Goal: Task Accomplishment & Management: Manage account settings

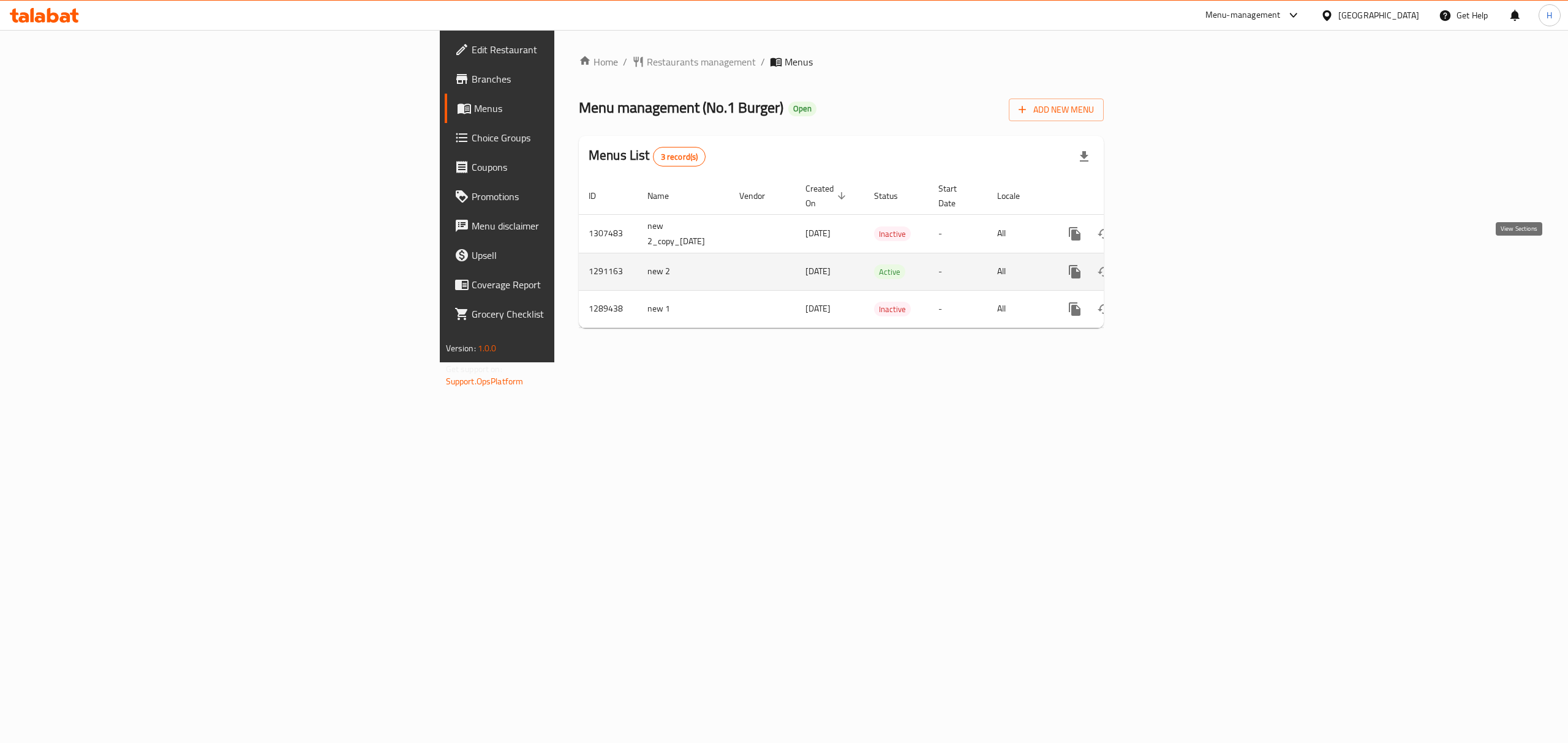
click at [1171, 265] on icon "enhanced table" at bounding box center [1163, 272] width 15 height 14
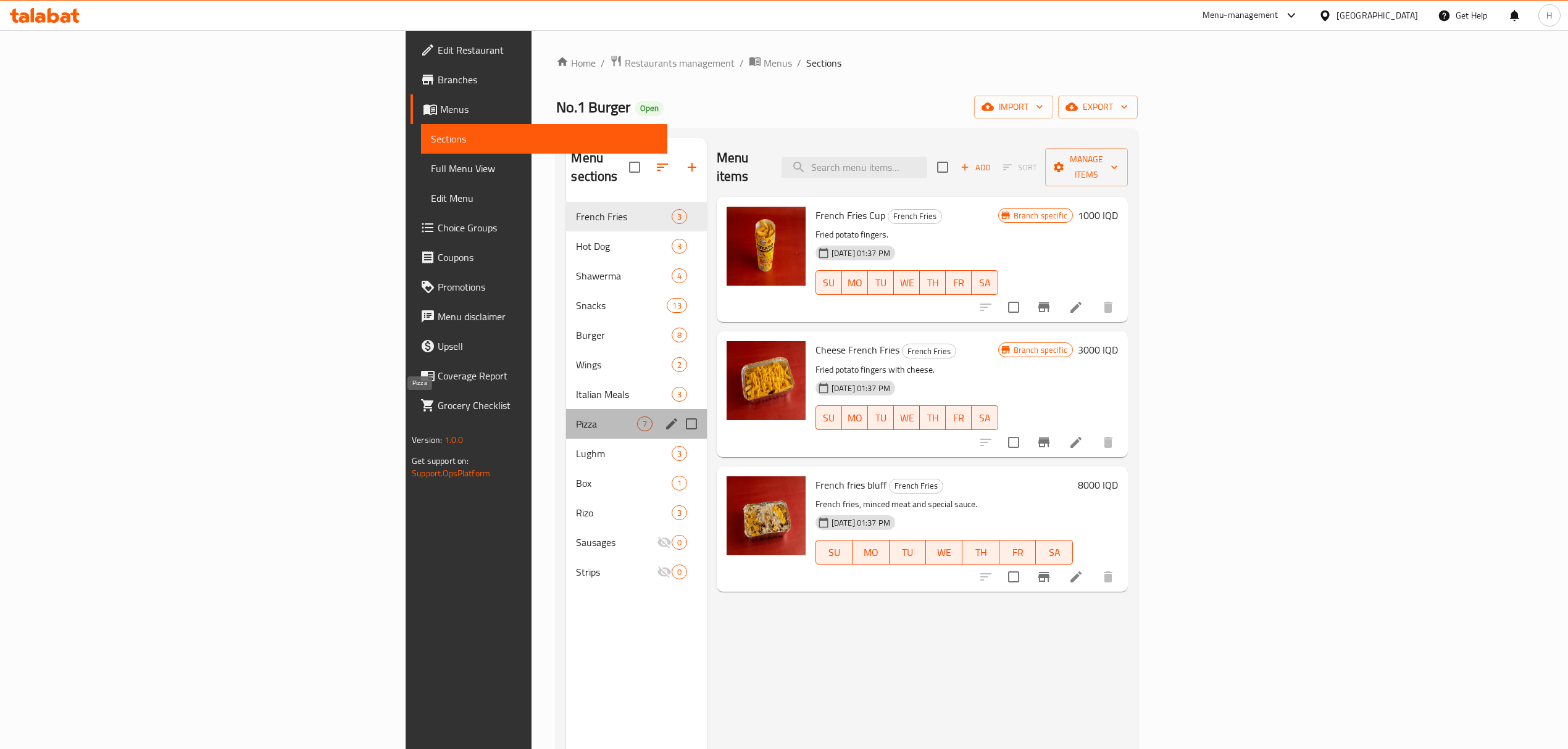
click at [576, 417] on span "Pizza" at bounding box center [605, 424] width 60 height 15
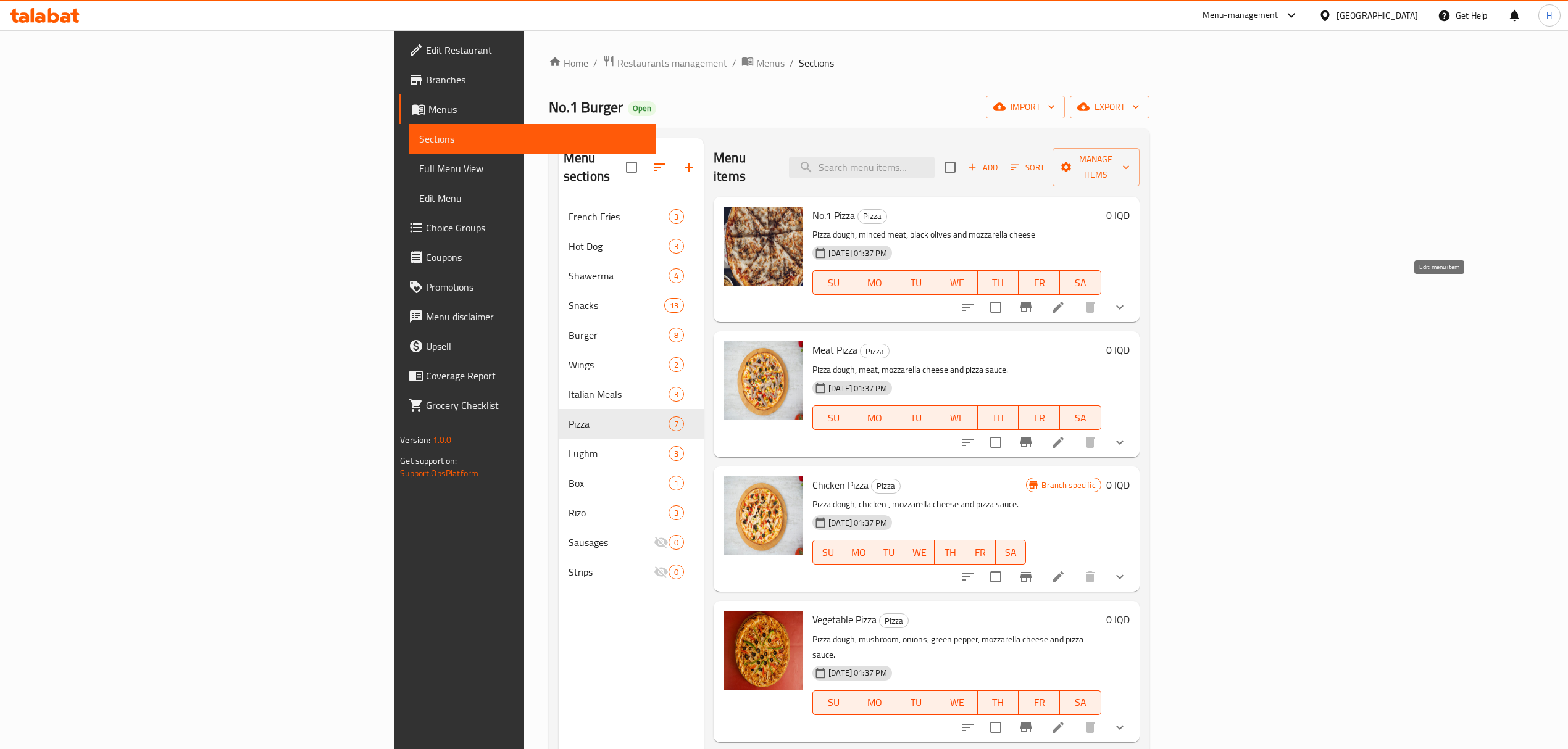
click at [1065, 300] on icon at bounding box center [1058, 307] width 15 height 15
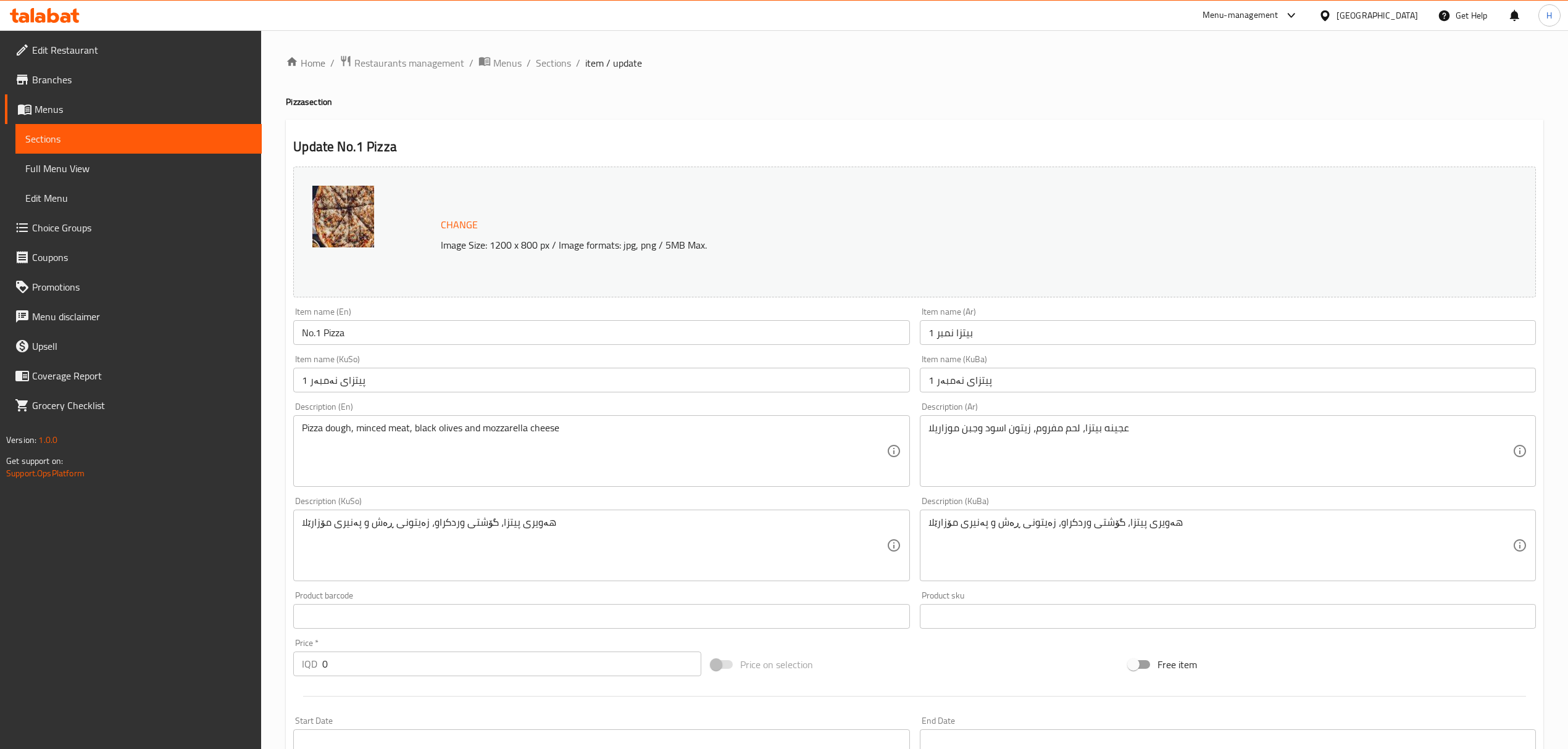
scroll to position [312, 0]
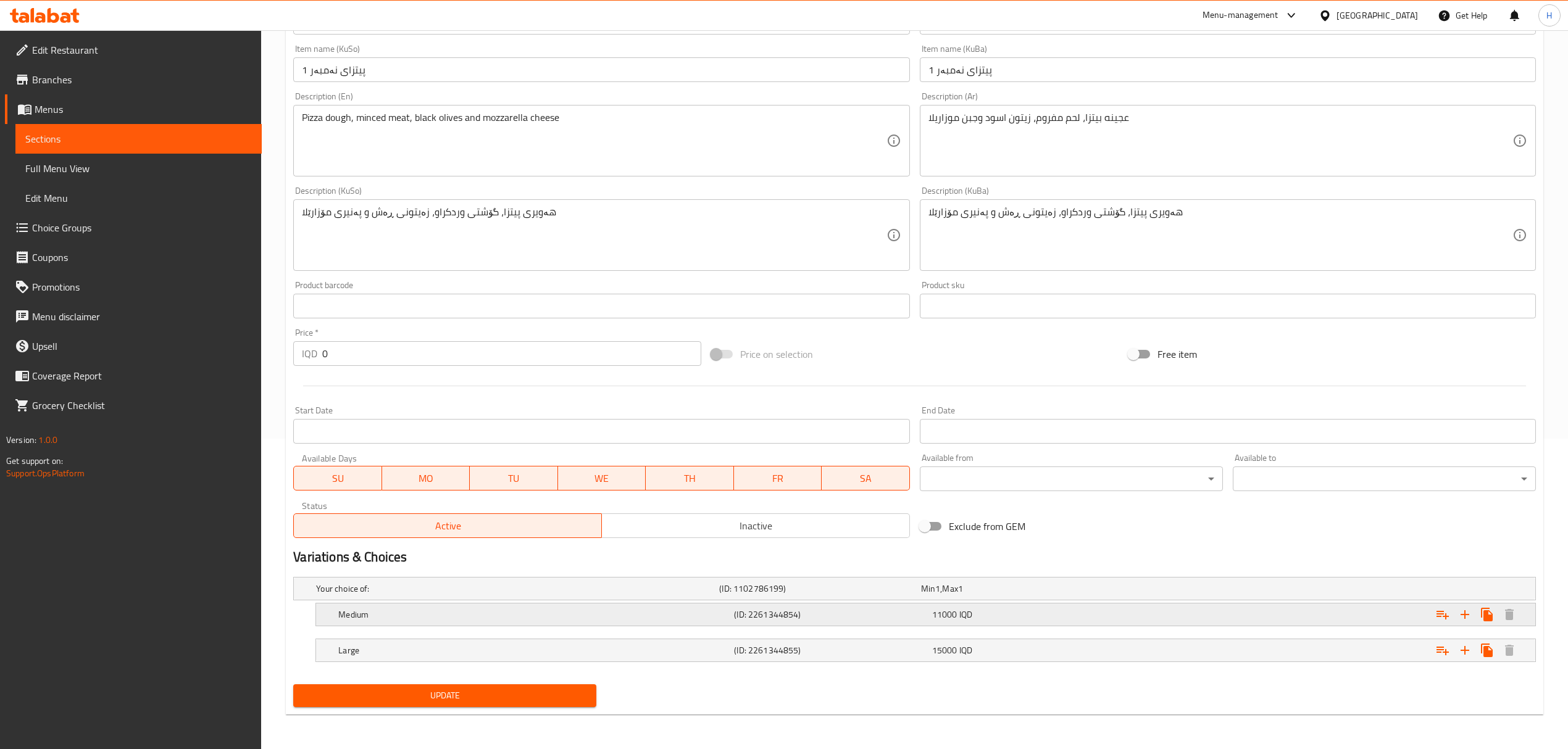
click at [1398, 616] on div "Expand" at bounding box center [1325, 614] width 396 height 27
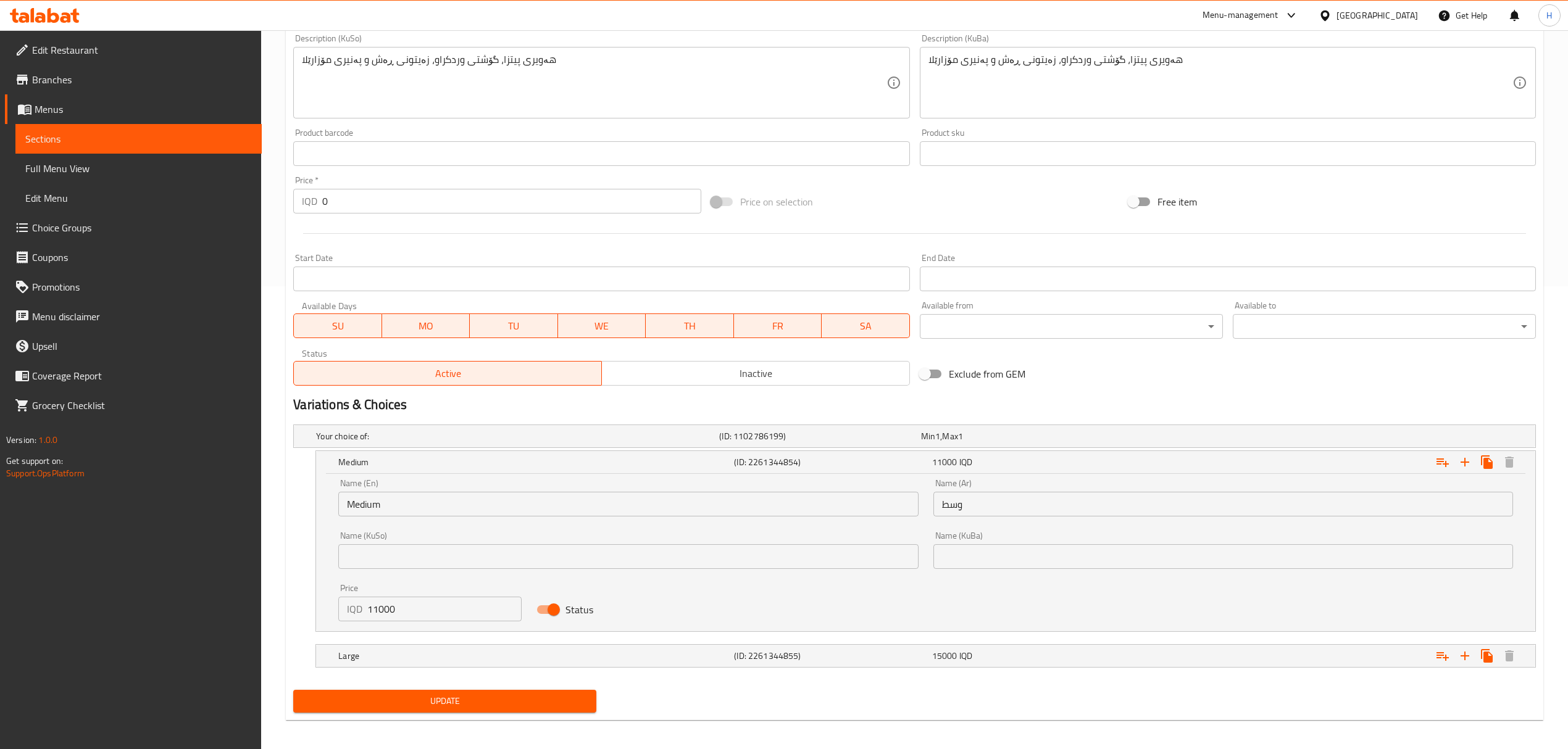
scroll to position [469, 0]
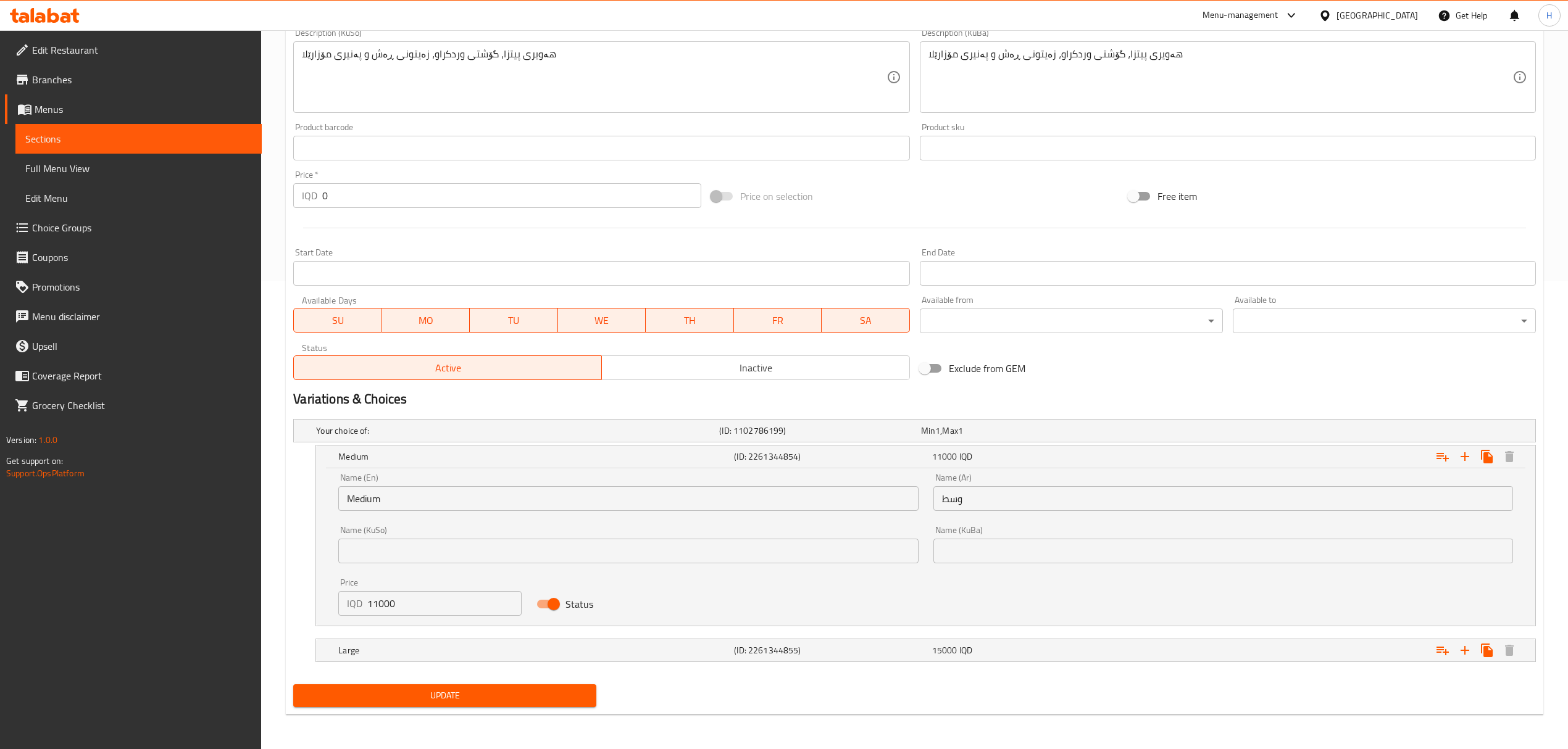
click at [550, 611] on input "Status" at bounding box center [553, 604] width 71 height 24
checkbox input "false"
click at [526, 699] on span "Update" at bounding box center [445, 696] width 283 height 15
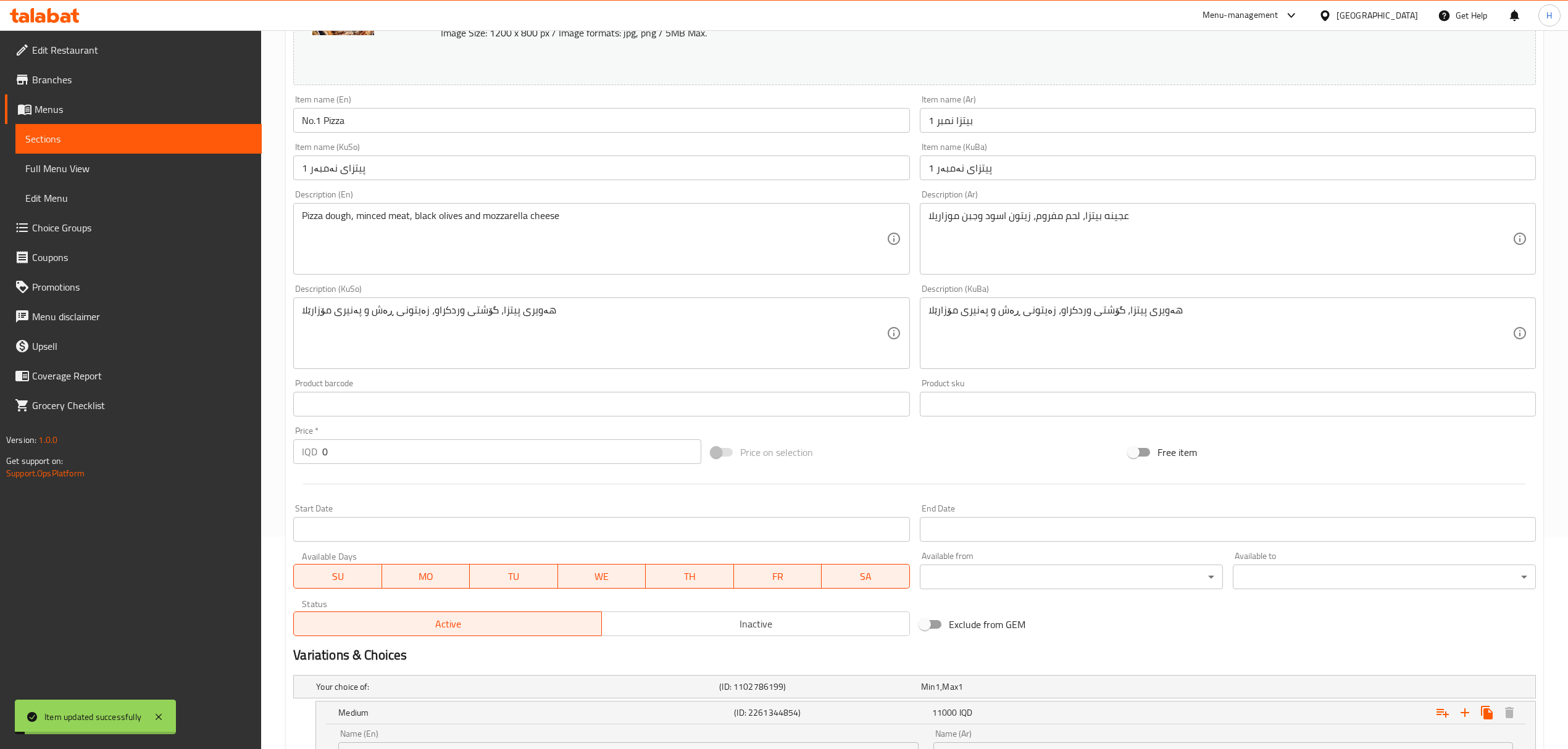
scroll to position [0, 0]
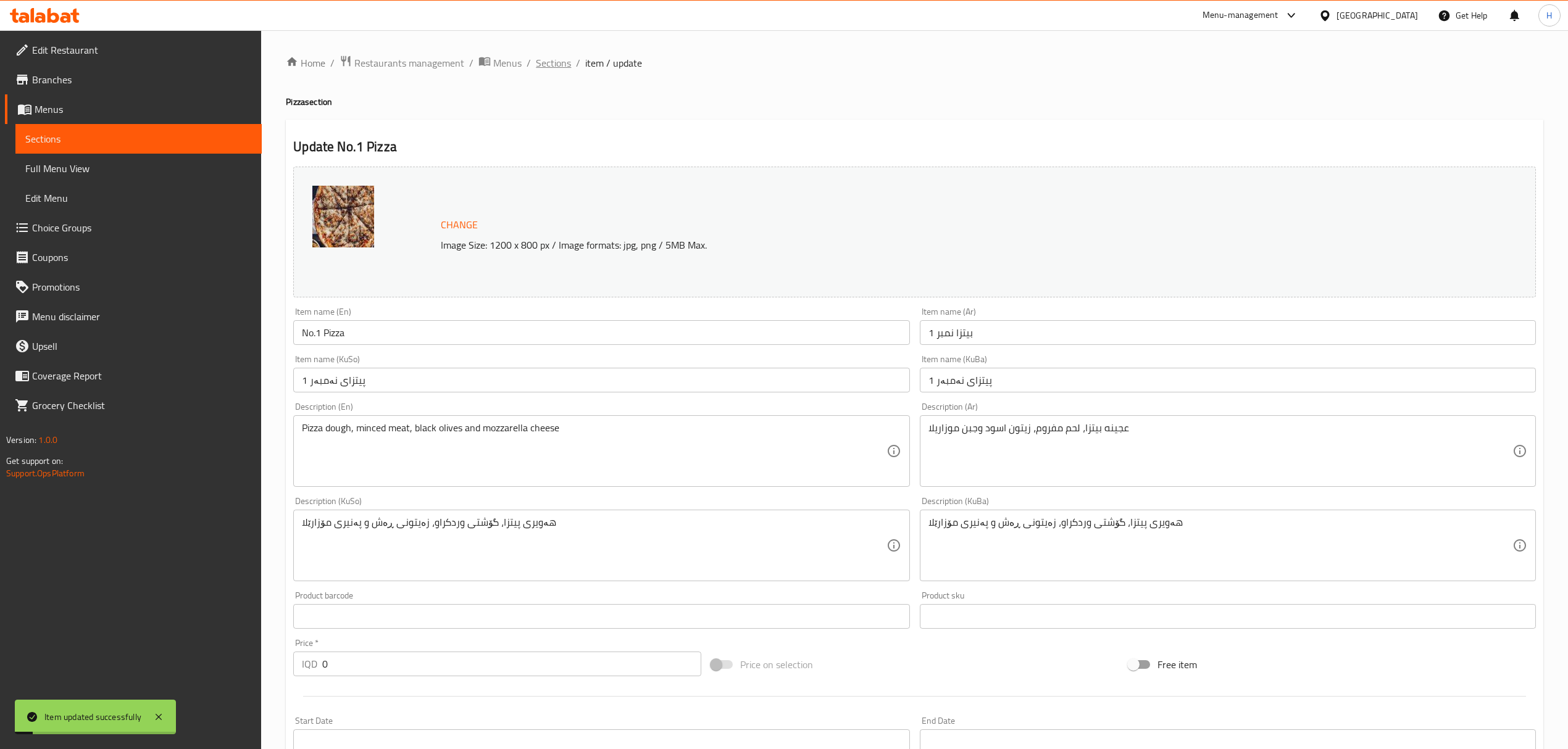
click at [548, 58] on span "Sections" at bounding box center [553, 62] width 35 height 15
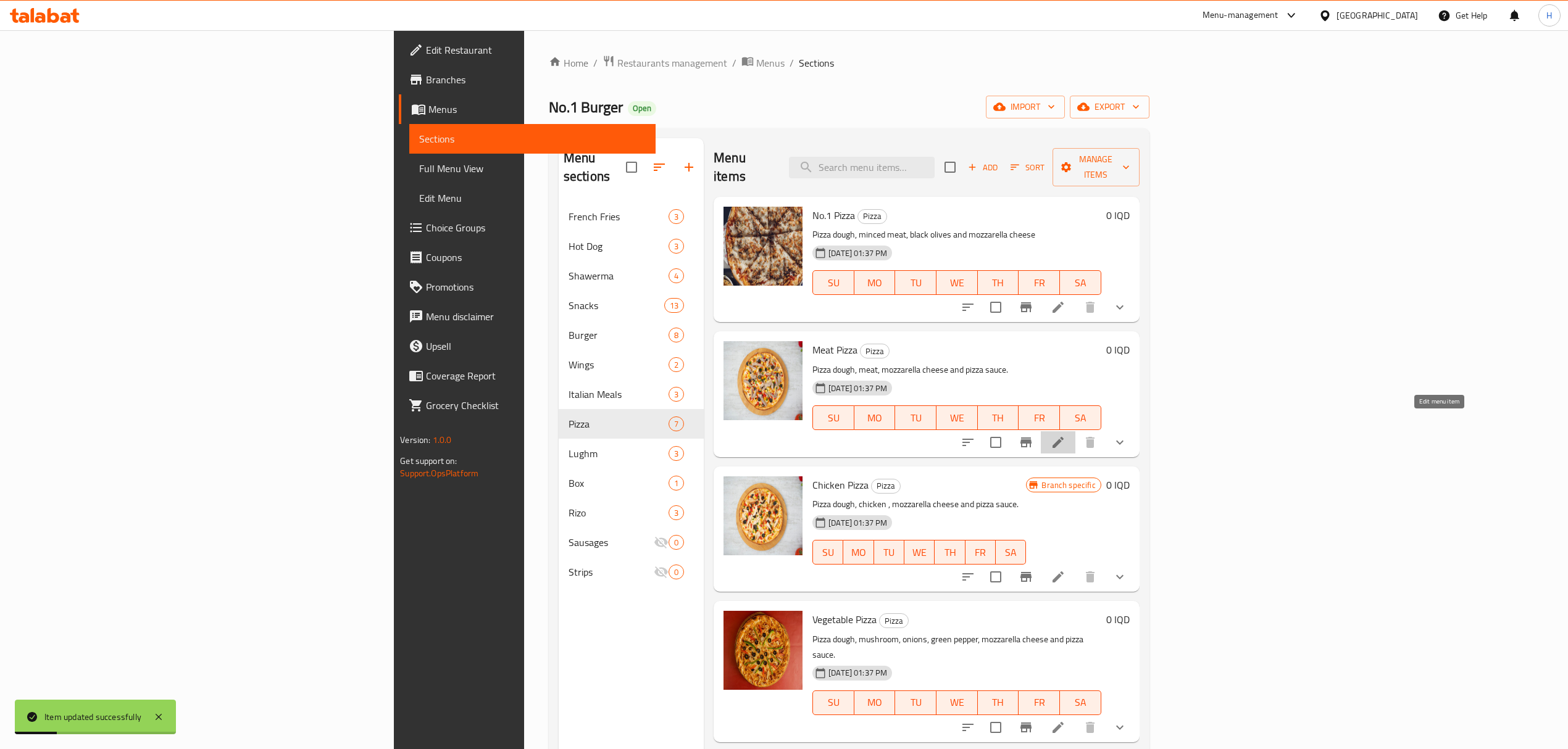
click at [1065, 435] on icon at bounding box center [1058, 442] width 15 height 15
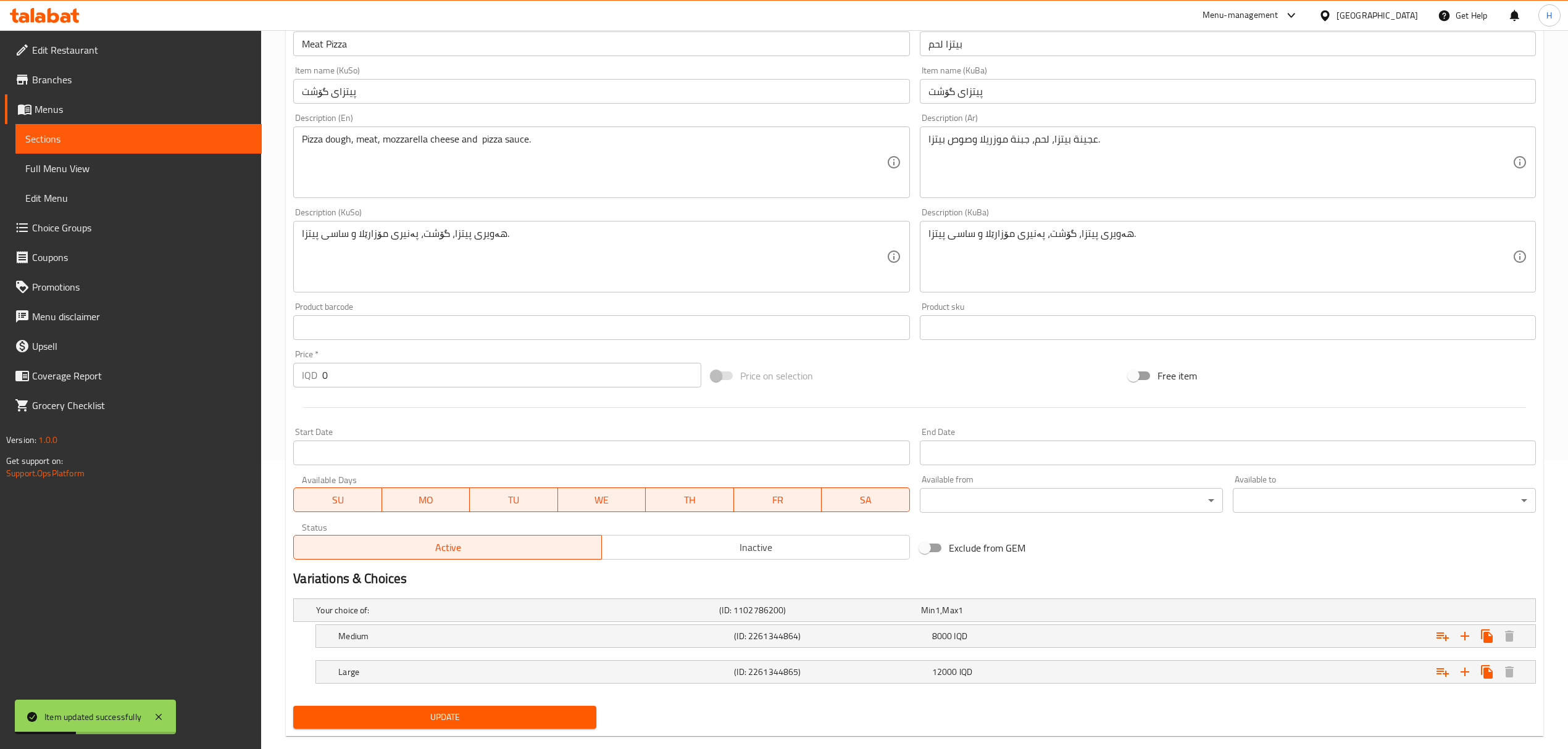
scroll to position [312, 0]
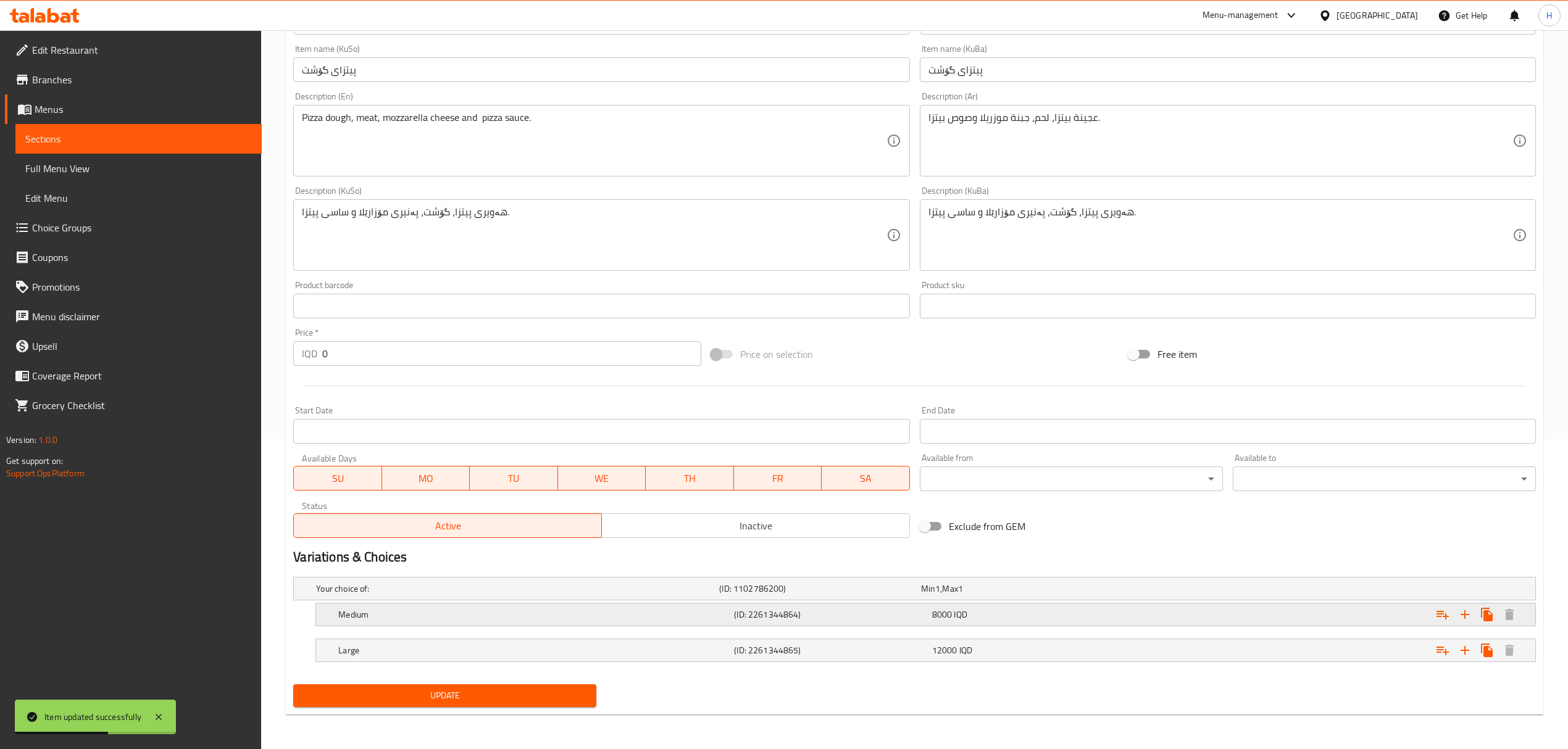
click at [542, 621] on div "Medium" at bounding box center [534, 614] width 396 height 17
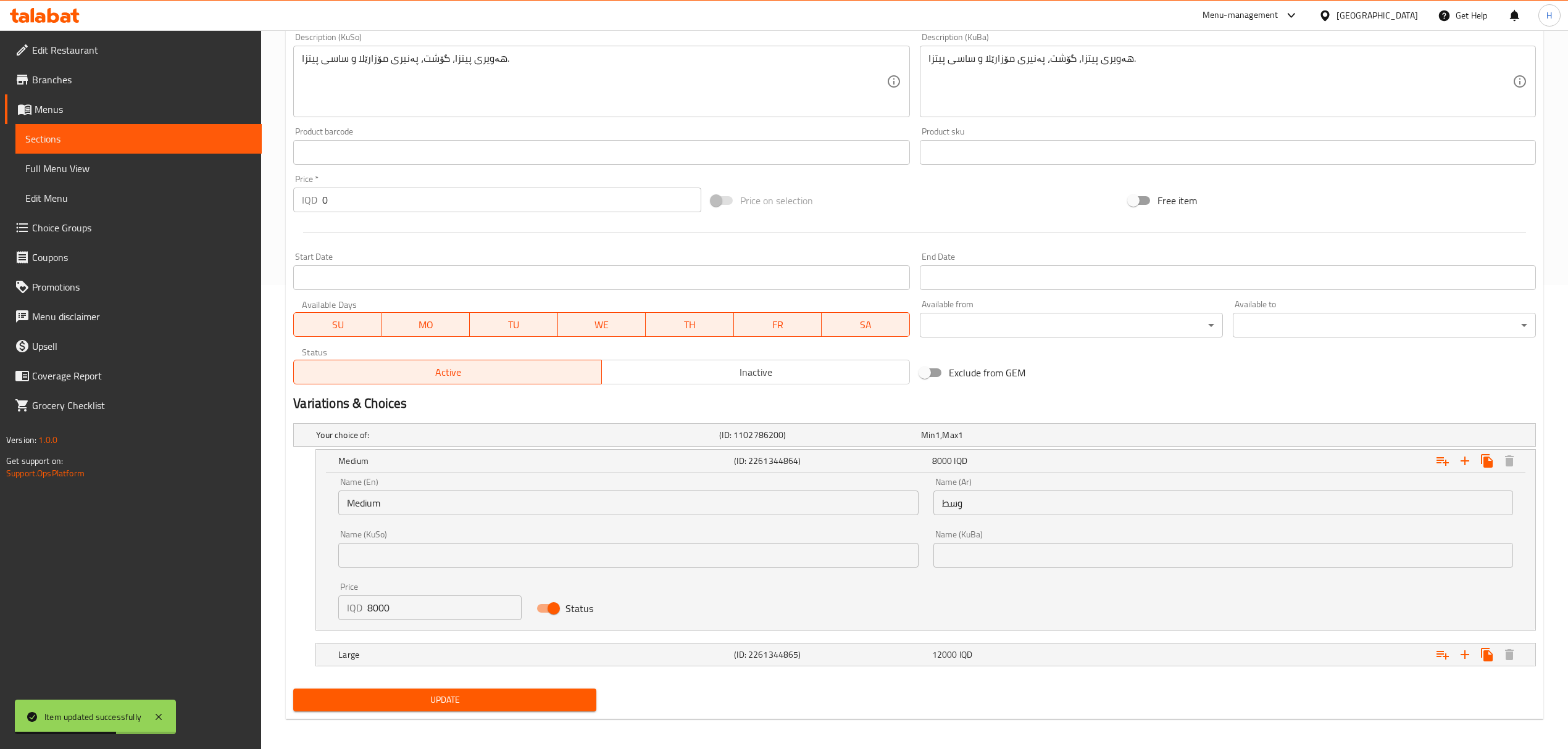
scroll to position [465, 0]
click at [559, 605] on input "Status" at bounding box center [553, 607] width 71 height 24
checkbox input "false"
click at [517, 689] on button "Update" at bounding box center [444, 699] width 303 height 23
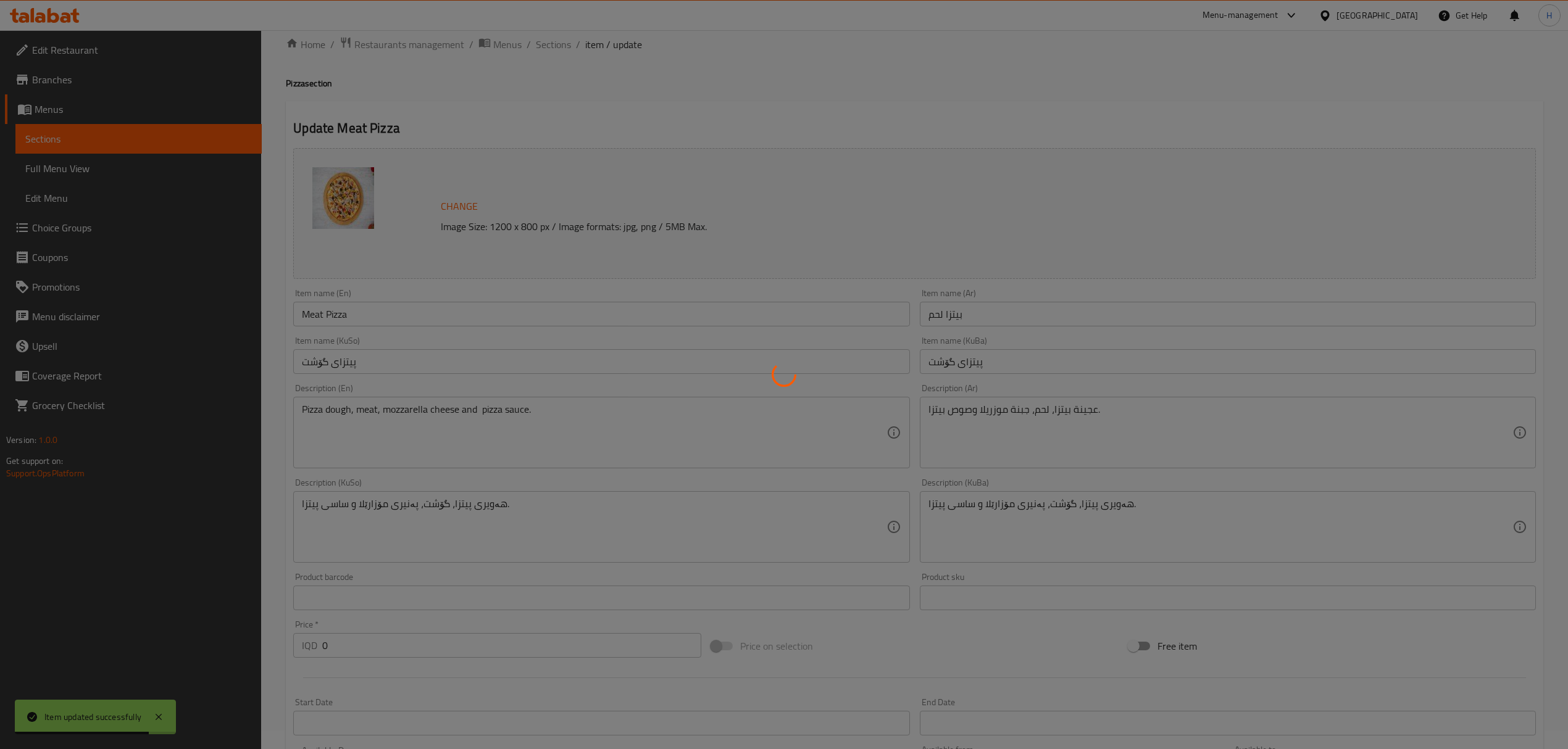
scroll to position [0, 0]
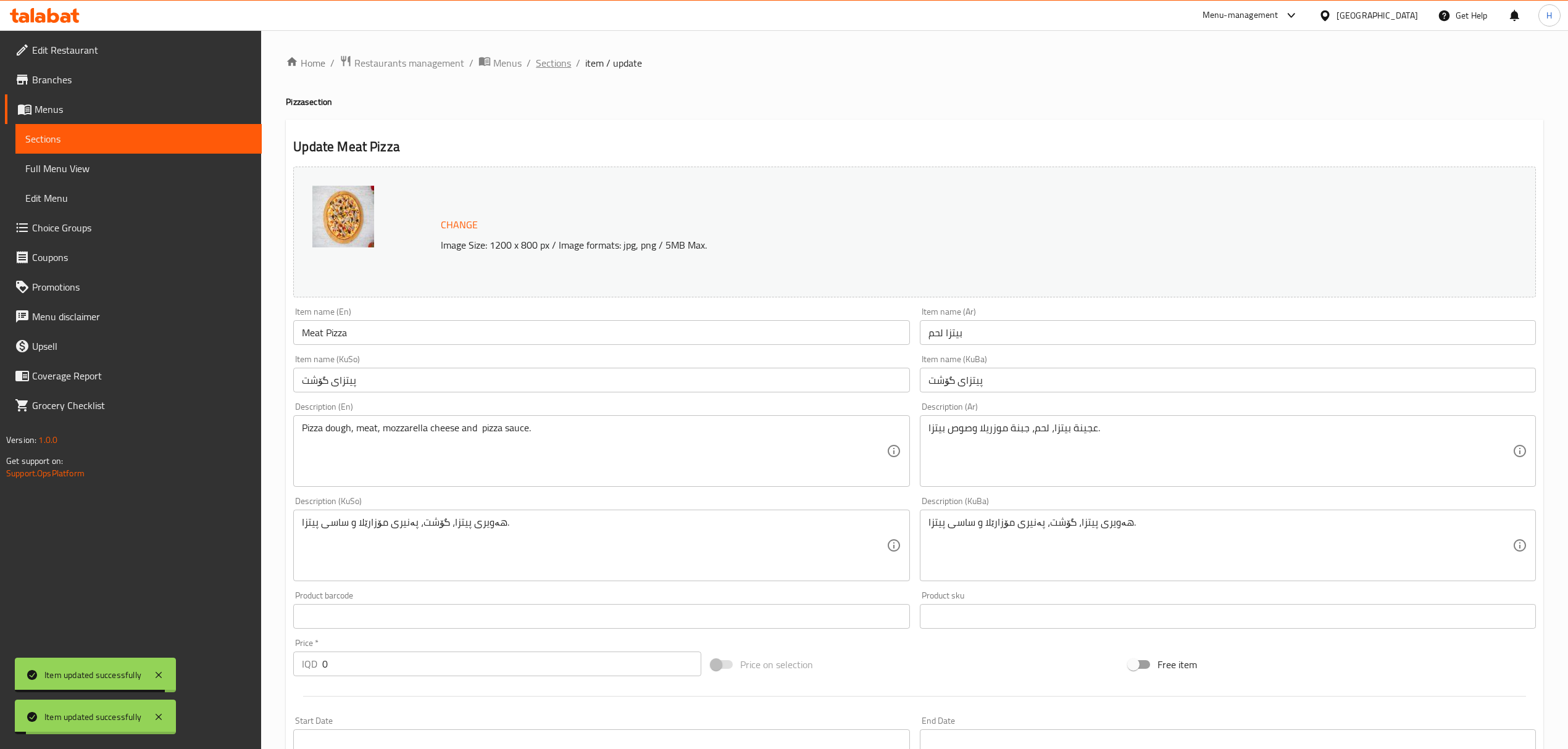
click at [562, 59] on span "Sections" at bounding box center [553, 62] width 35 height 15
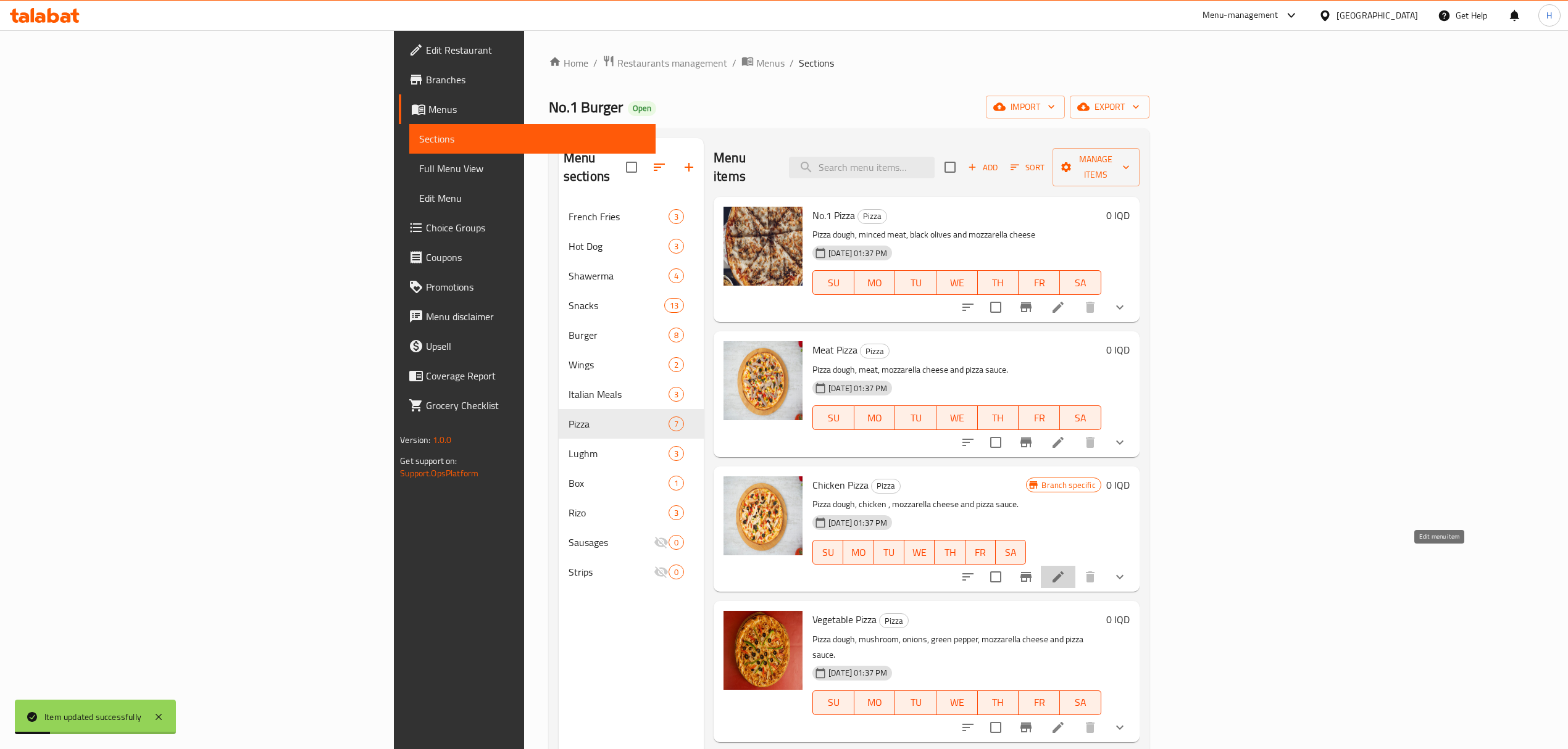
click at [1065, 570] on icon at bounding box center [1058, 577] width 15 height 15
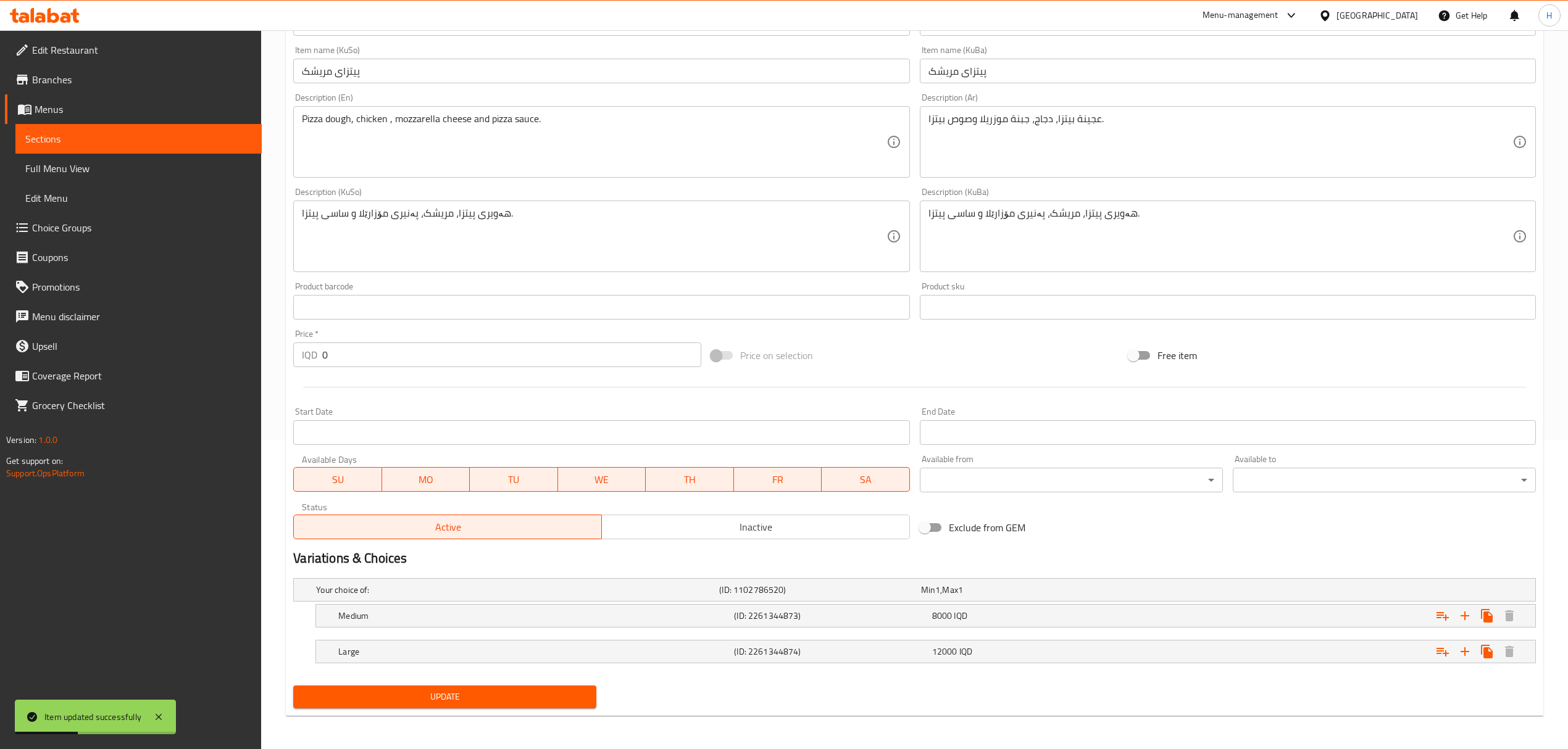
scroll to position [312, 0]
click at [529, 612] on h5 "Medium" at bounding box center [533, 614] width 391 height 12
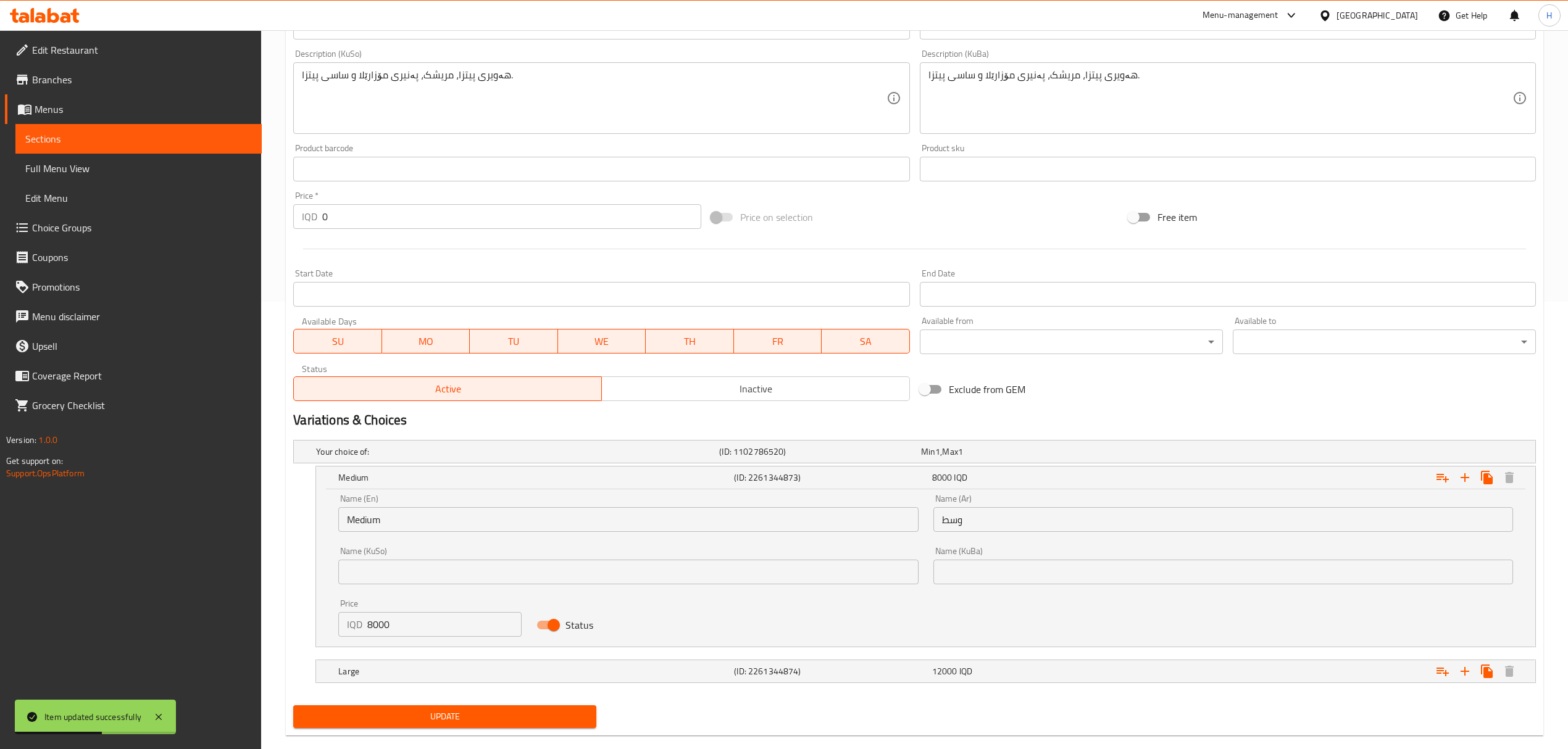
scroll to position [462, 0]
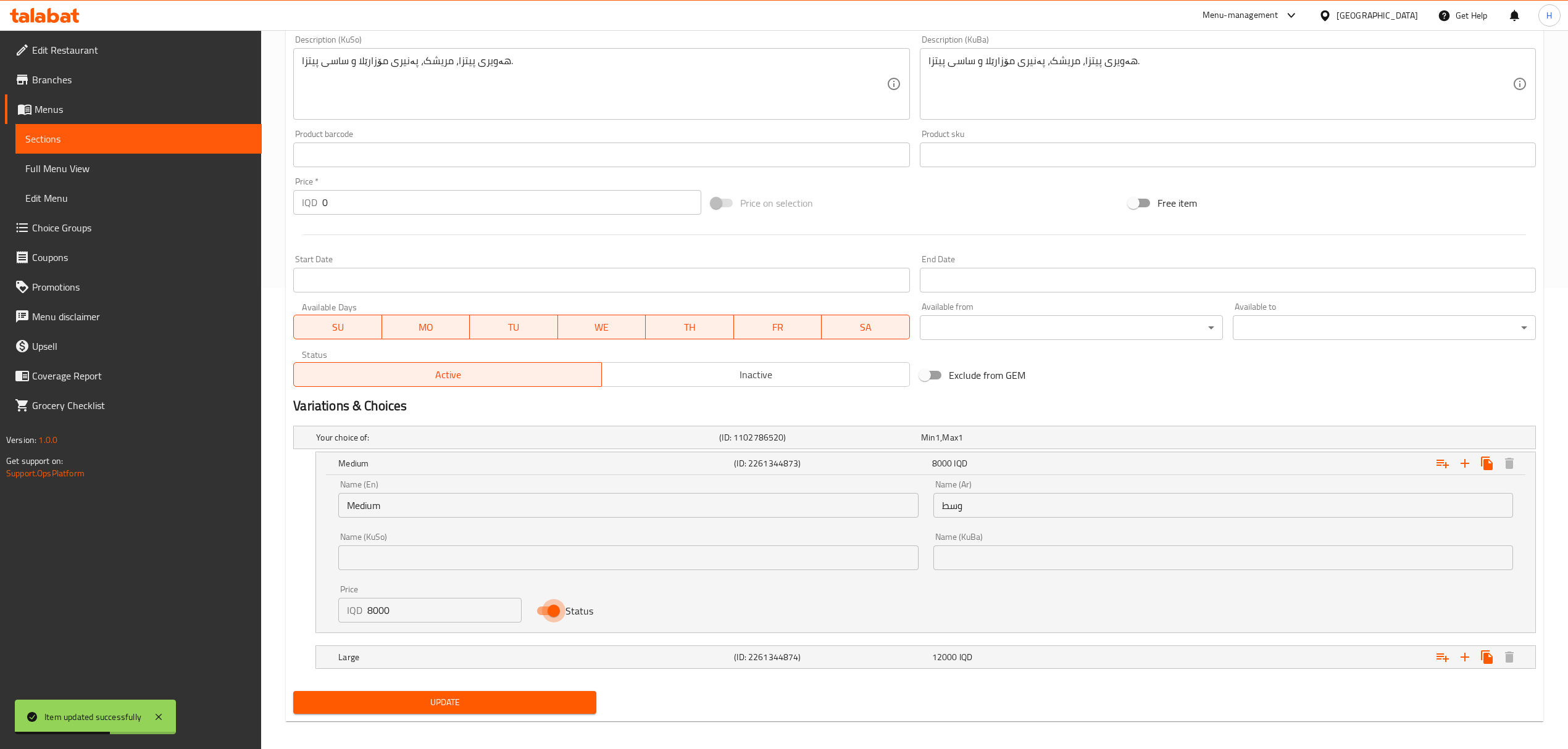
click at [546, 612] on input "Status" at bounding box center [553, 611] width 71 height 24
checkbox input "false"
click at [542, 694] on button "Update" at bounding box center [444, 703] width 303 height 23
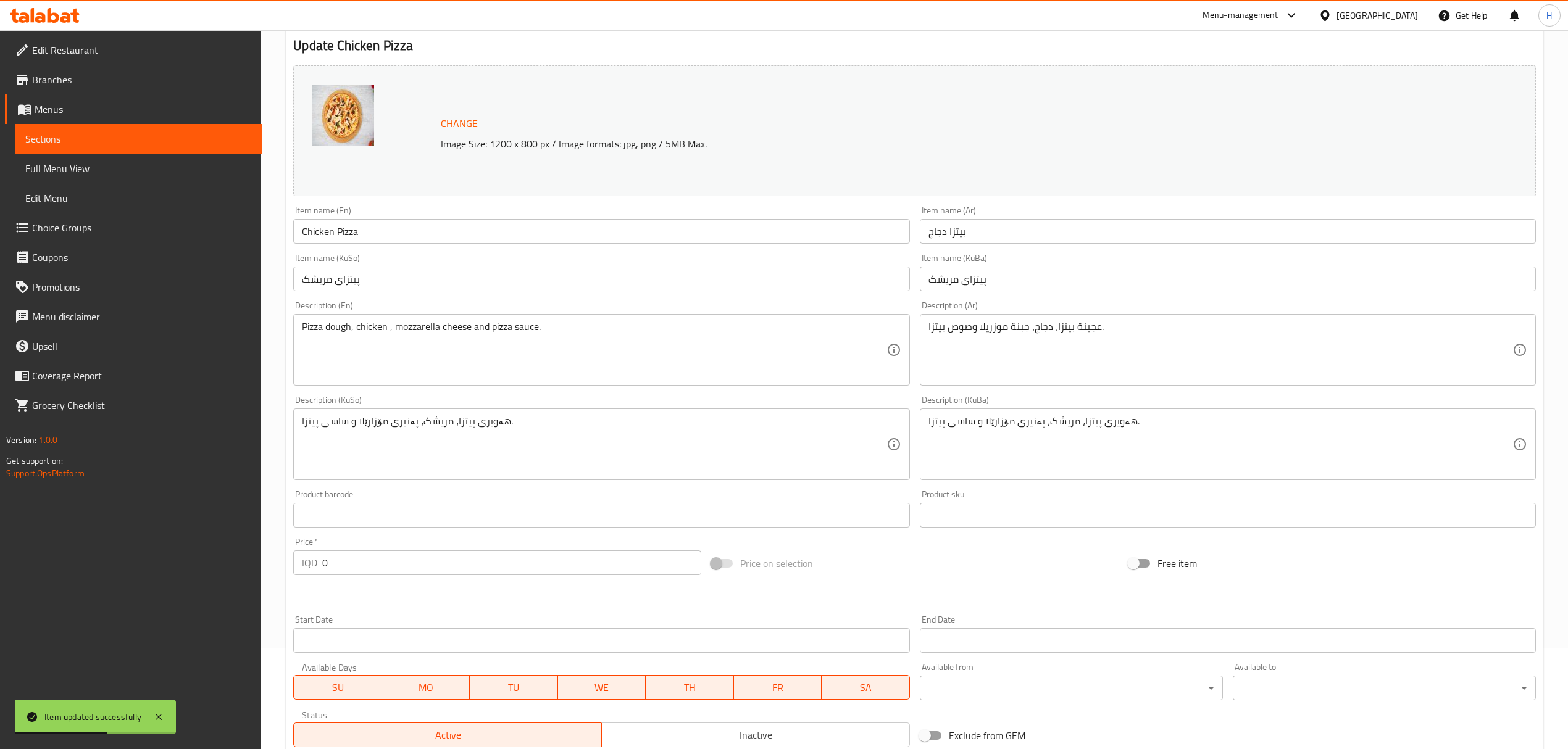
scroll to position [0, 0]
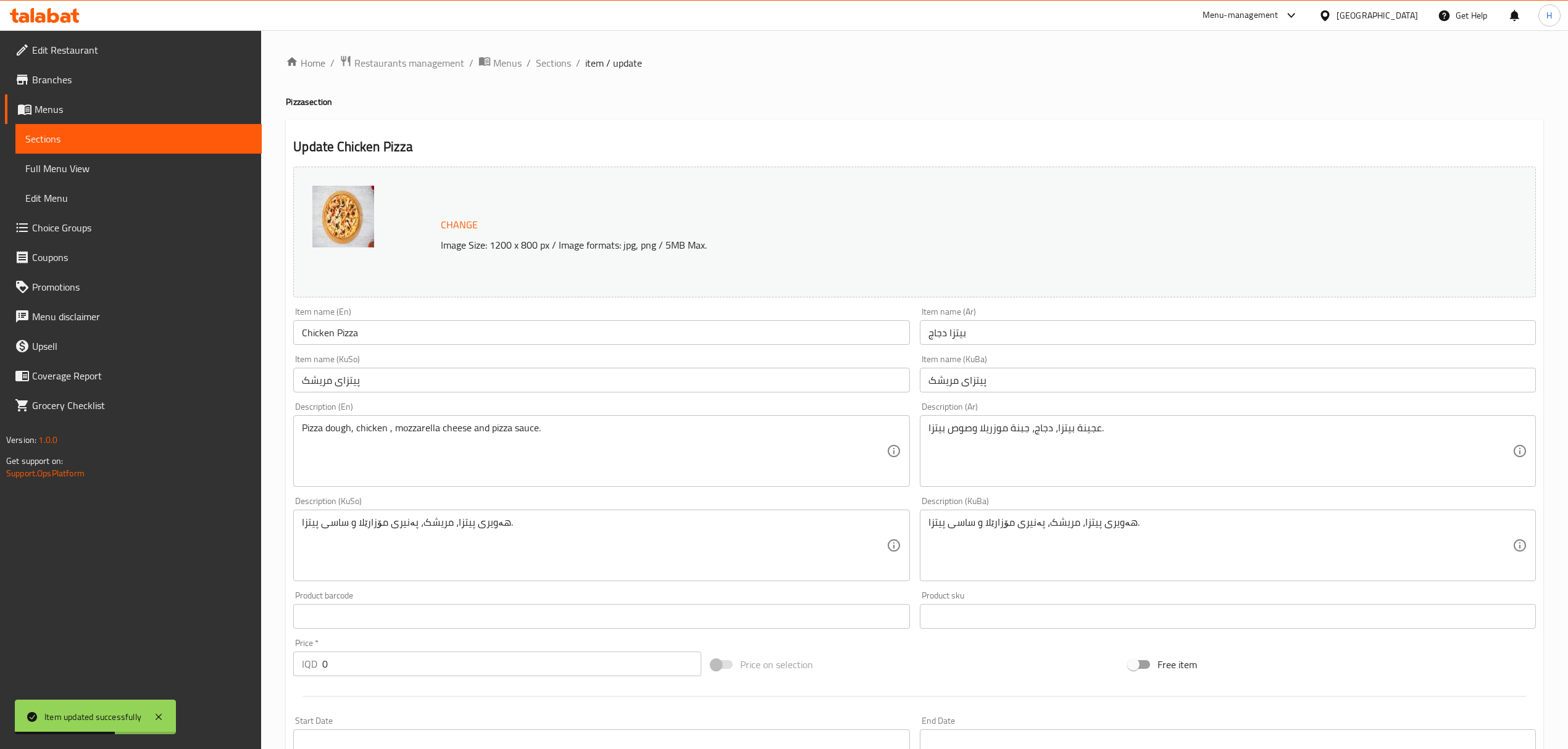
drag, startPoint x: 537, startPoint y: 57, endPoint x: 593, endPoint y: 126, distance: 88.9
click at [537, 57] on span "Sections" at bounding box center [553, 62] width 35 height 15
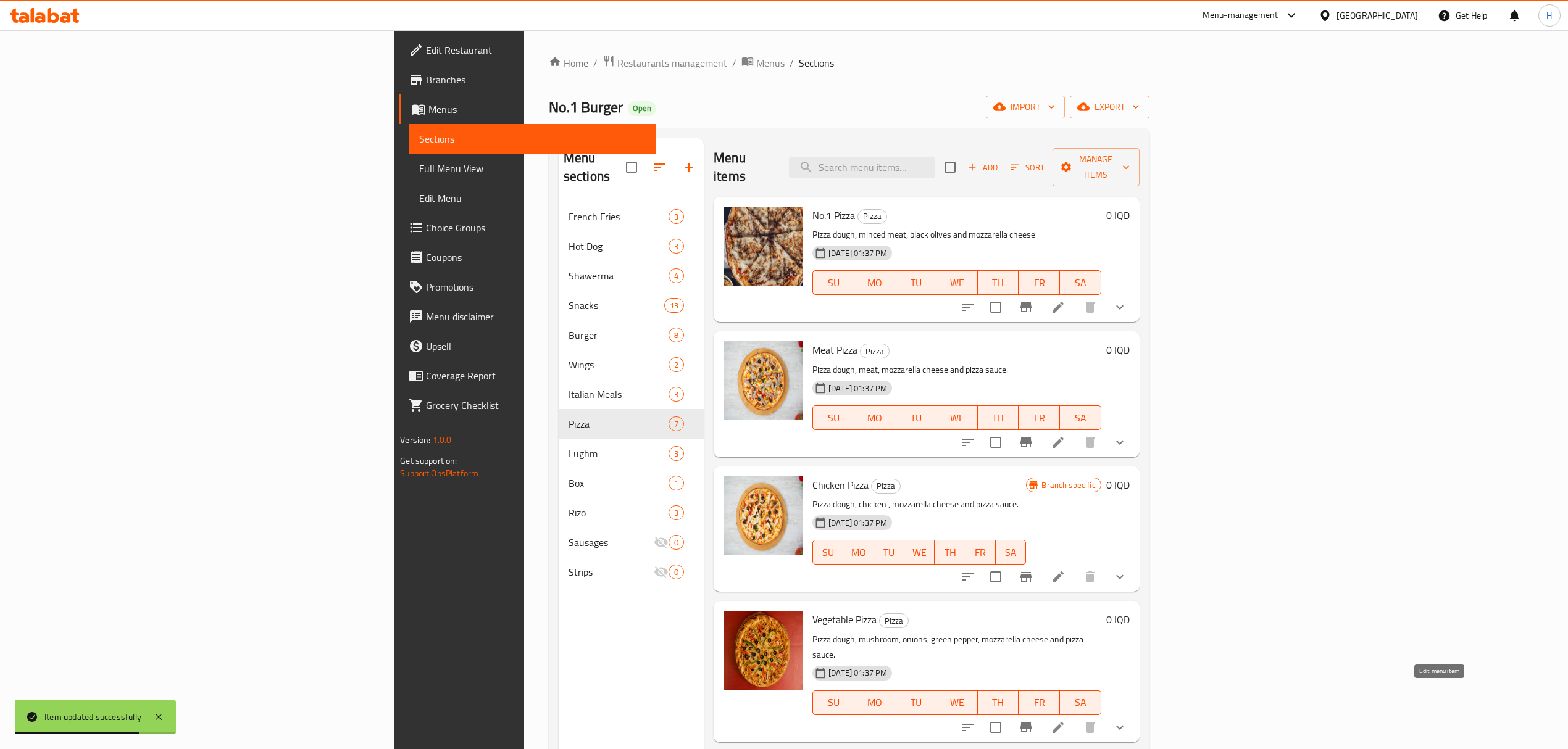
click at [1064, 722] on icon at bounding box center [1057, 727] width 11 height 11
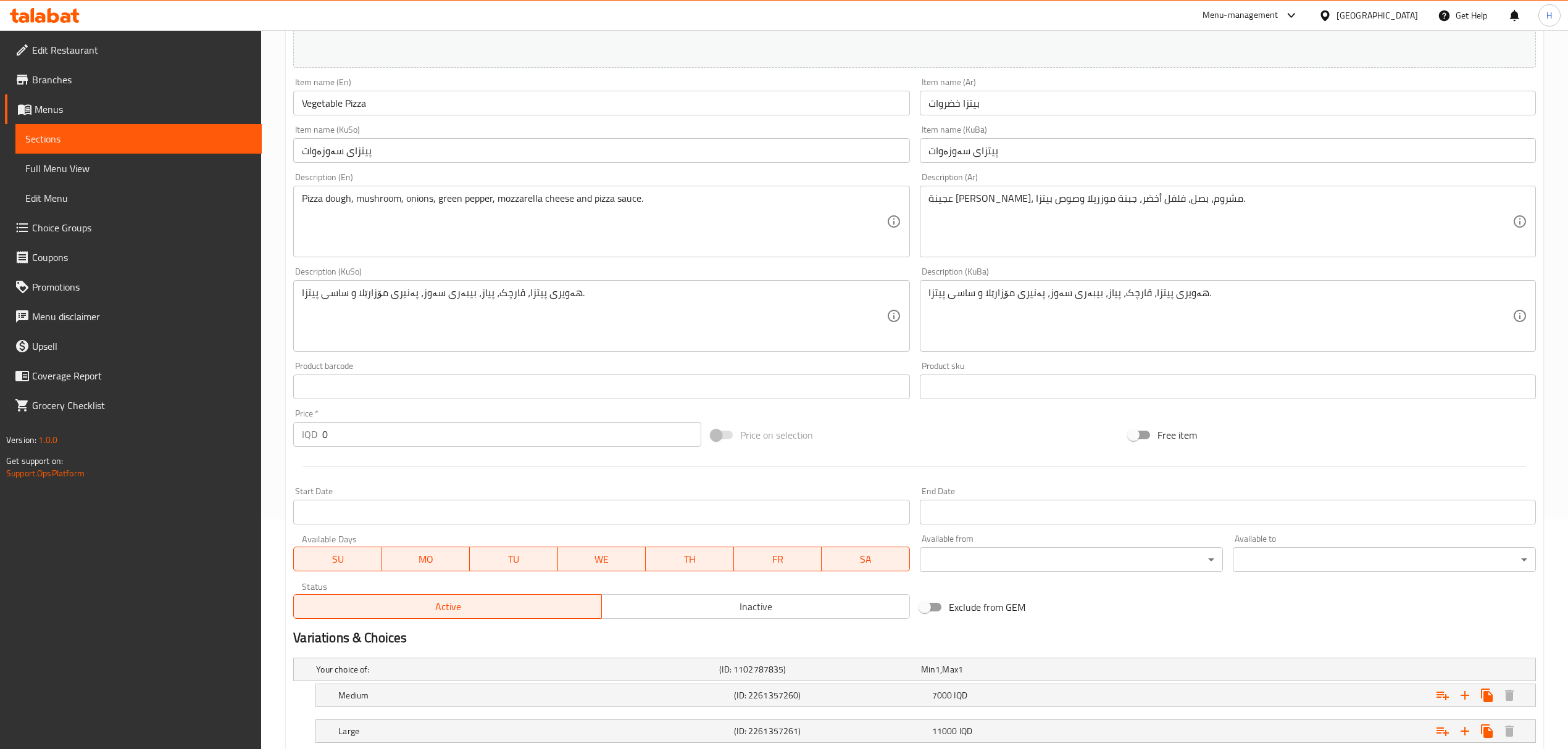
scroll to position [312, 0]
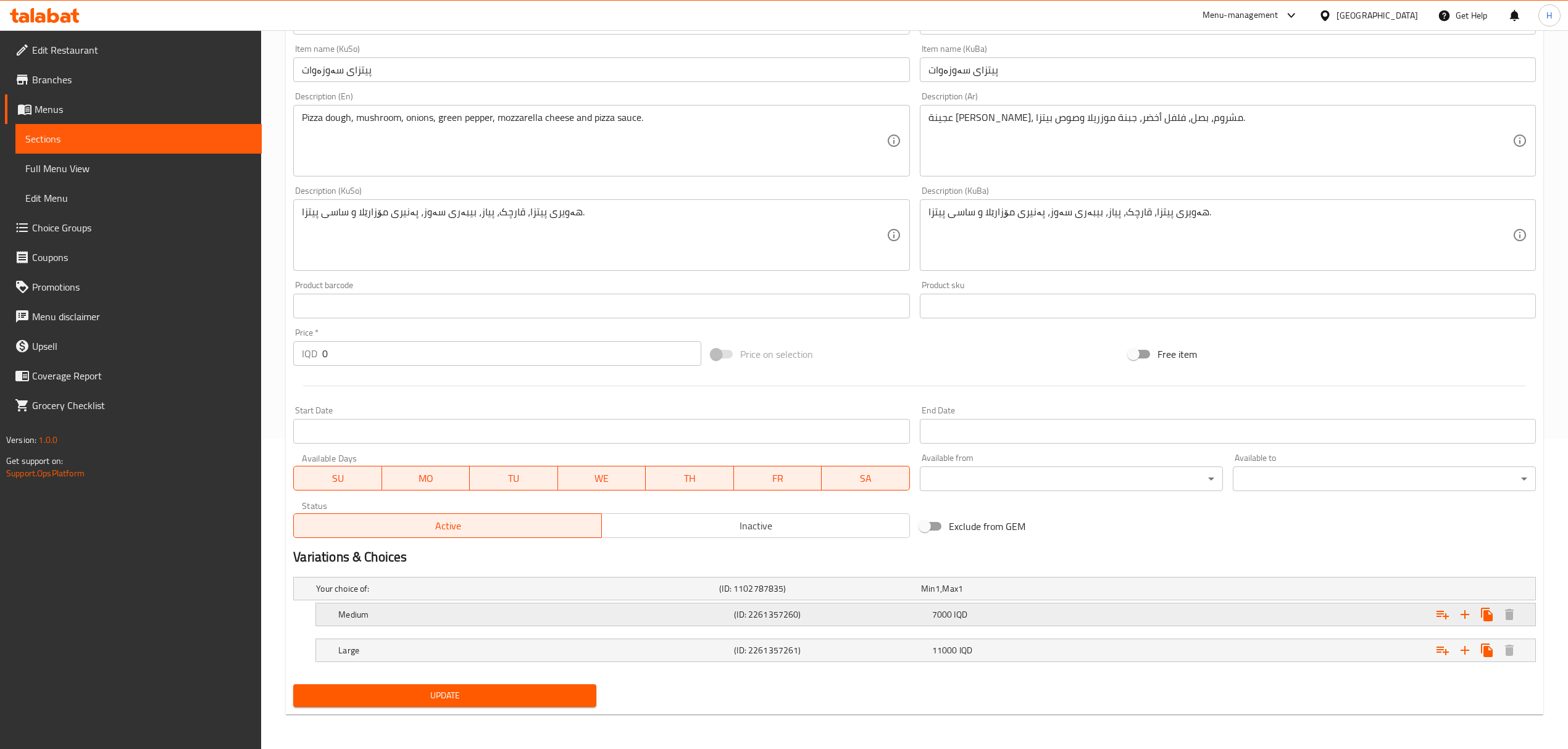
click at [714, 620] on h5 "Medium" at bounding box center [533, 614] width 391 height 12
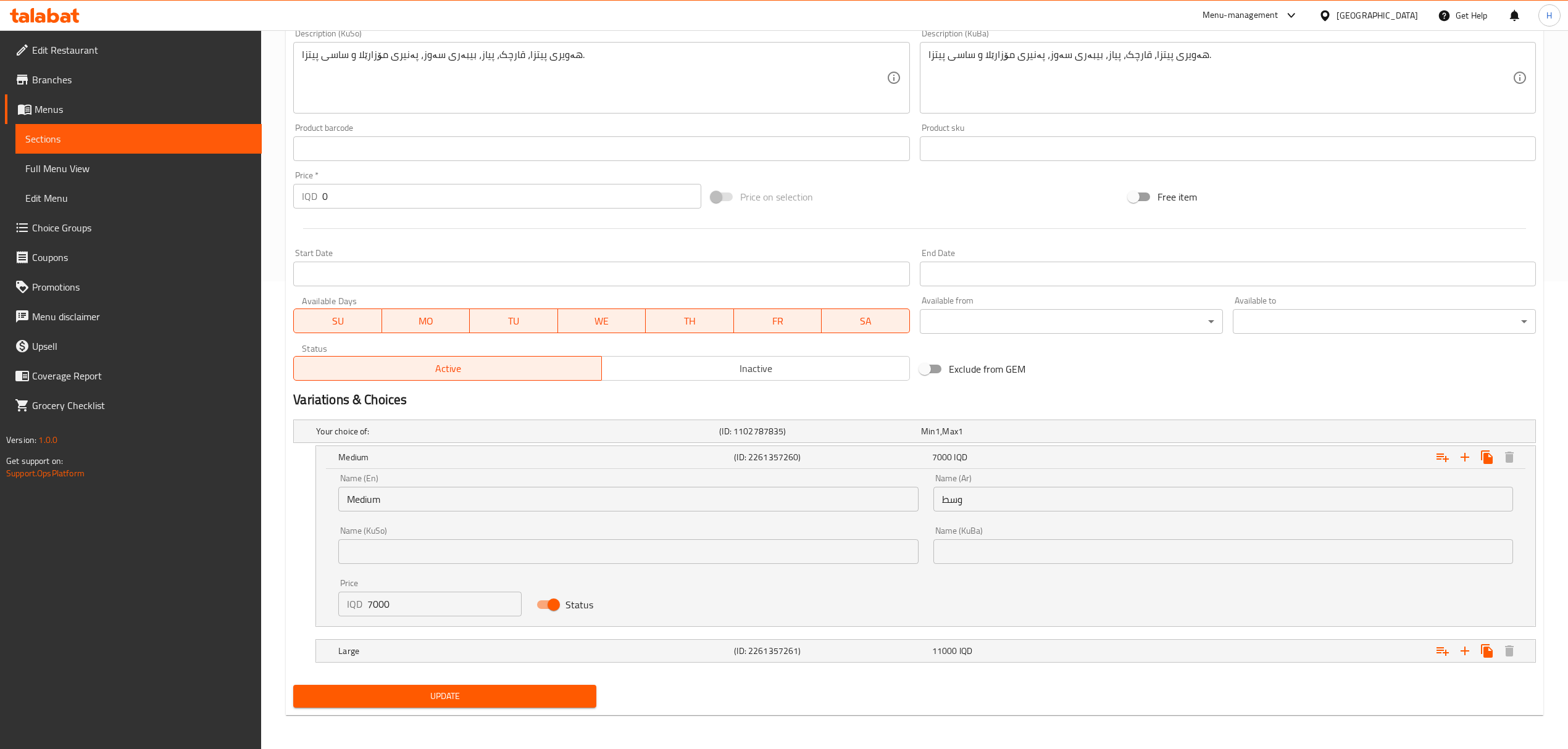
scroll to position [469, 0]
click at [543, 603] on input "Status" at bounding box center [553, 604] width 71 height 24
checkbox input "false"
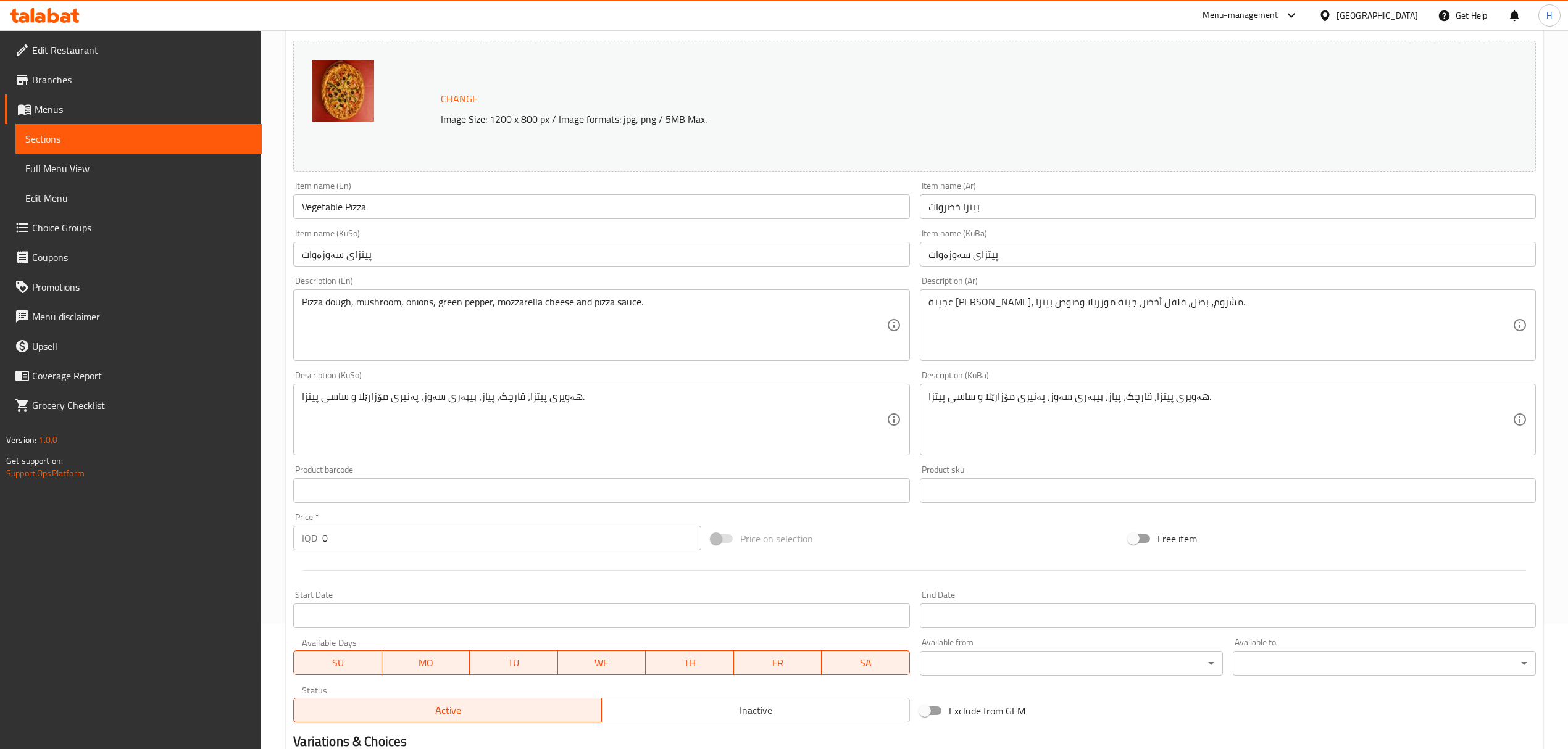
scroll to position [0, 0]
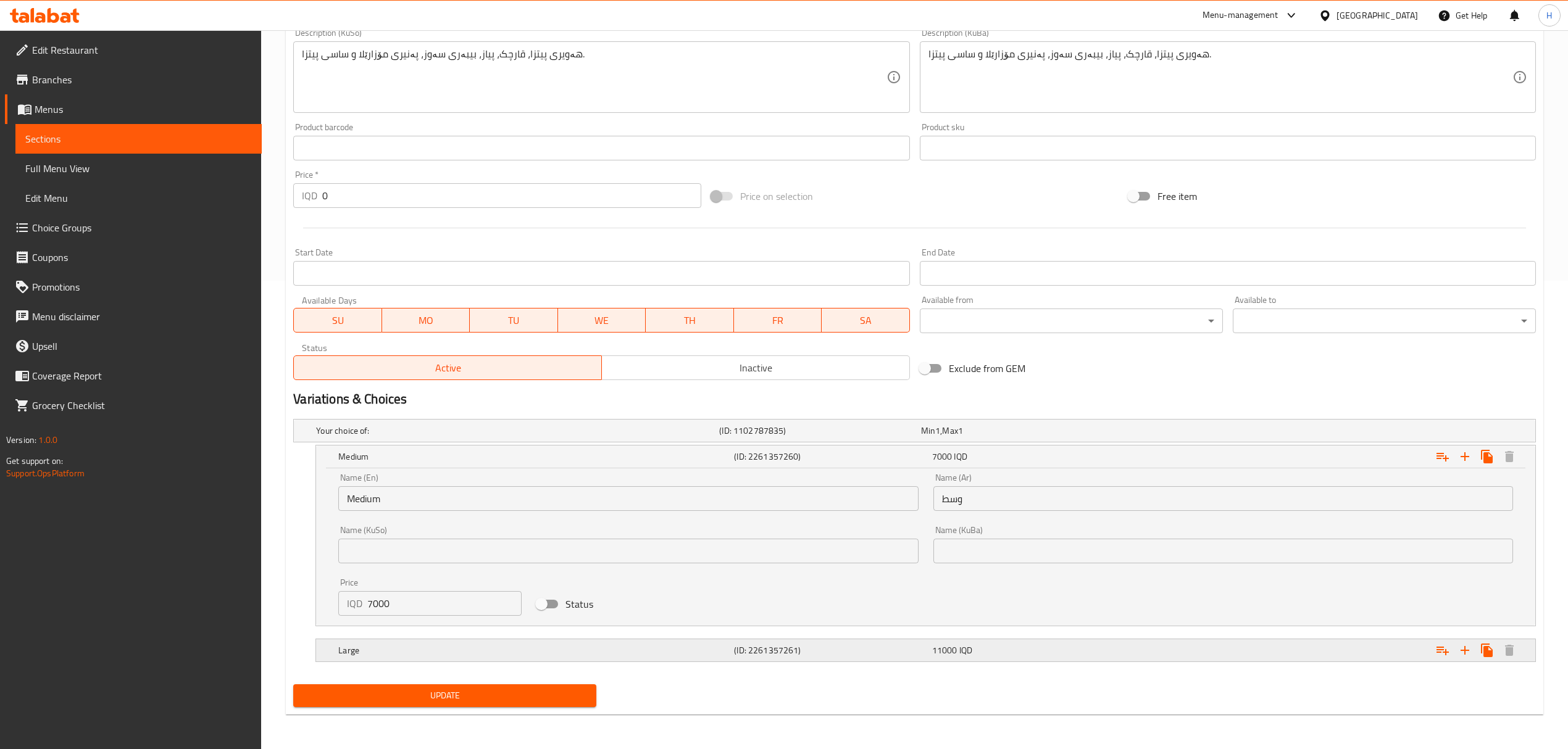
click at [773, 661] on div "Large (ID: 2261357261) 11000 IQD" at bounding box center [929, 651] width 1187 height 27
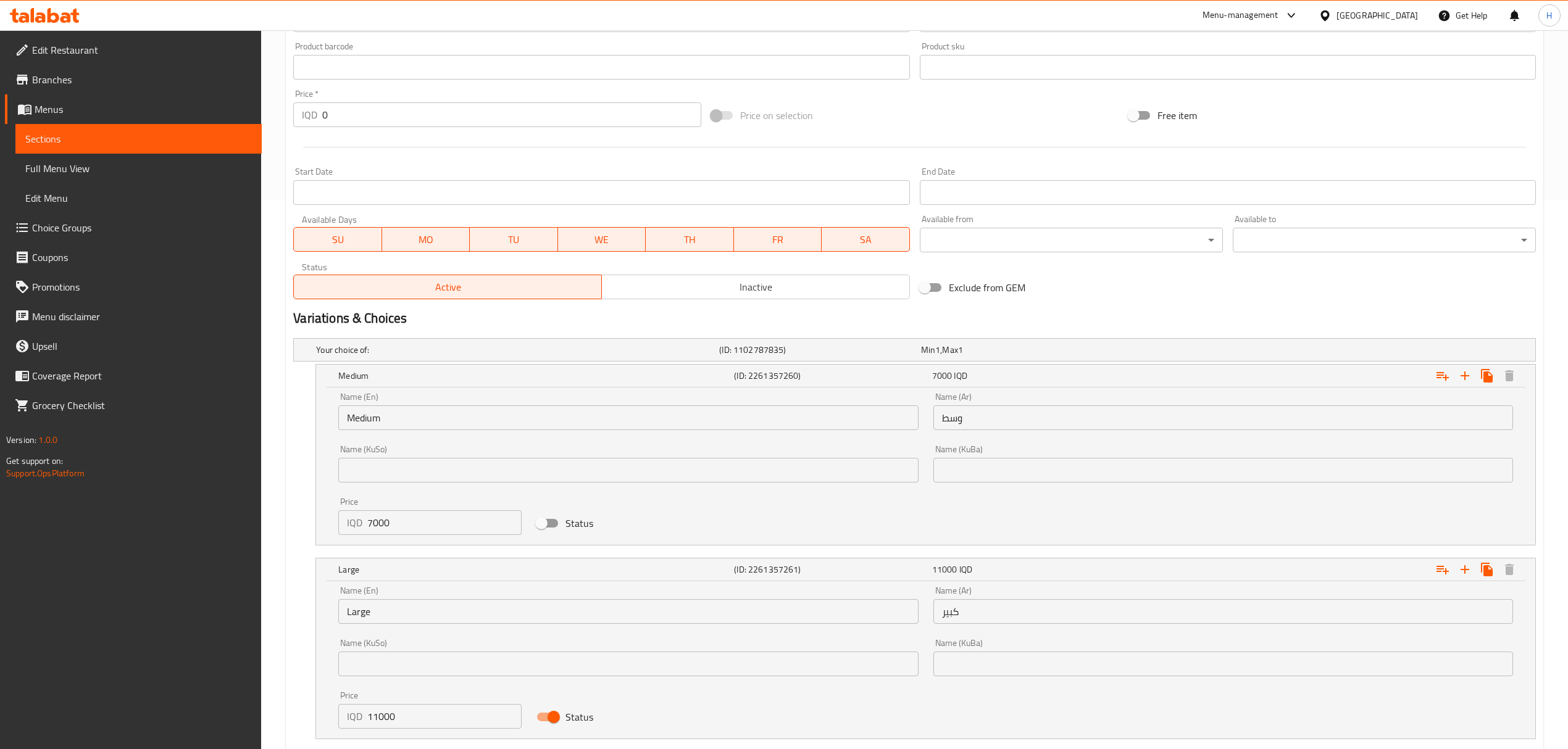
scroll to position [552, 0]
click at [375, 719] on input "11000" at bounding box center [444, 714] width 154 height 25
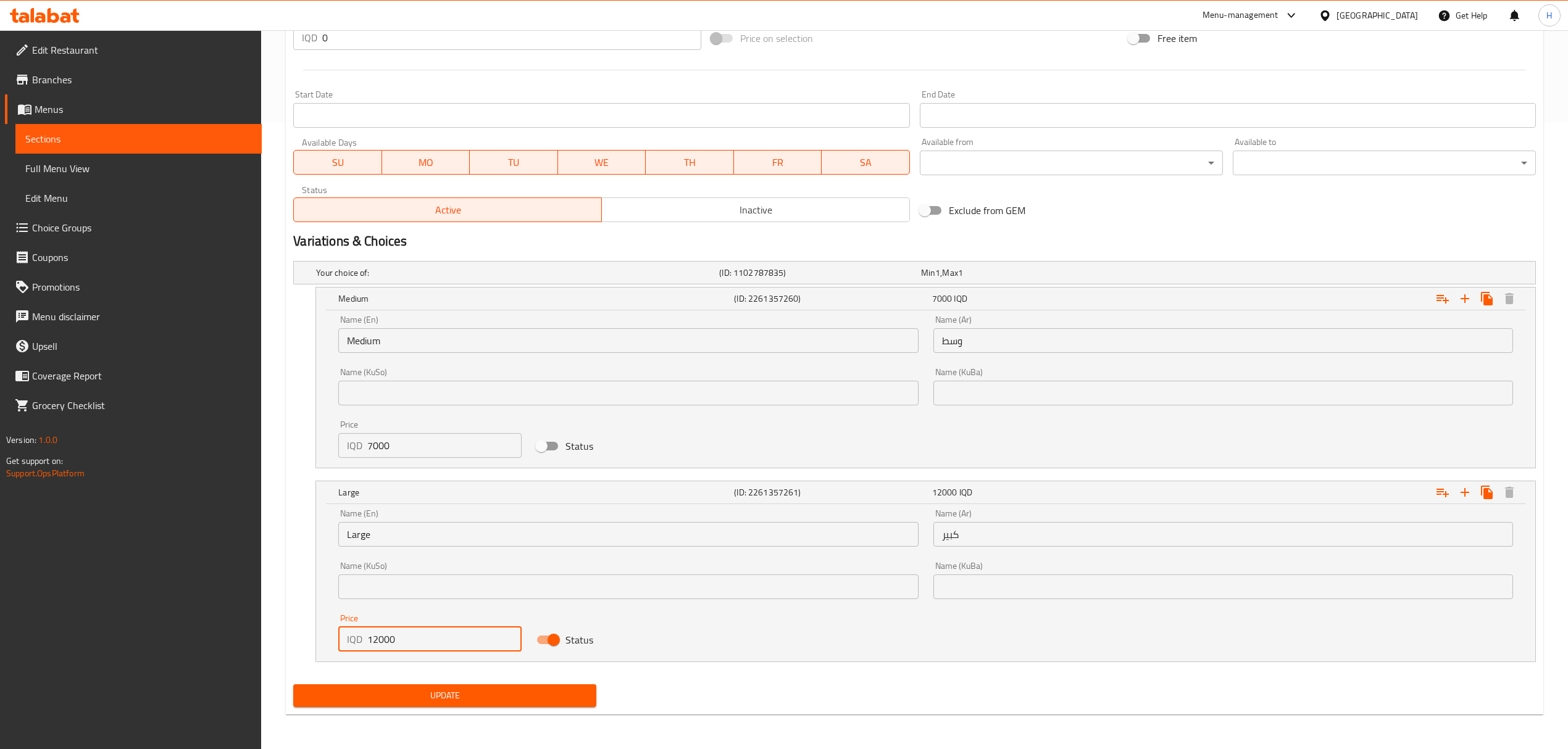
type input "12000"
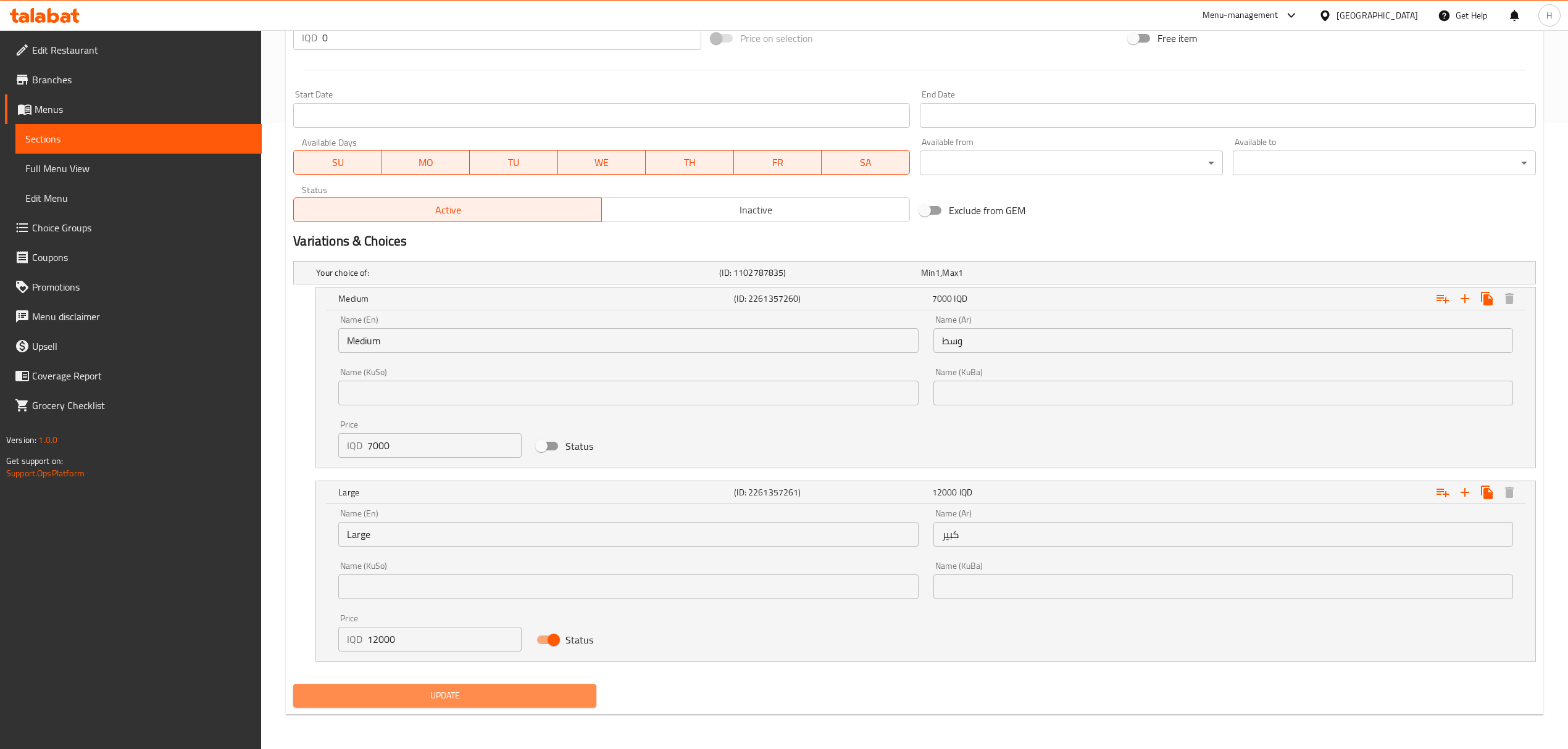
click at [381, 689] on span "Update" at bounding box center [445, 696] width 283 height 15
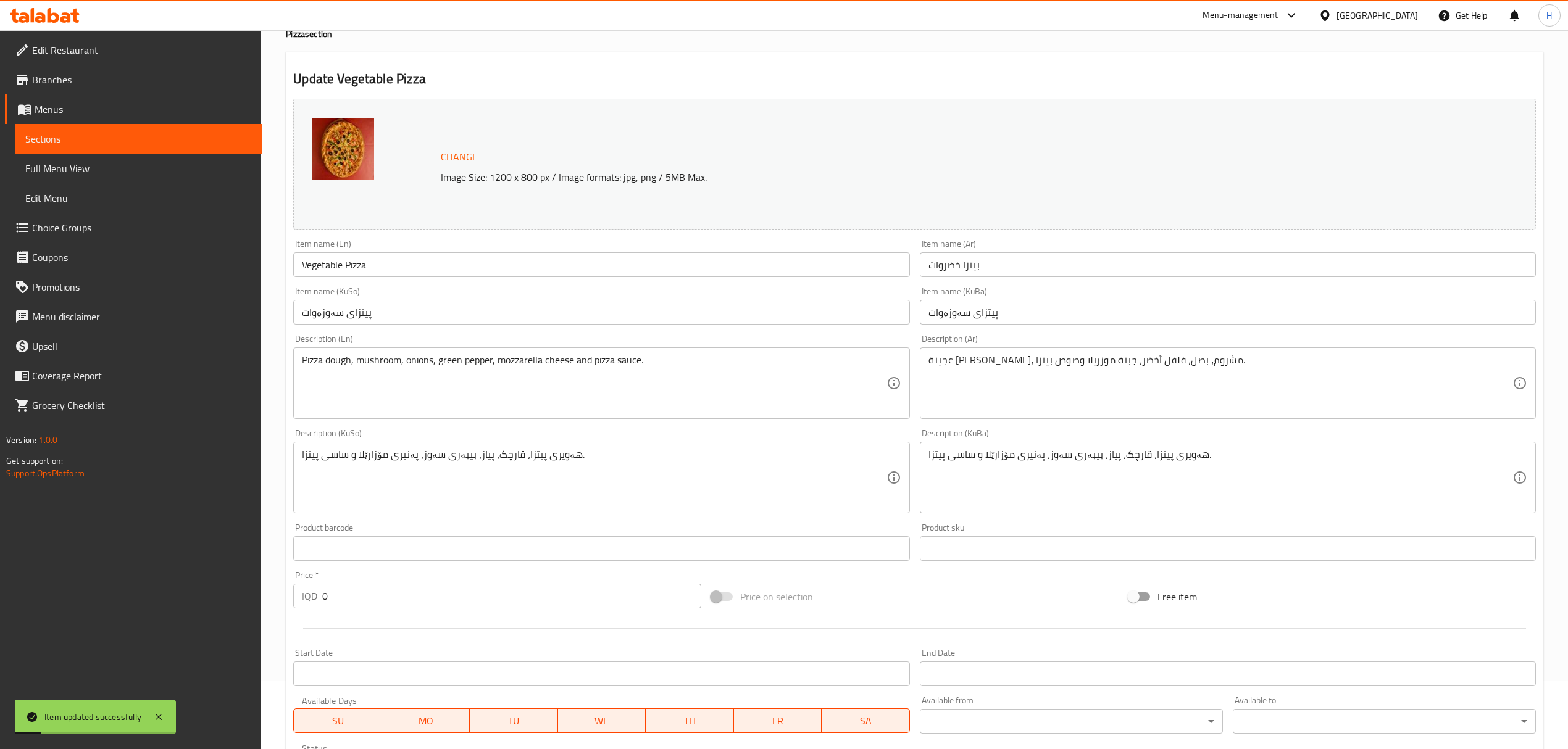
scroll to position [0, 0]
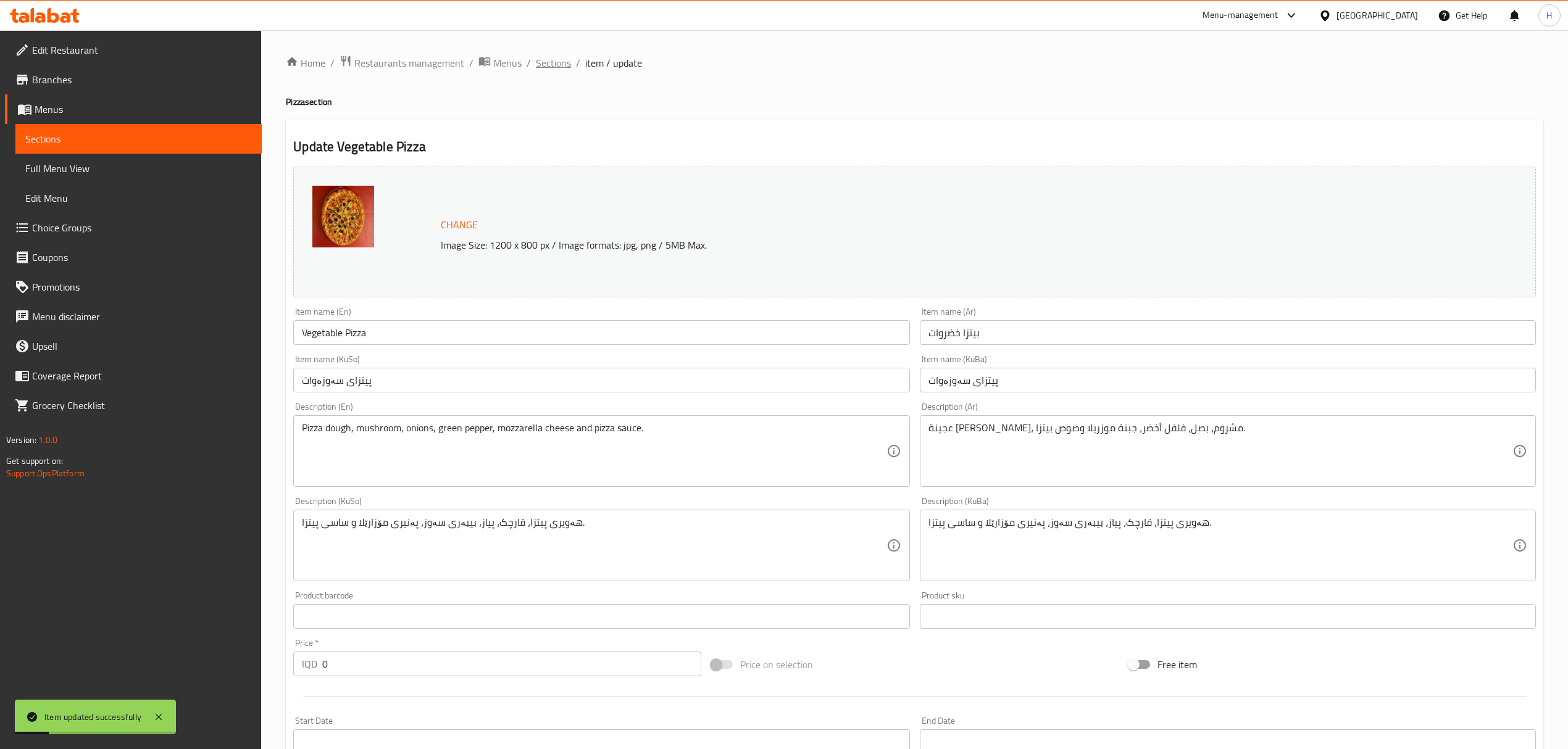
click at [567, 62] on span "Sections" at bounding box center [553, 62] width 35 height 15
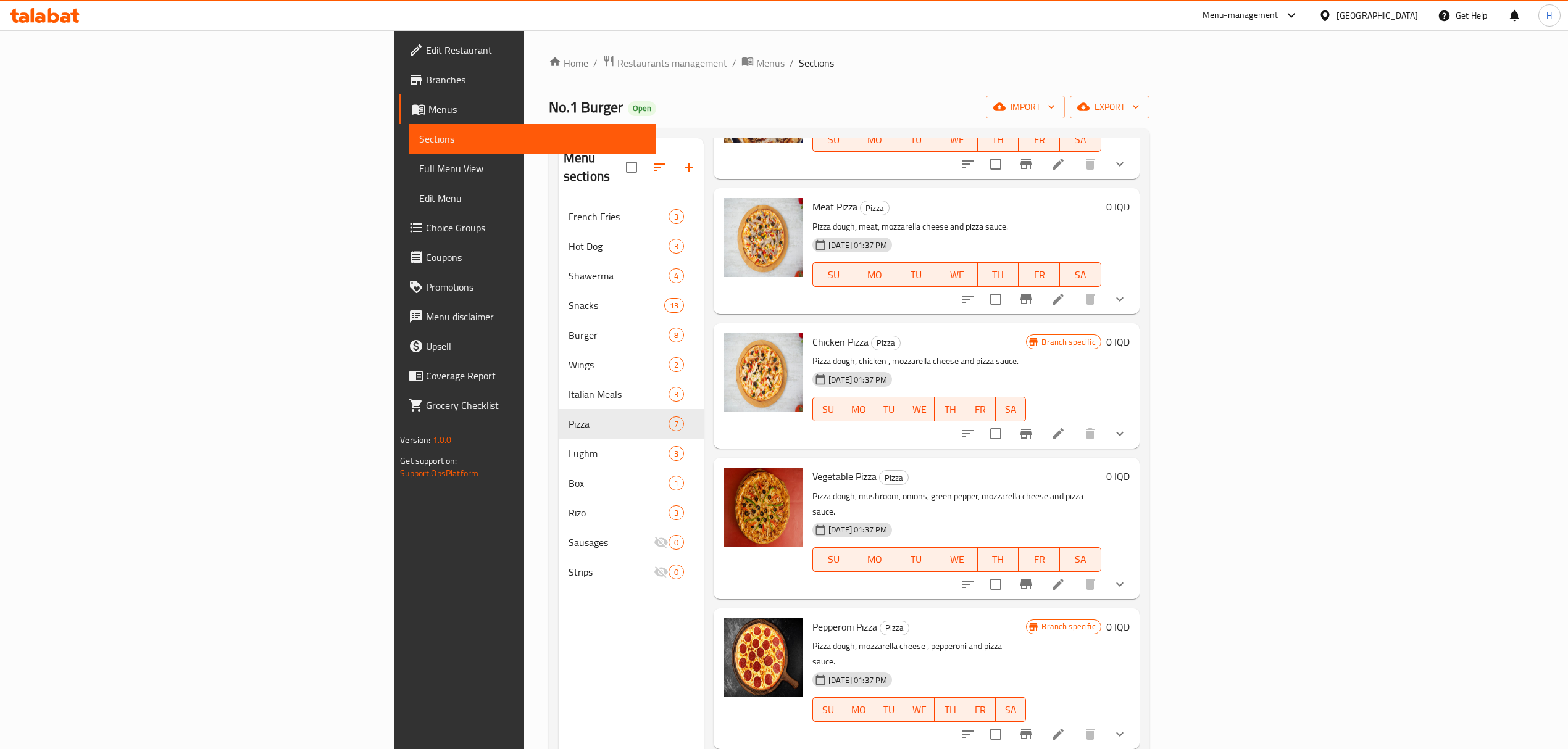
scroll to position [225, 0]
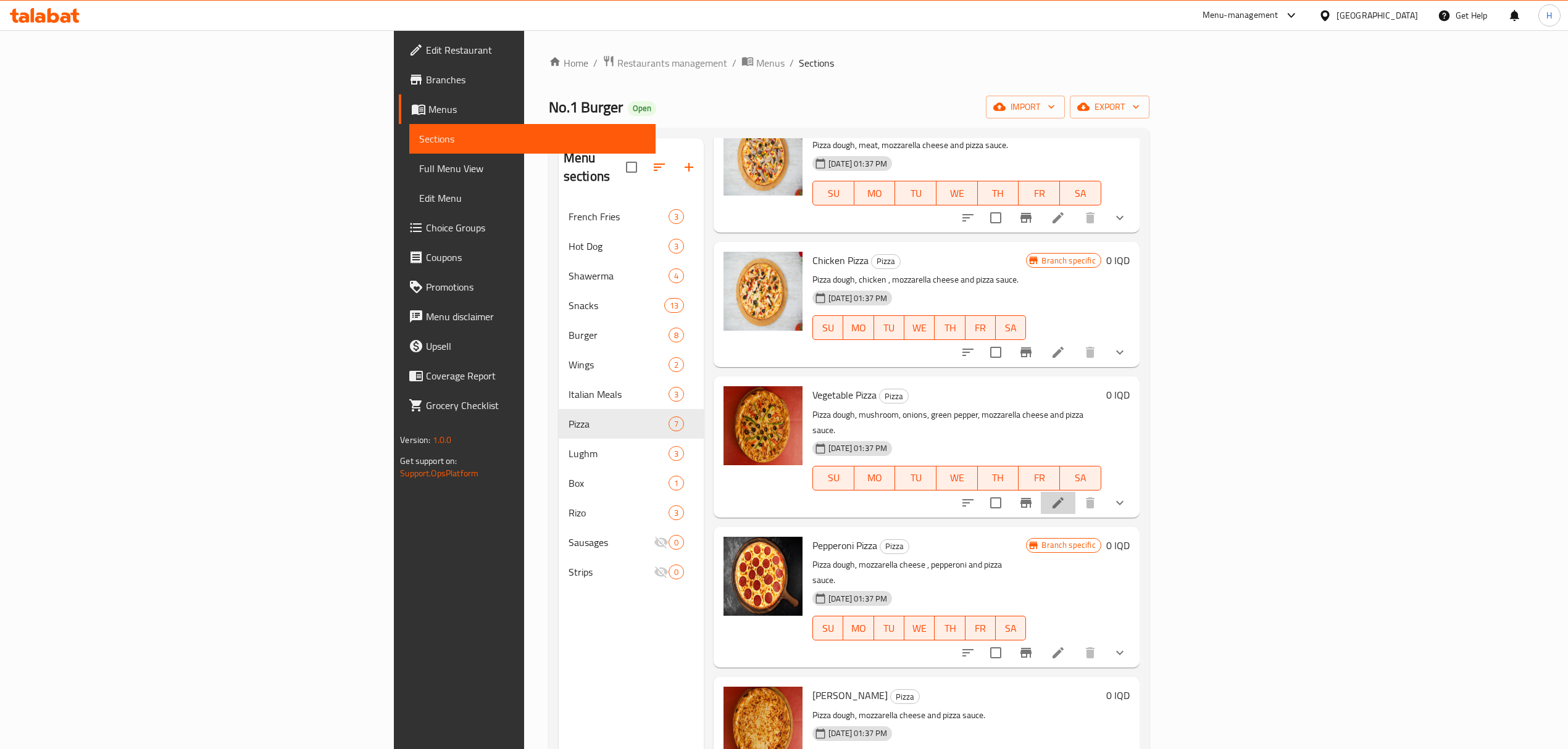
click at [1075, 492] on li at bounding box center [1058, 503] width 34 height 22
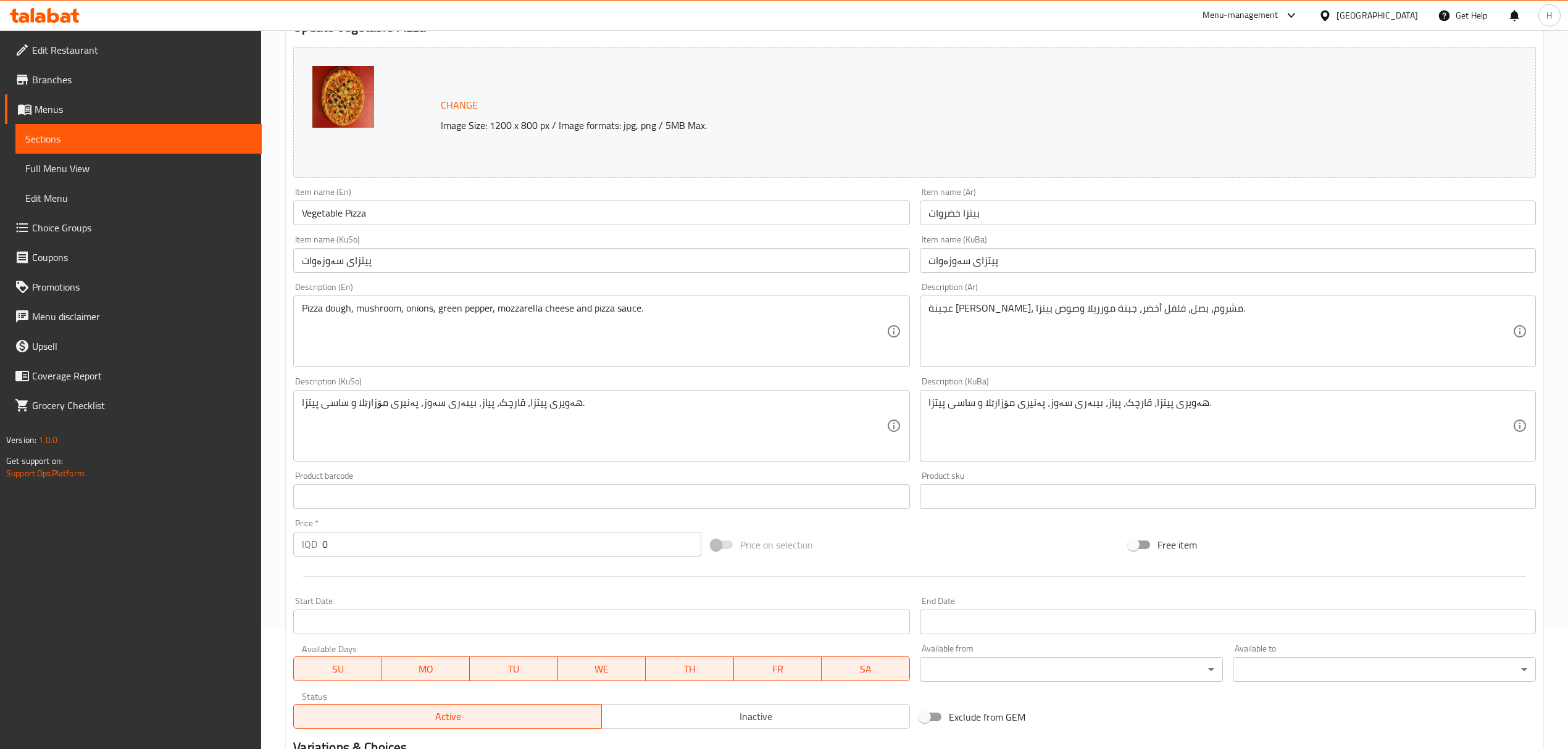
scroll to position [312, 0]
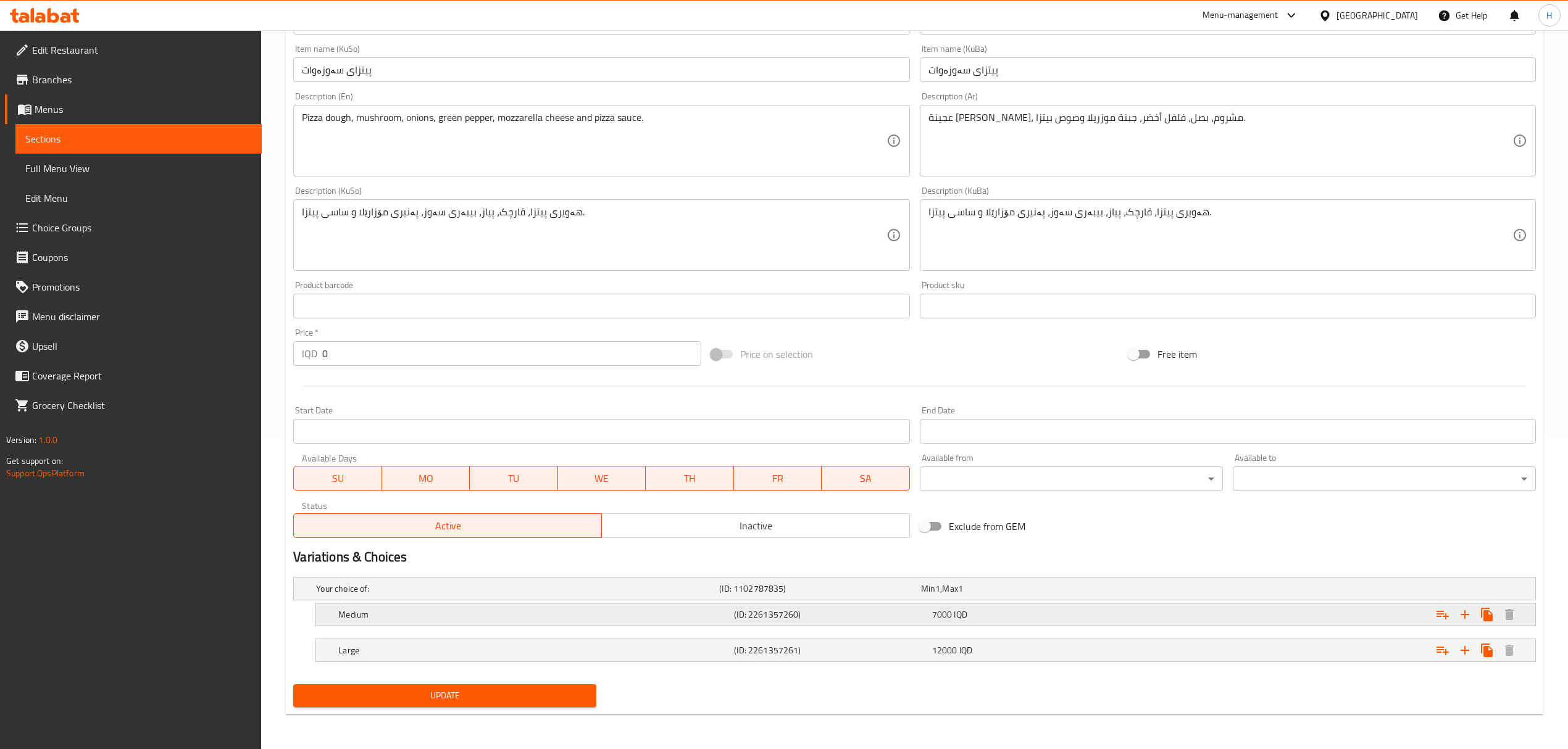
click at [728, 609] on h5 "Medium" at bounding box center [533, 614] width 391 height 12
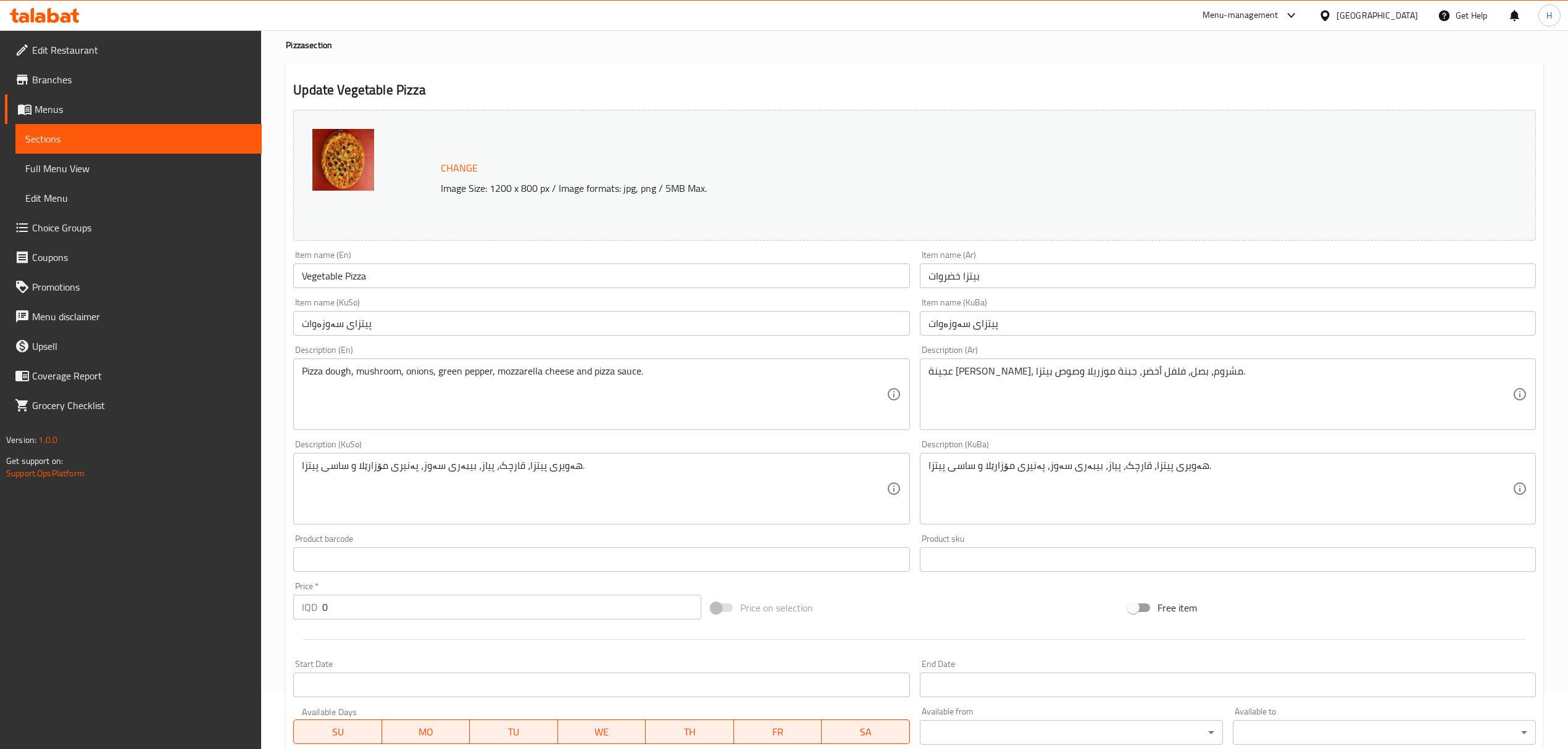
scroll to position [0, 0]
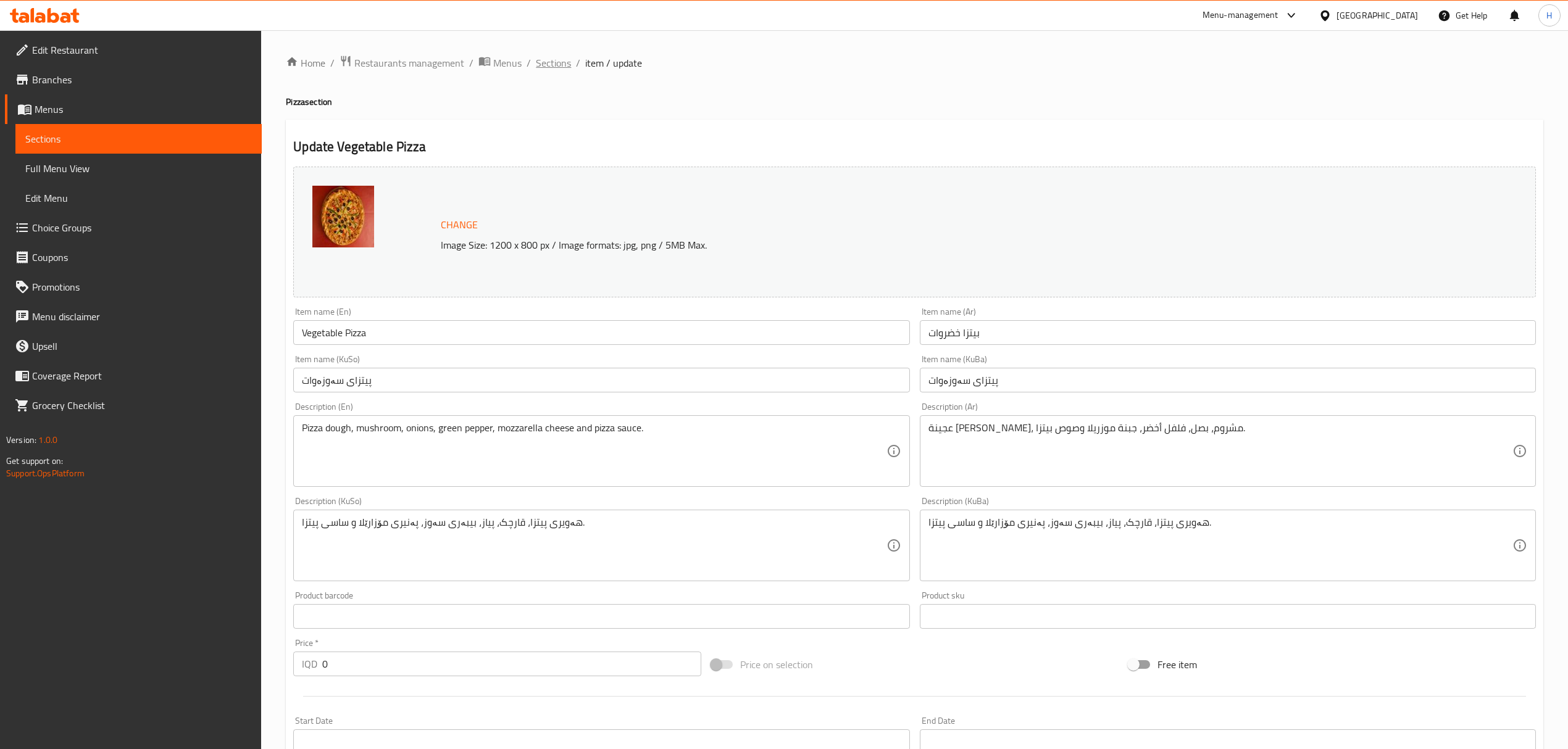
click at [549, 60] on span "Sections" at bounding box center [553, 62] width 35 height 15
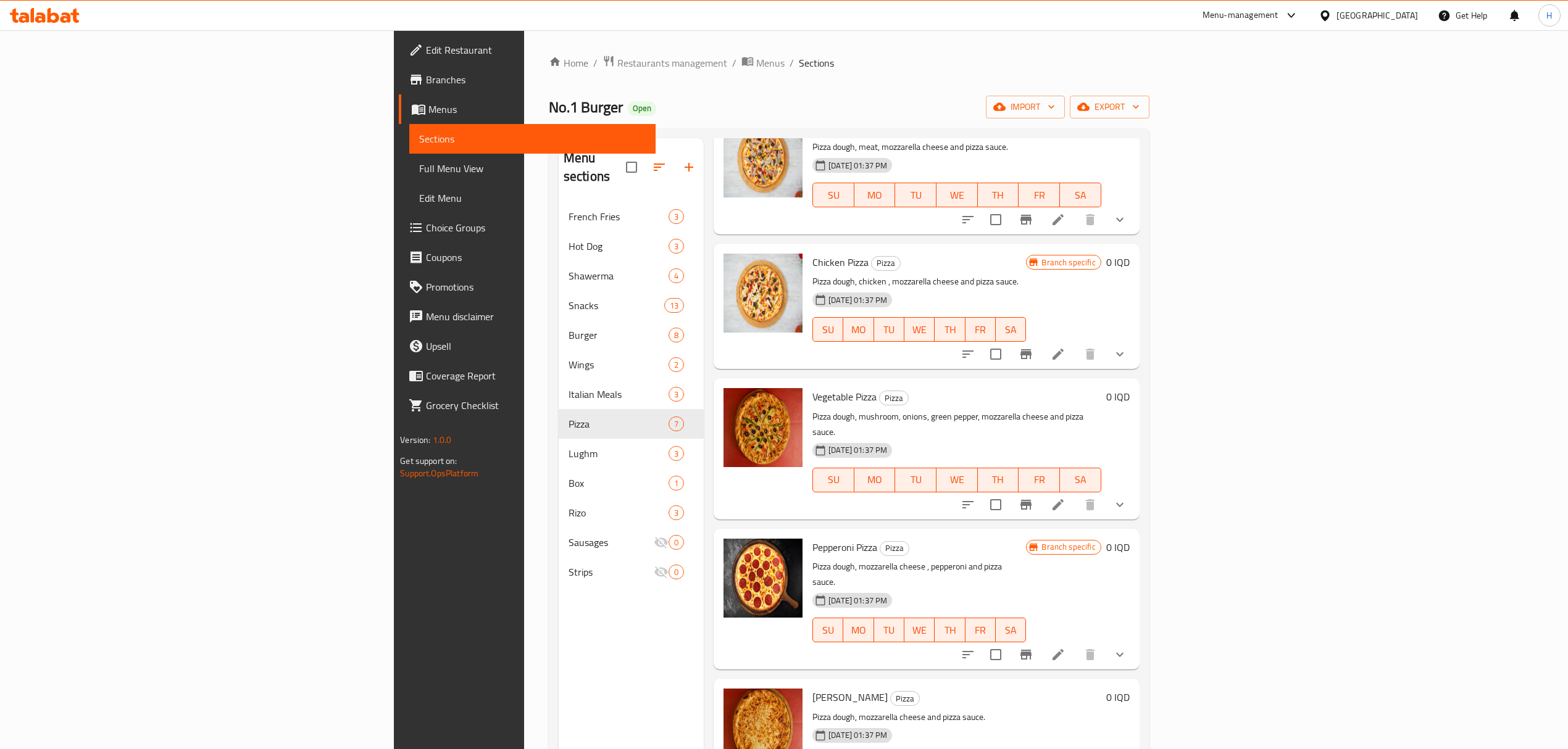
scroll to position [225, 0]
click at [1075, 642] on li at bounding box center [1058, 652] width 34 height 22
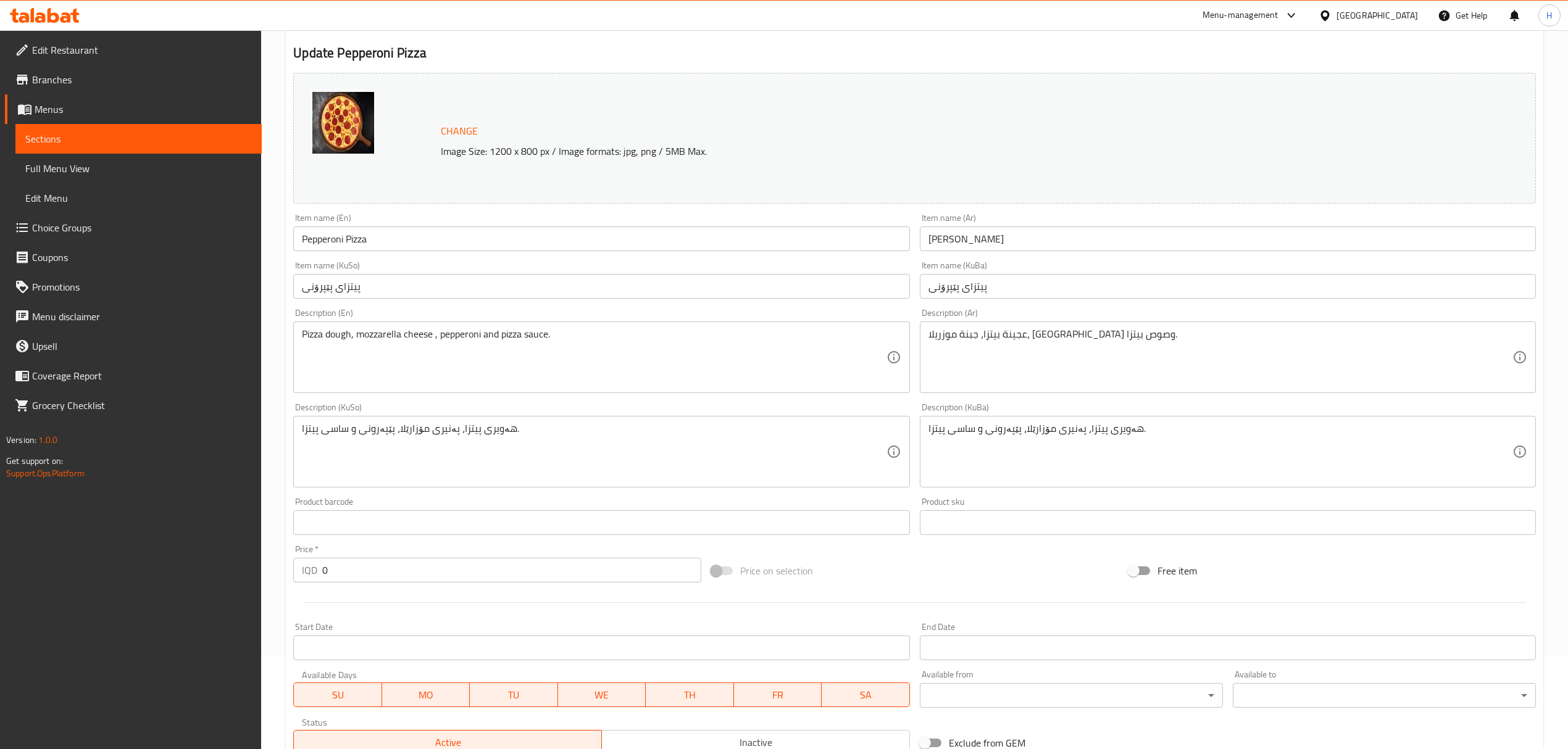
scroll to position [312, 0]
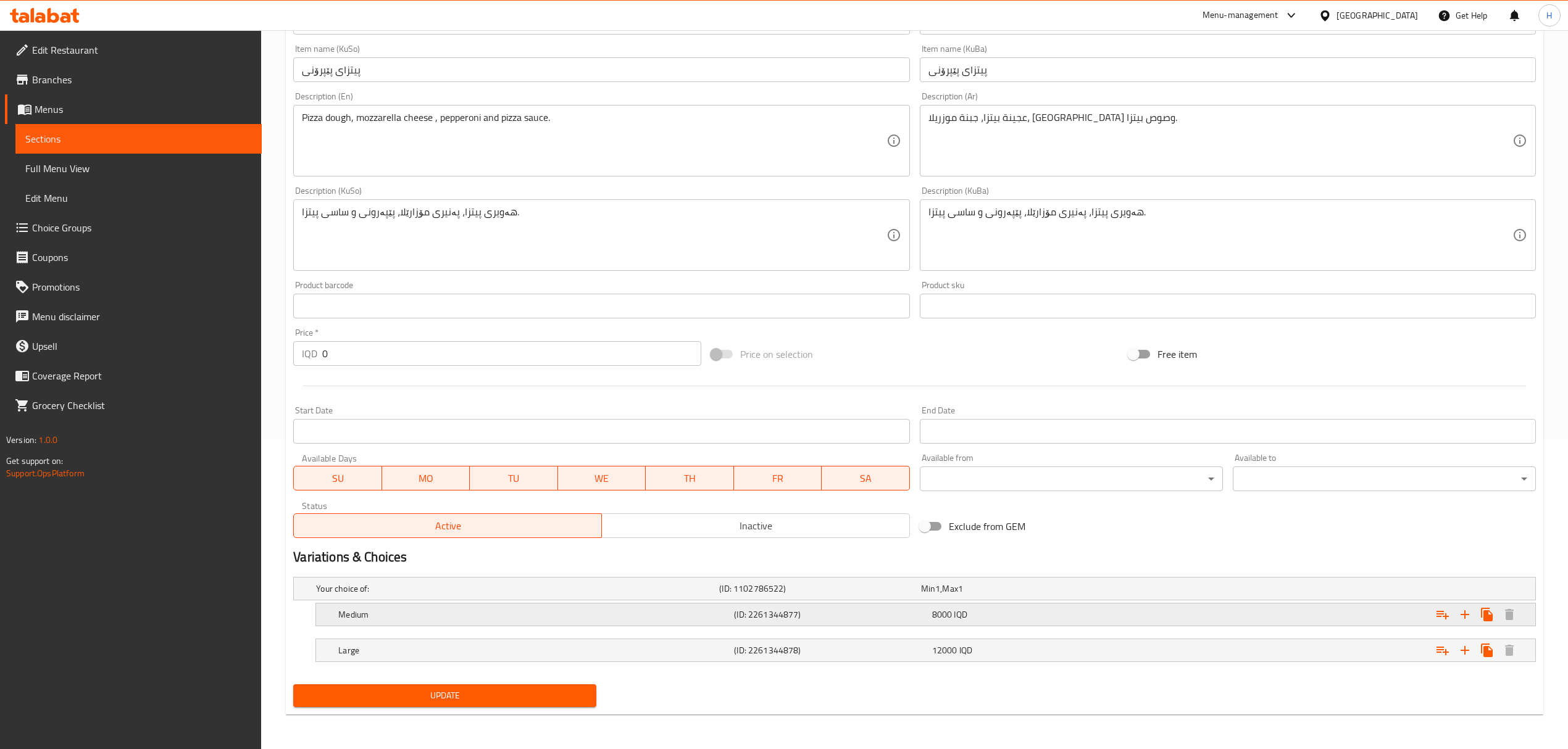
click at [835, 613] on h5 "(ID: 2261344877)" at bounding box center [830, 614] width 193 height 12
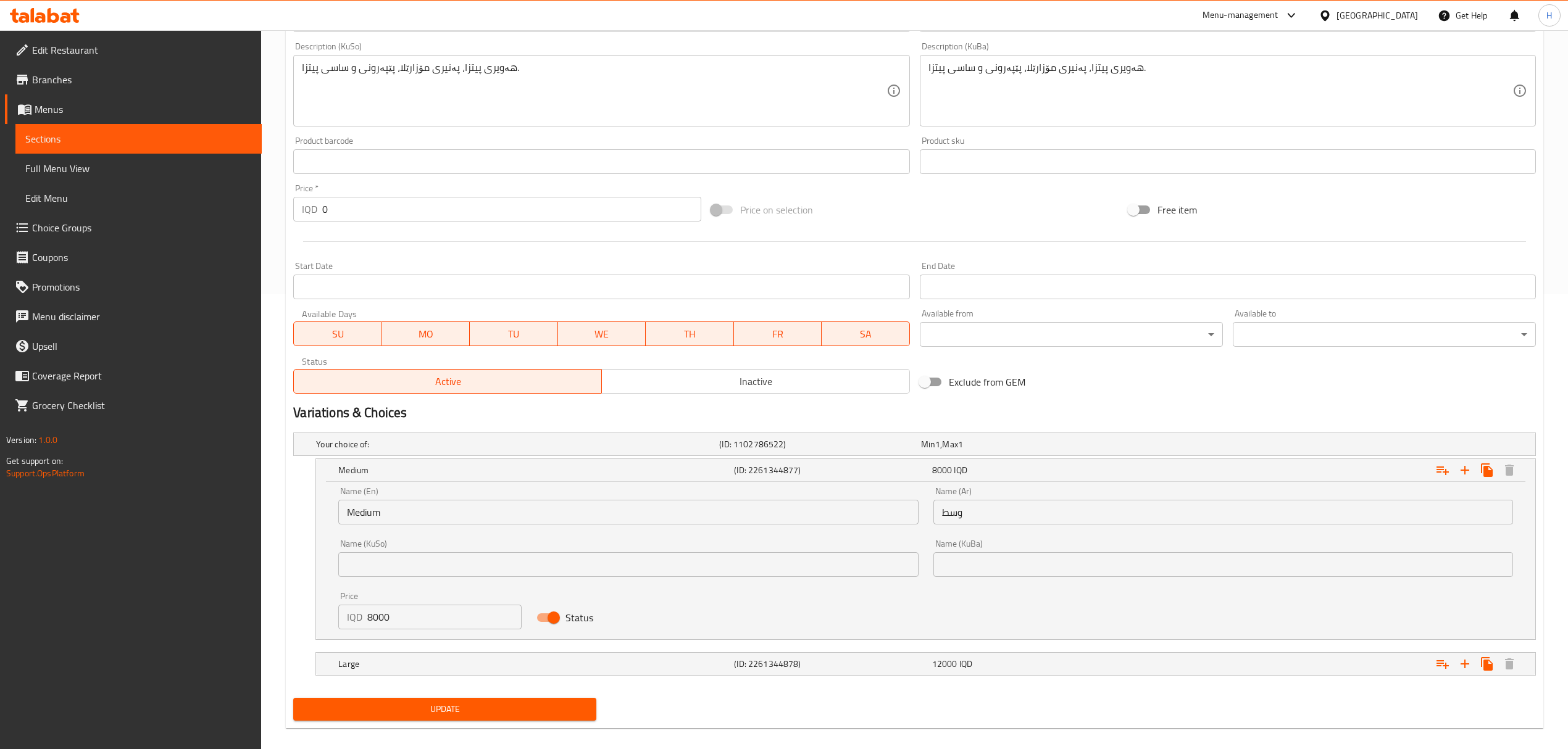
scroll to position [469, 0]
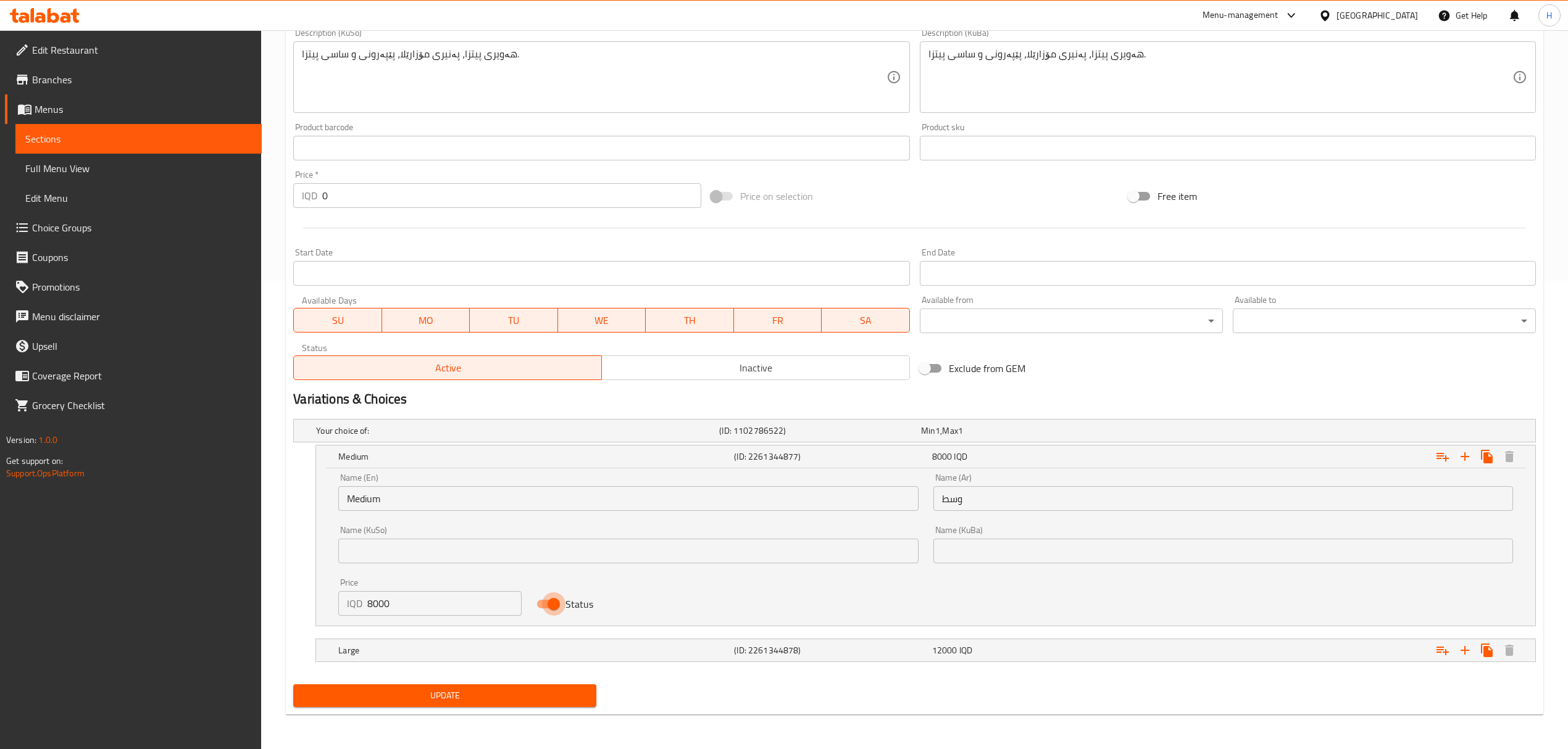
click at [541, 601] on input "Status" at bounding box center [553, 604] width 71 height 24
checkbox input "false"
click at [529, 699] on span "Update" at bounding box center [445, 696] width 283 height 15
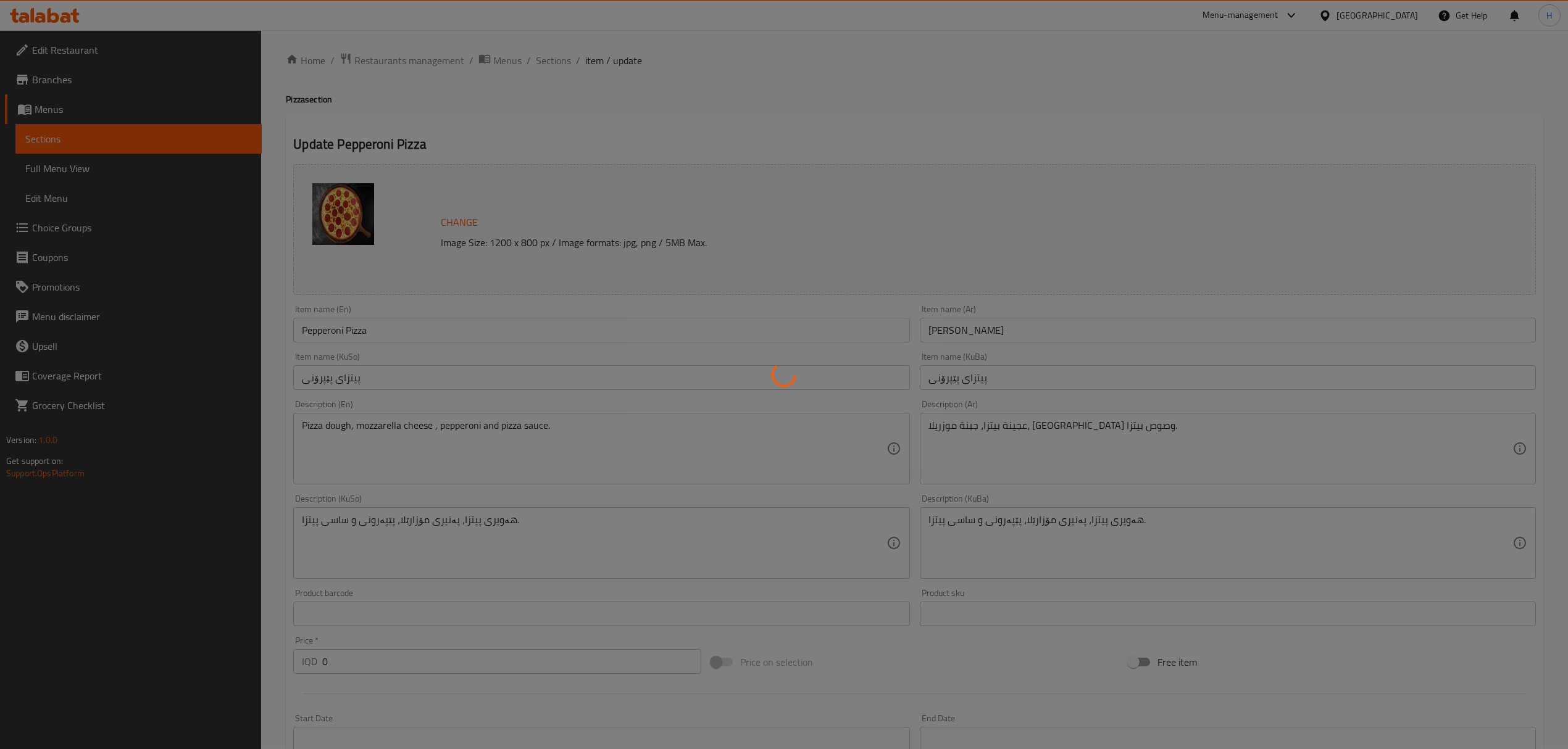
scroll to position [0, 0]
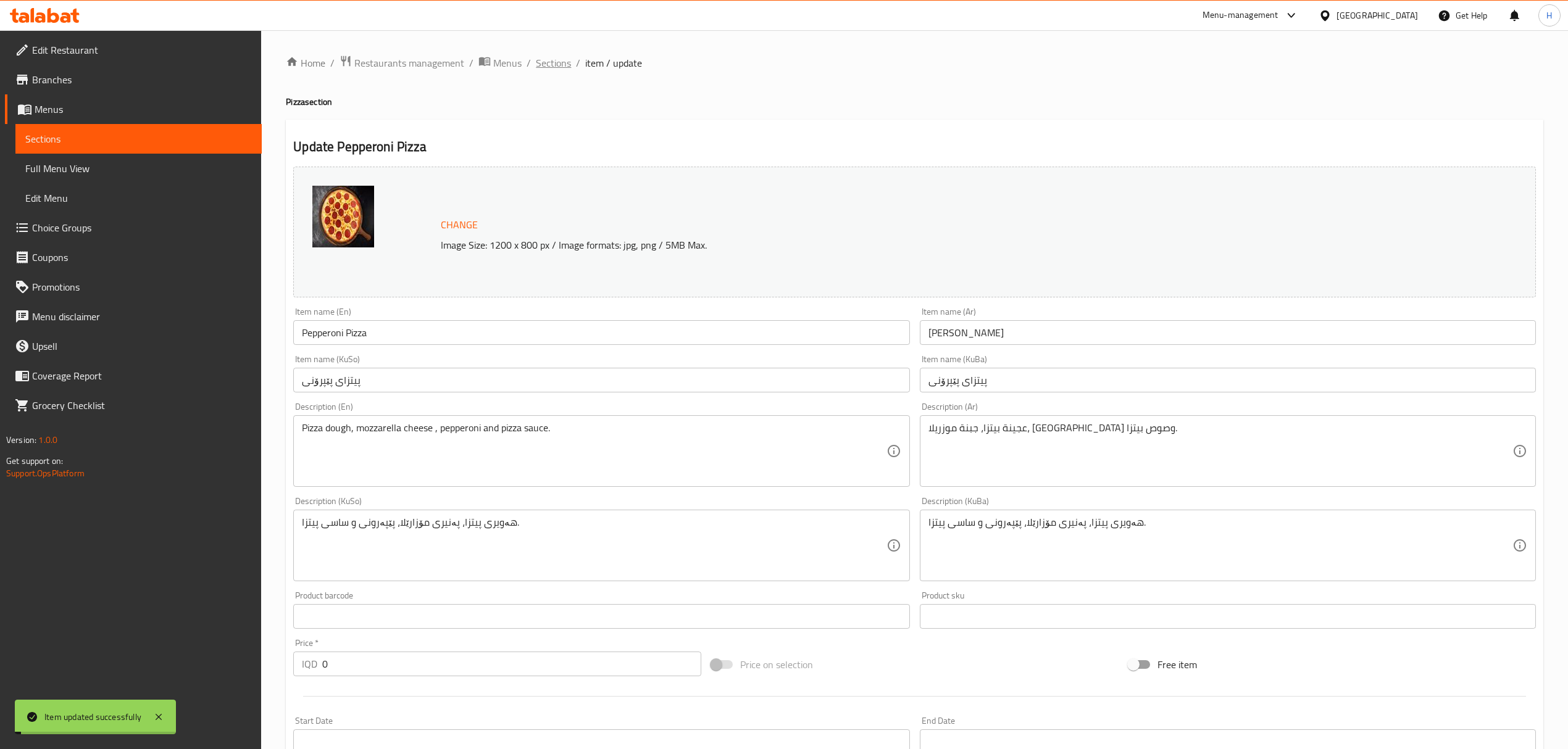
click at [549, 55] on span "Sections" at bounding box center [553, 62] width 35 height 15
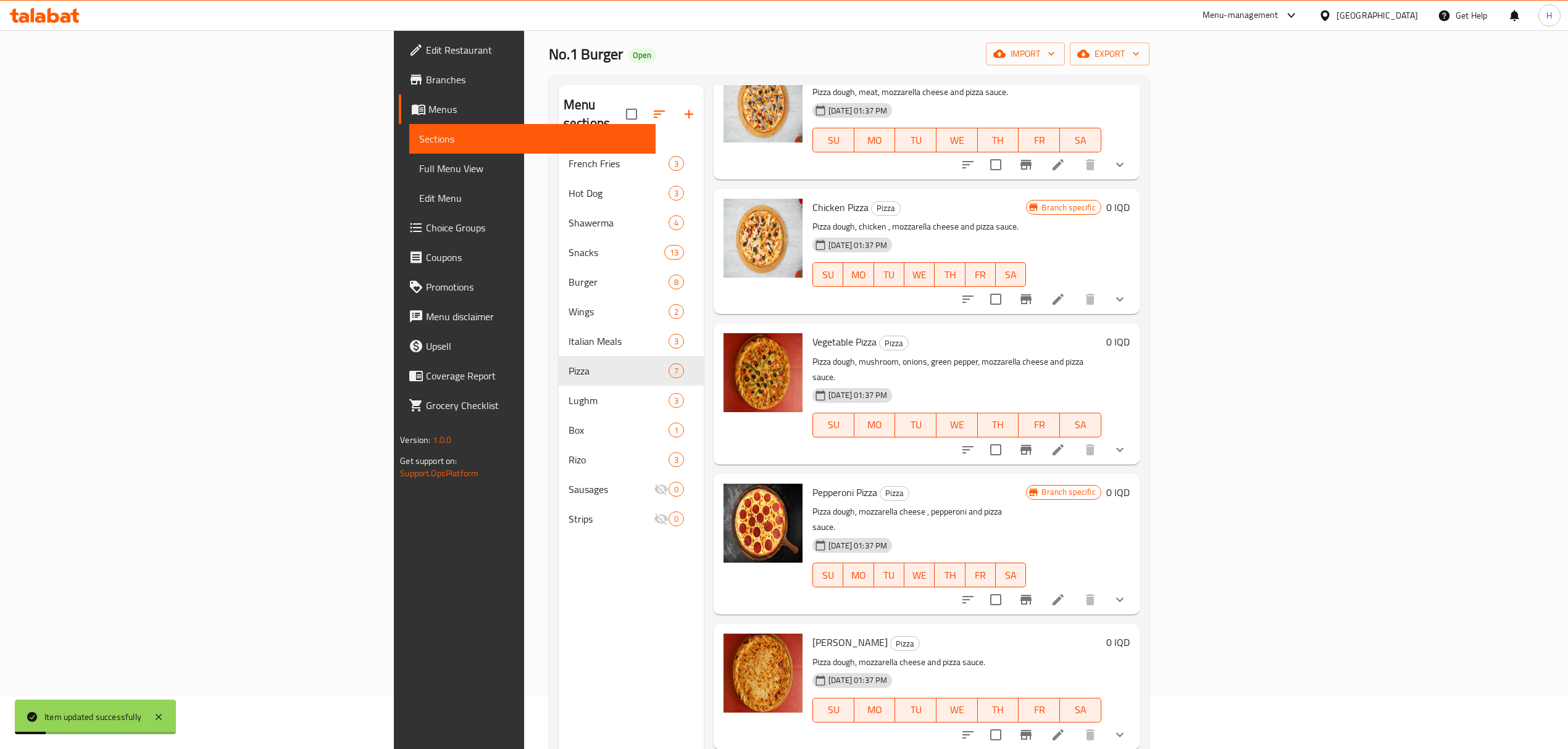
scroll to position [82, 0]
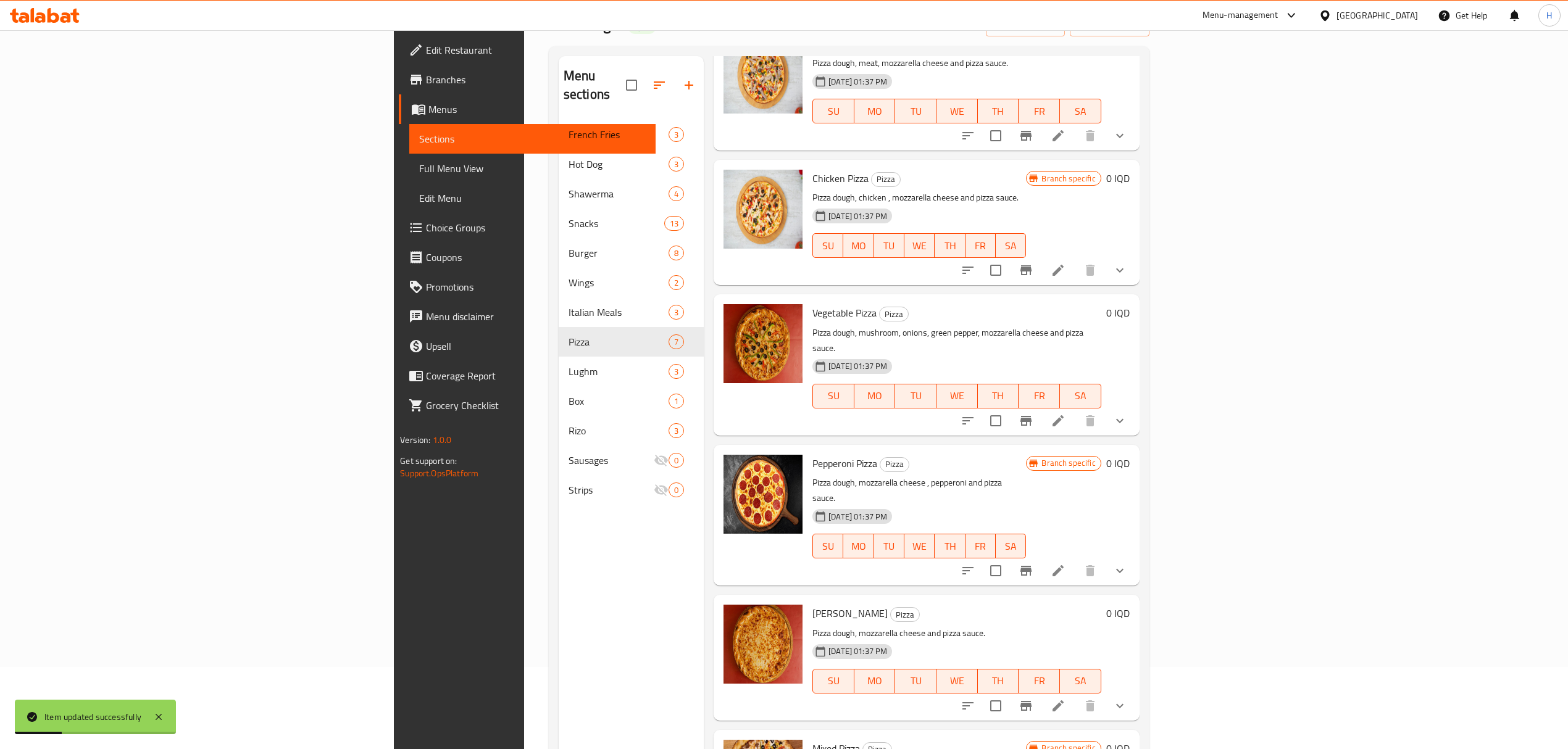
click at [1064, 701] on icon at bounding box center [1057, 706] width 11 height 11
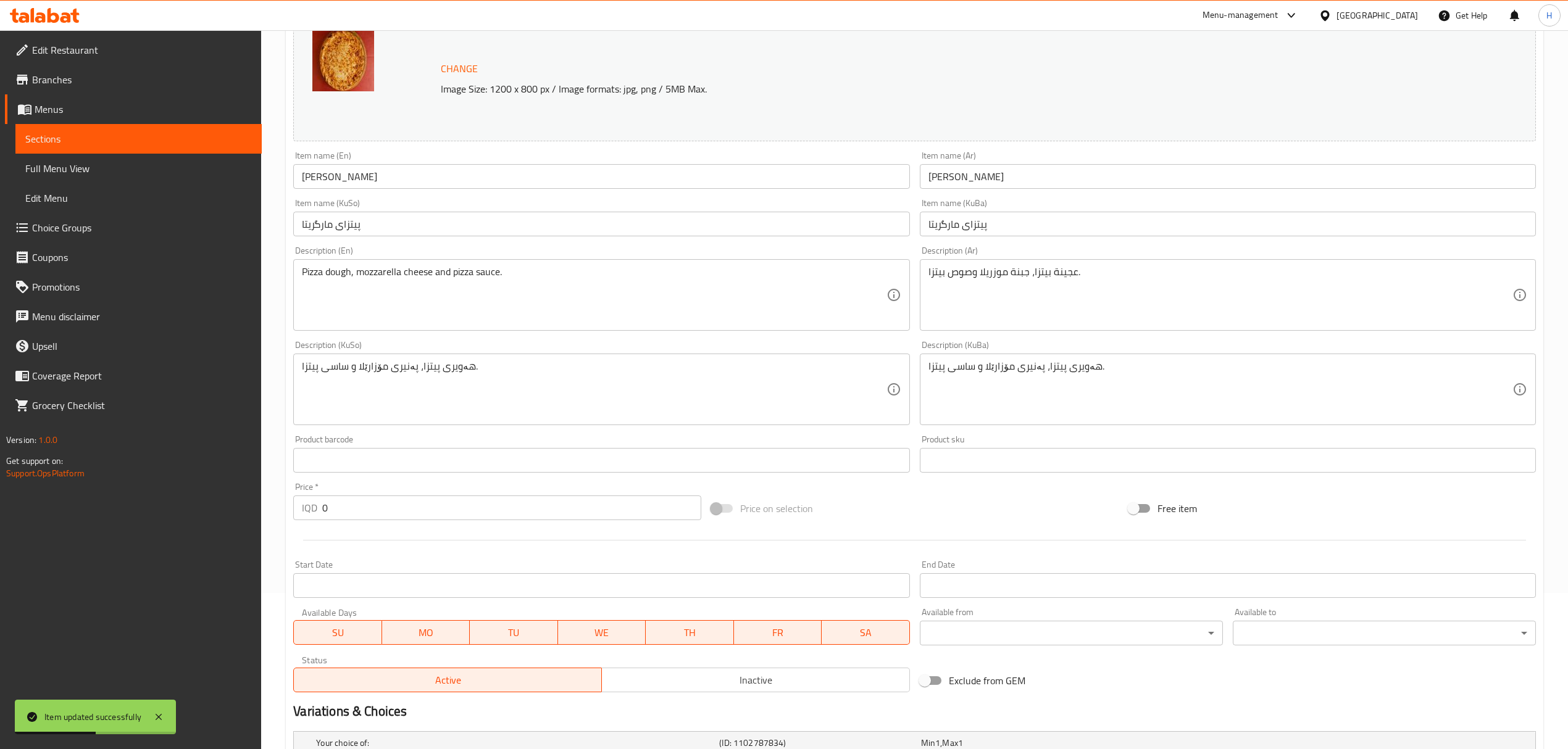
scroll to position [312, 0]
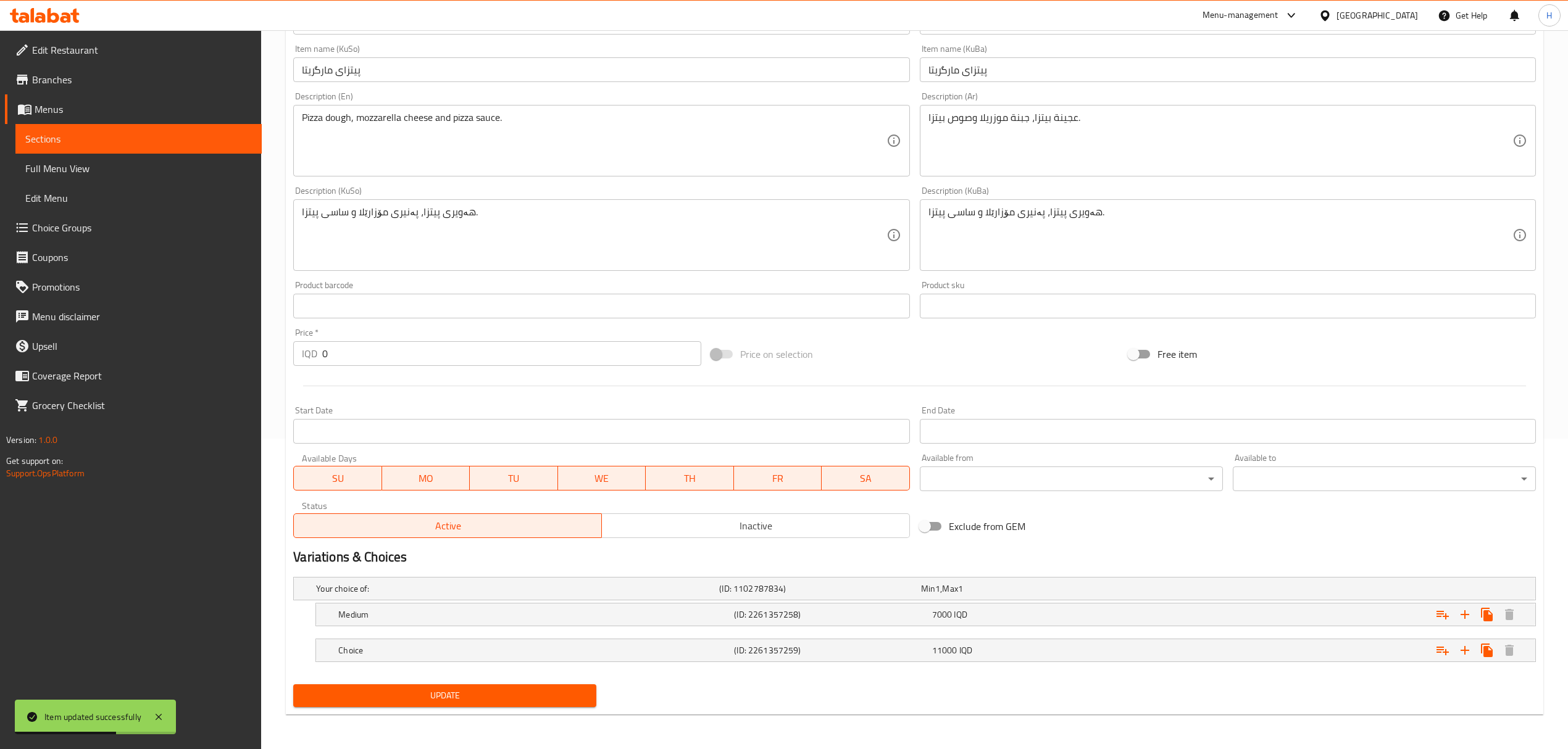
click at [833, 632] on nav at bounding box center [914, 634] width 1243 height 10
click at [813, 609] on h5 "(ID: 2261357258)" at bounding box center [830, 614] width 193 height 12
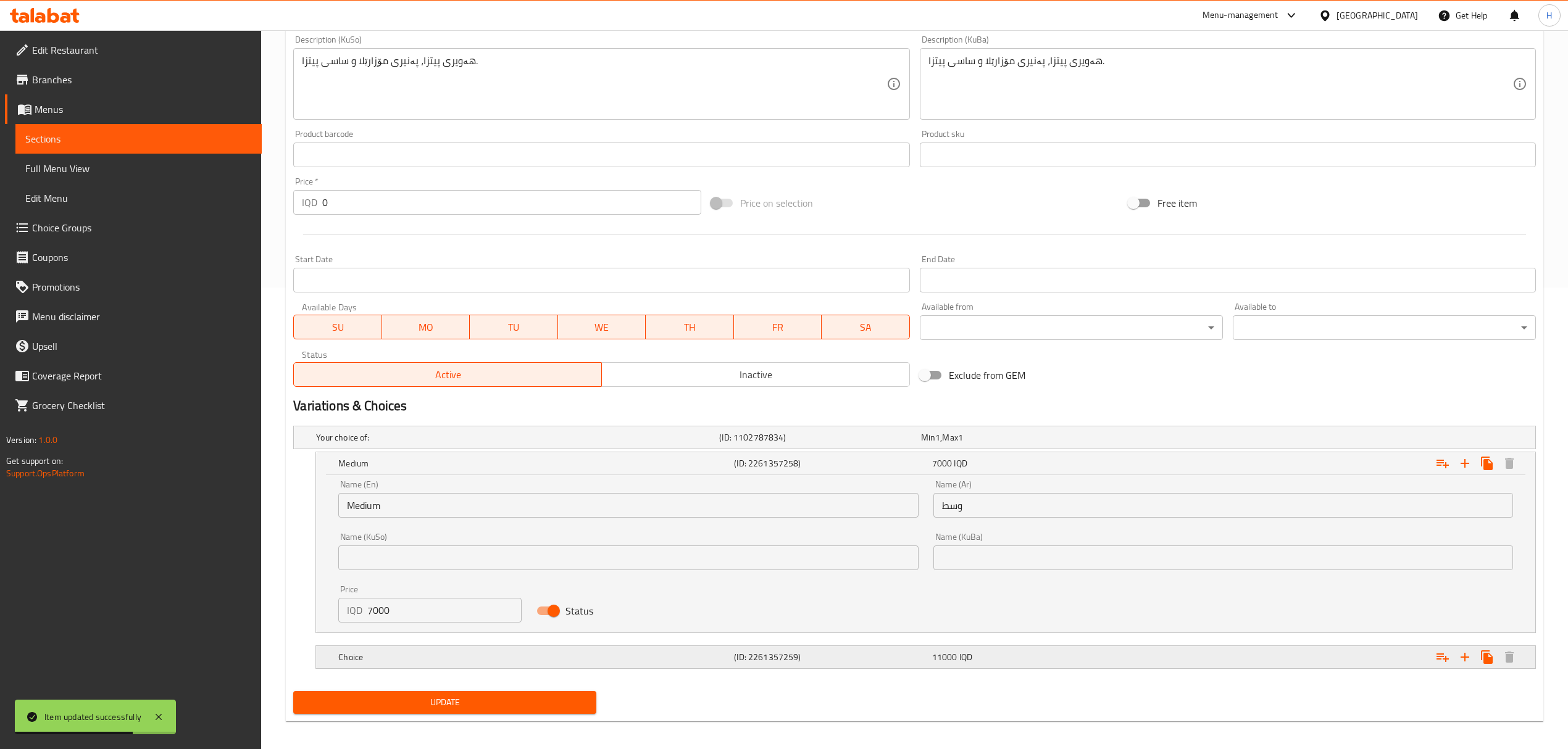
scroll to position [469, 0]
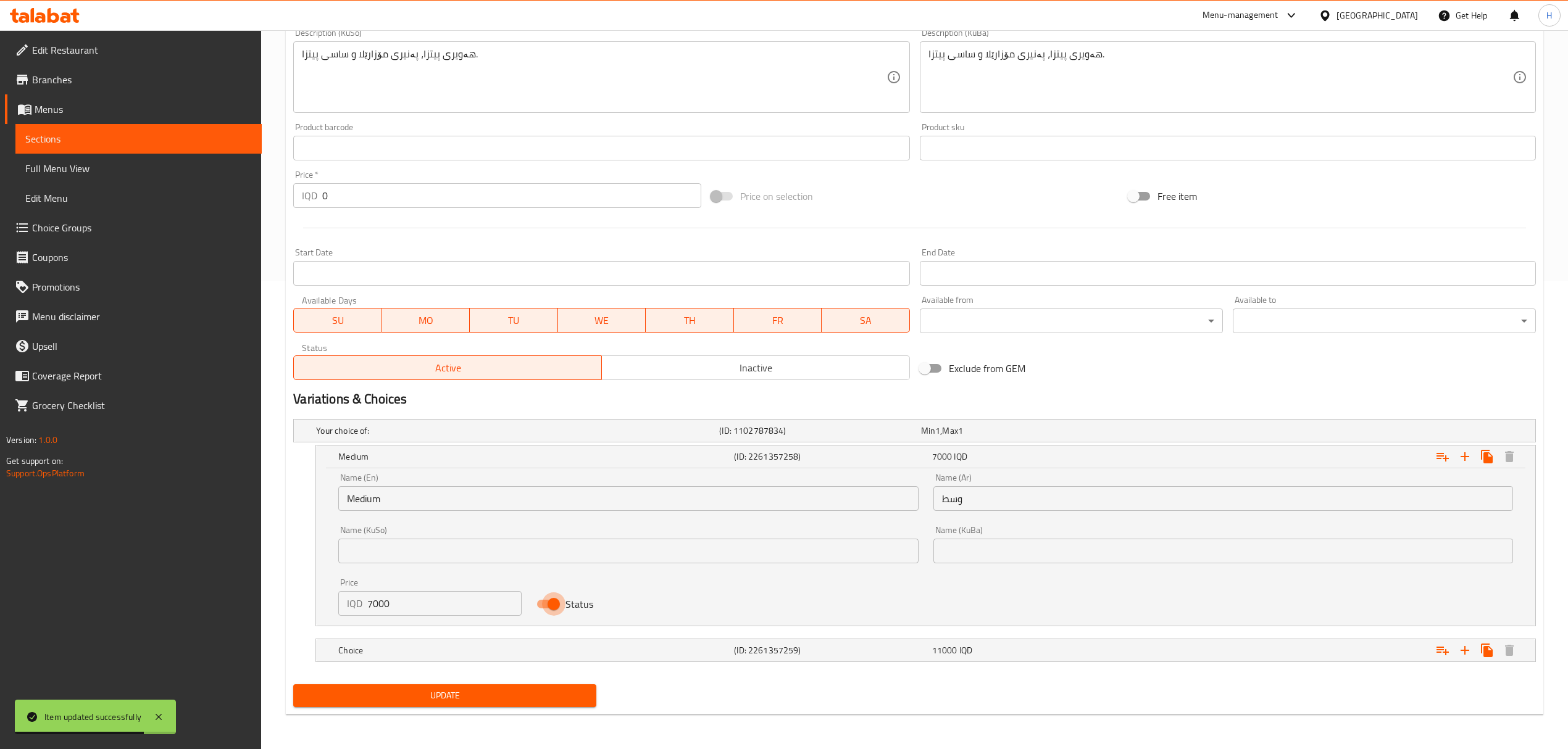
click at [546, 612] on input "Status" at bounding box center [553, 604] width 71 height 24
checkbox input "false"
click at [588, 638] on div "Choice (ID: 2261357259) 11000 IQD" at bounding box center [929, 651] width 1187 height 27
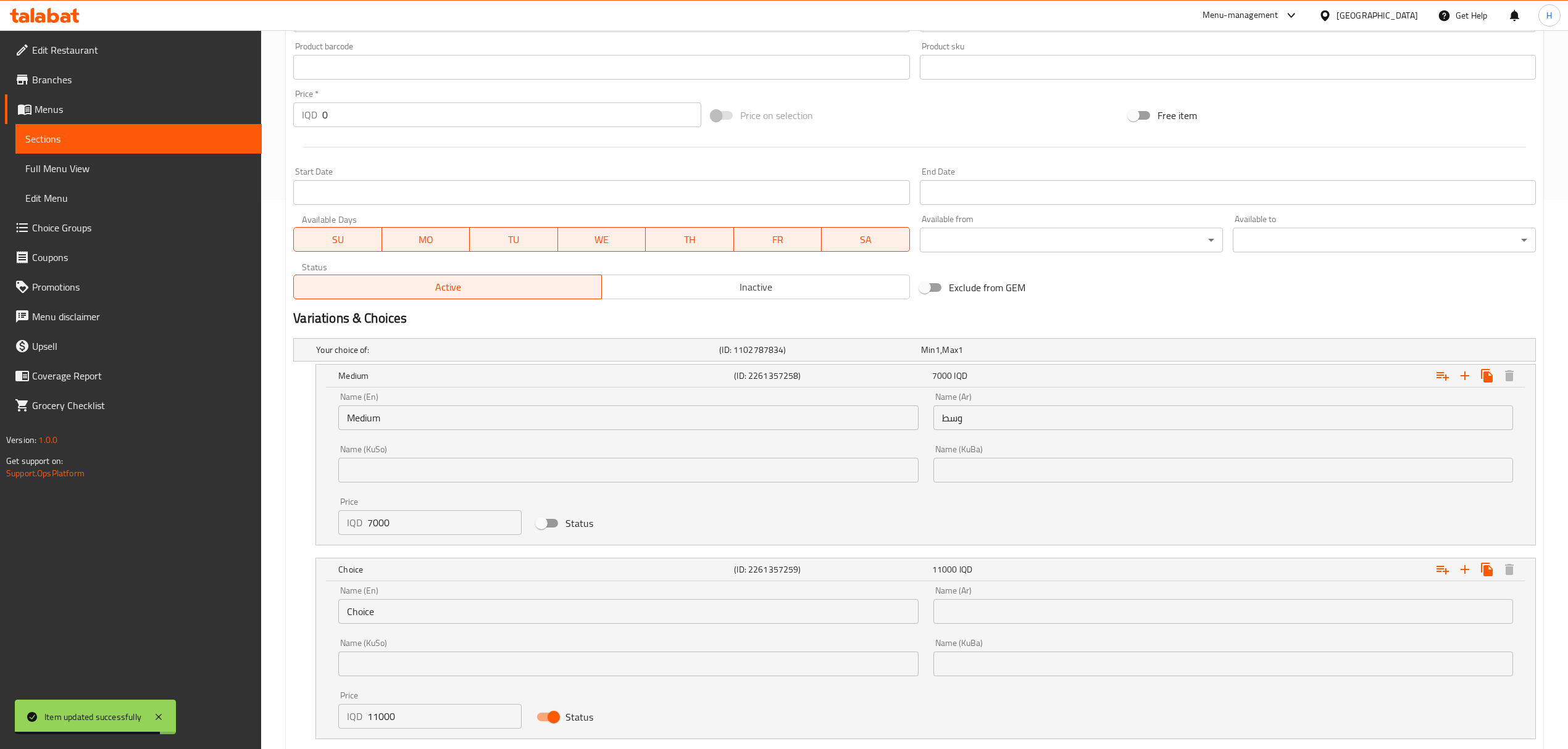
scroll to position [628, 0]
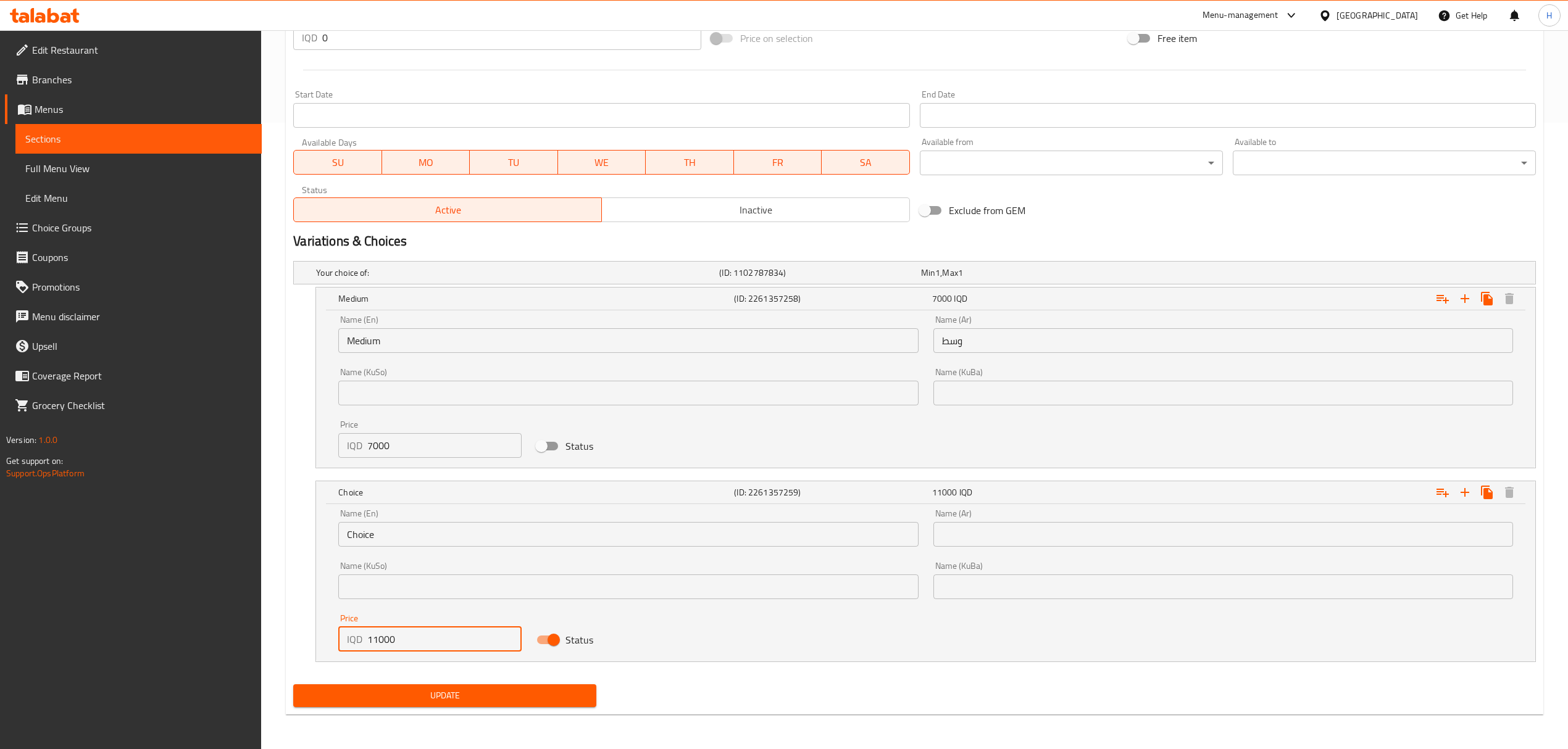
drag, startPoint x: 379, startPoint y: 638, endPoint x: 372, endPoint y: 643, distance: 8.6
click at [372, 643] on input "11000" at bounding box center [444, 639] width 154 height 25
type input "12000"
click at [410, 689] on span "Update" at bounding box center [445, 696] width 283 height 15
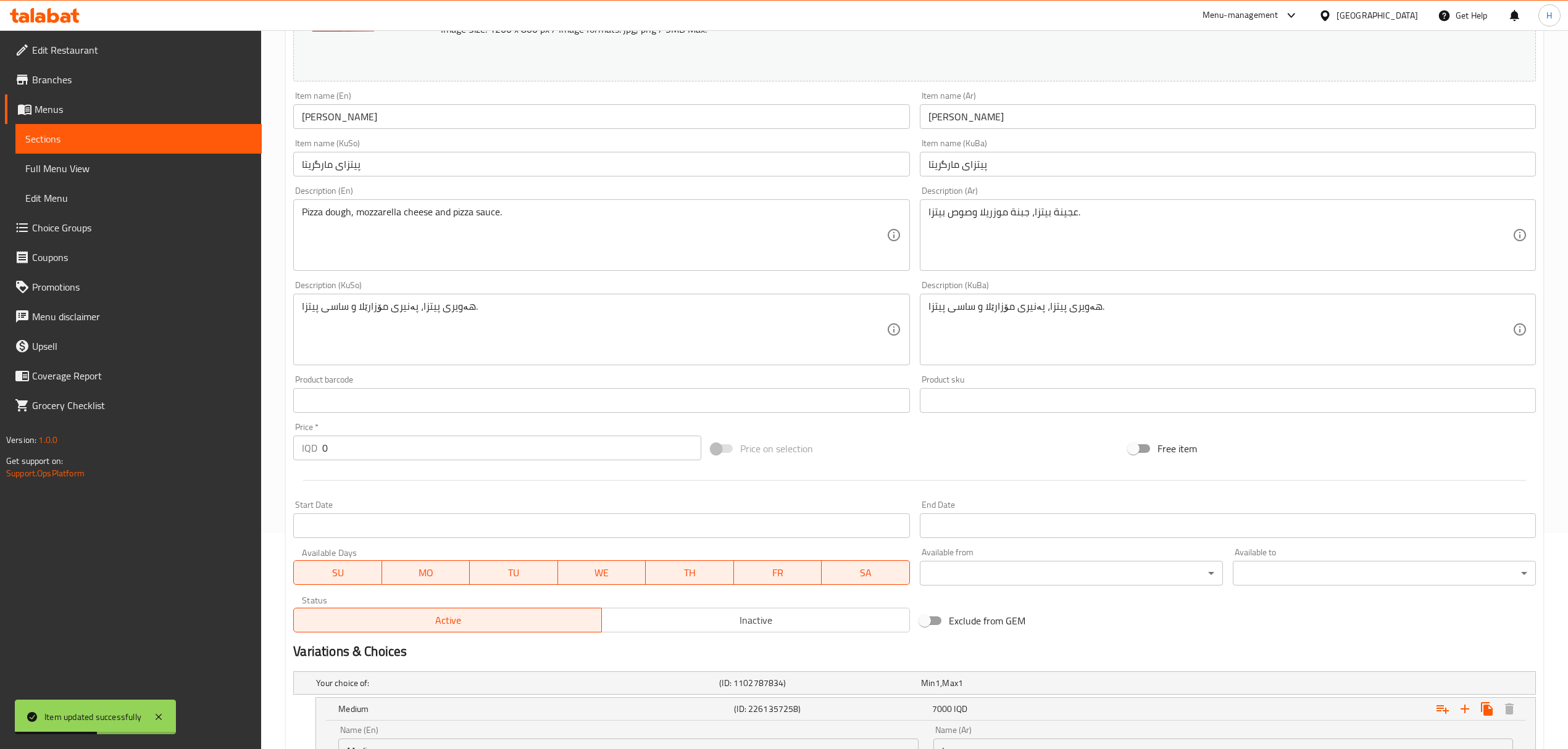
scroll to position [0, 0]
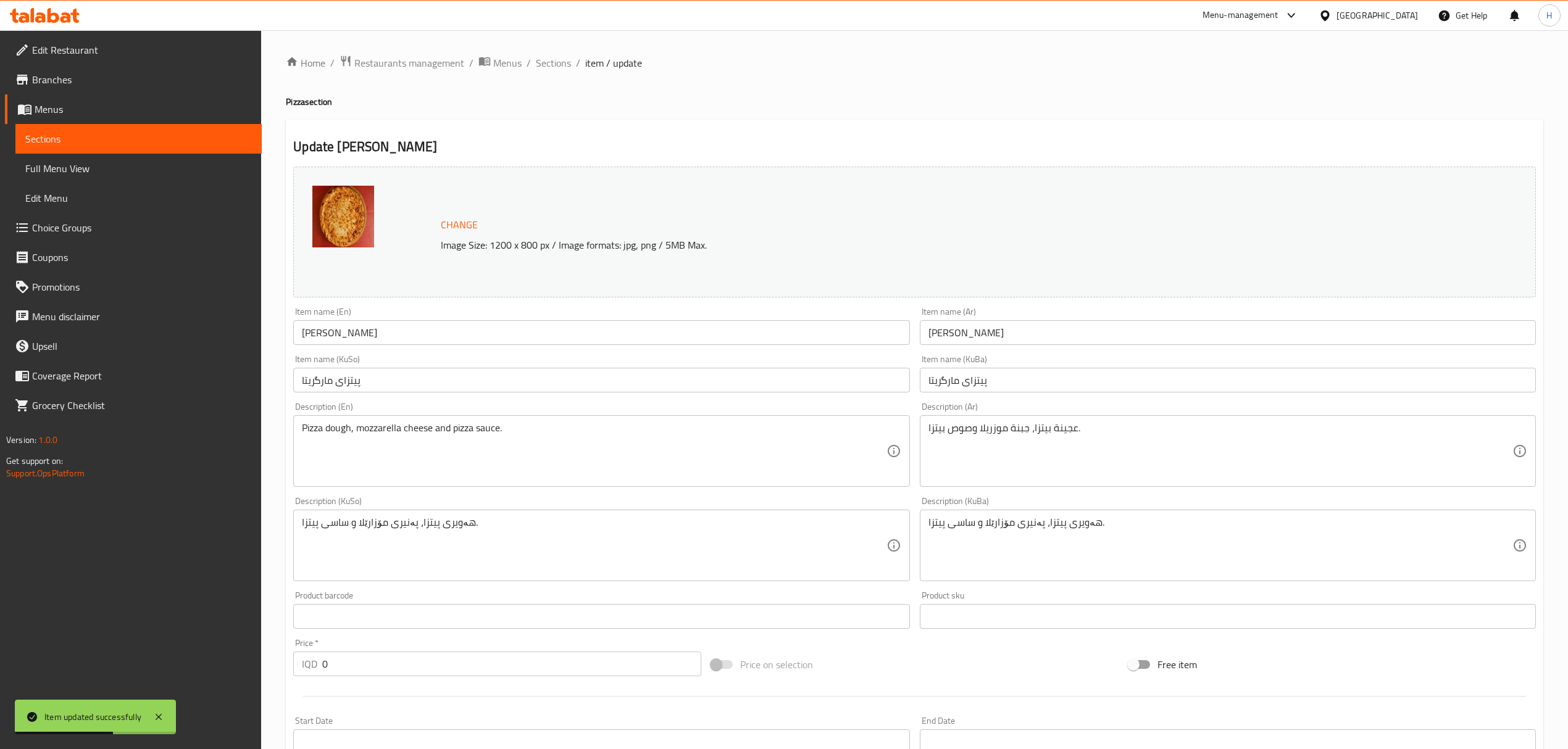
drag, startPoint x: 546, startPoint y: 69, endPoint x: 578, endPoint y: 93, distance: 40.0
click at [546, 69] on span "Sections" at bounding box center [553, 62] width 35 height 15
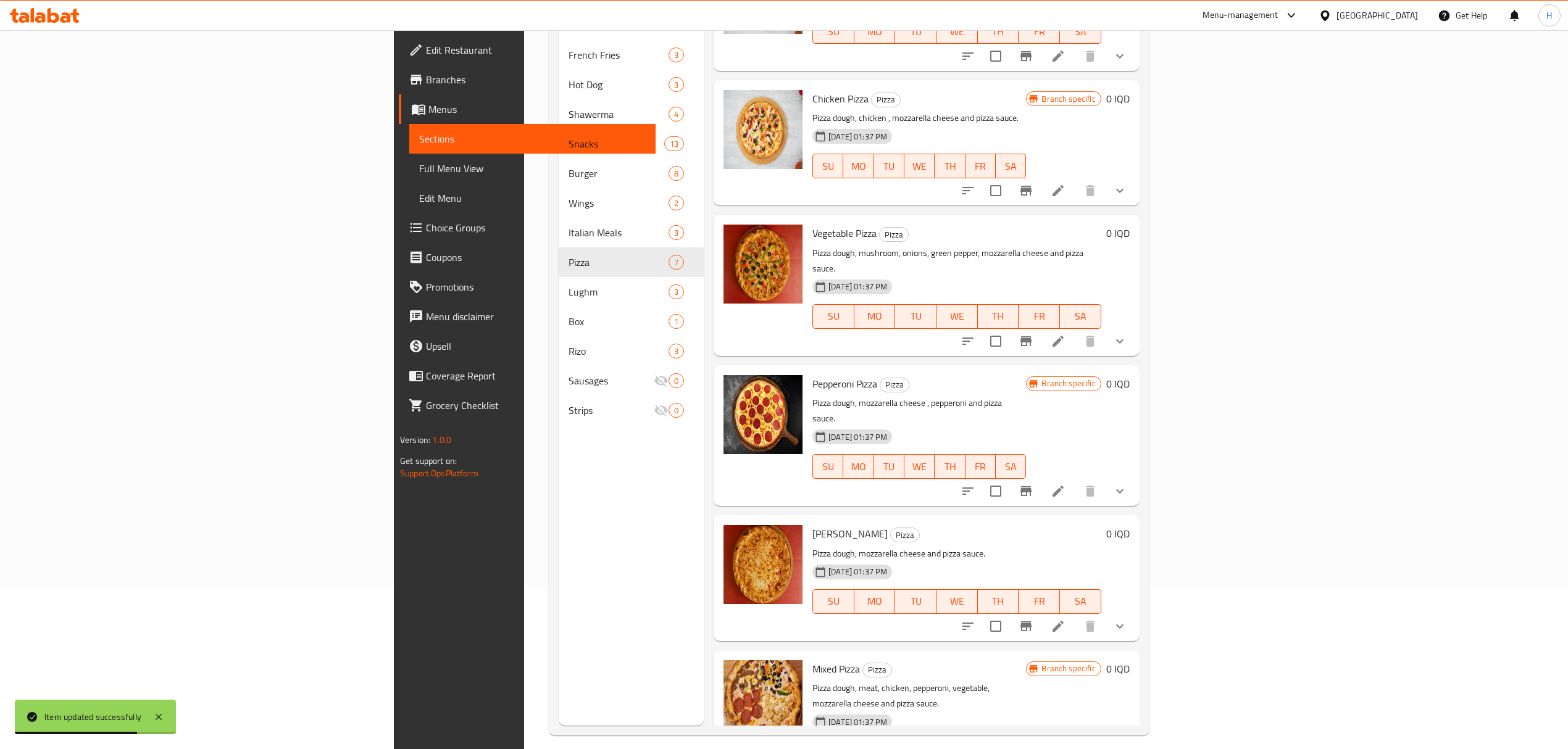
scroll to position [173, 0]
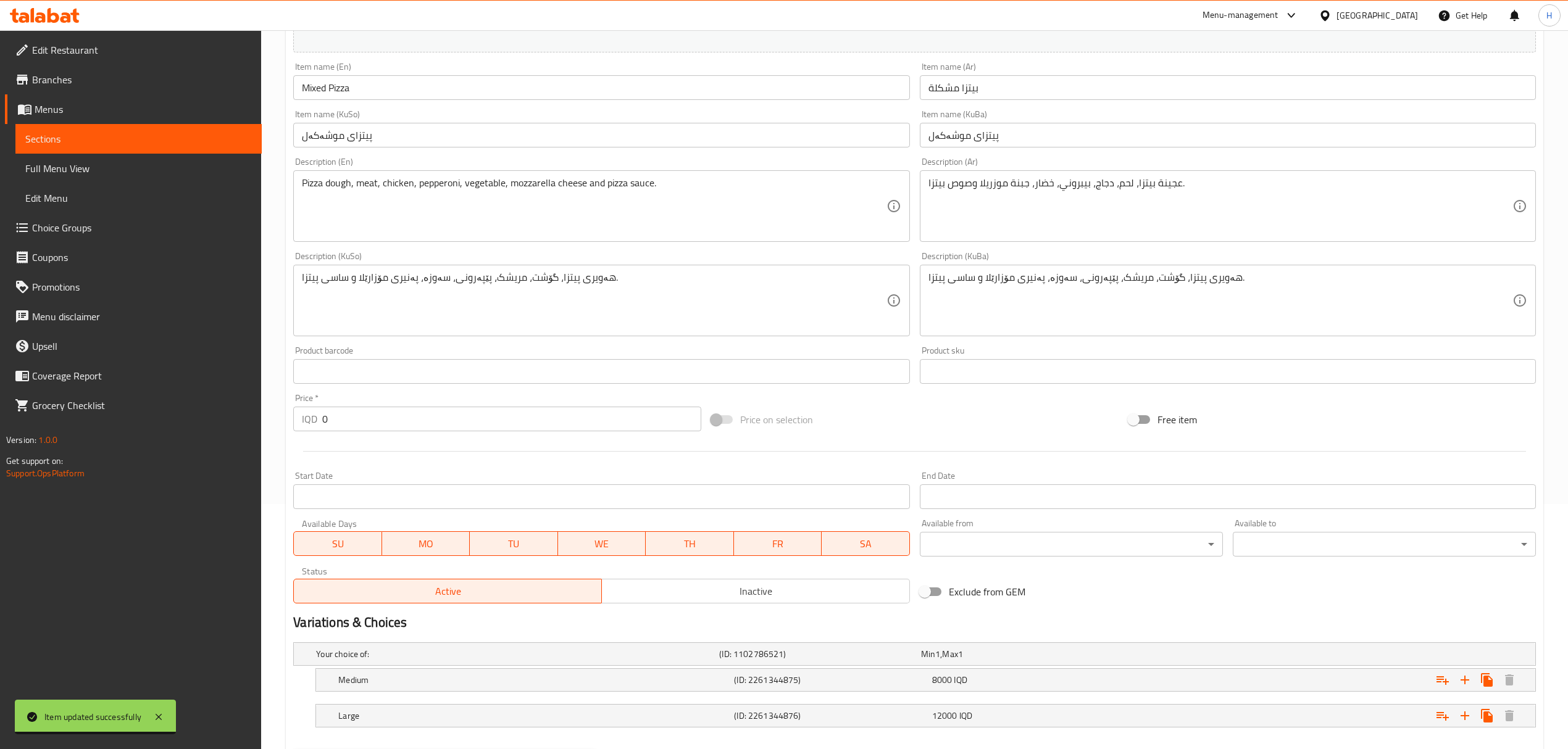
scroll to position [247, 0]
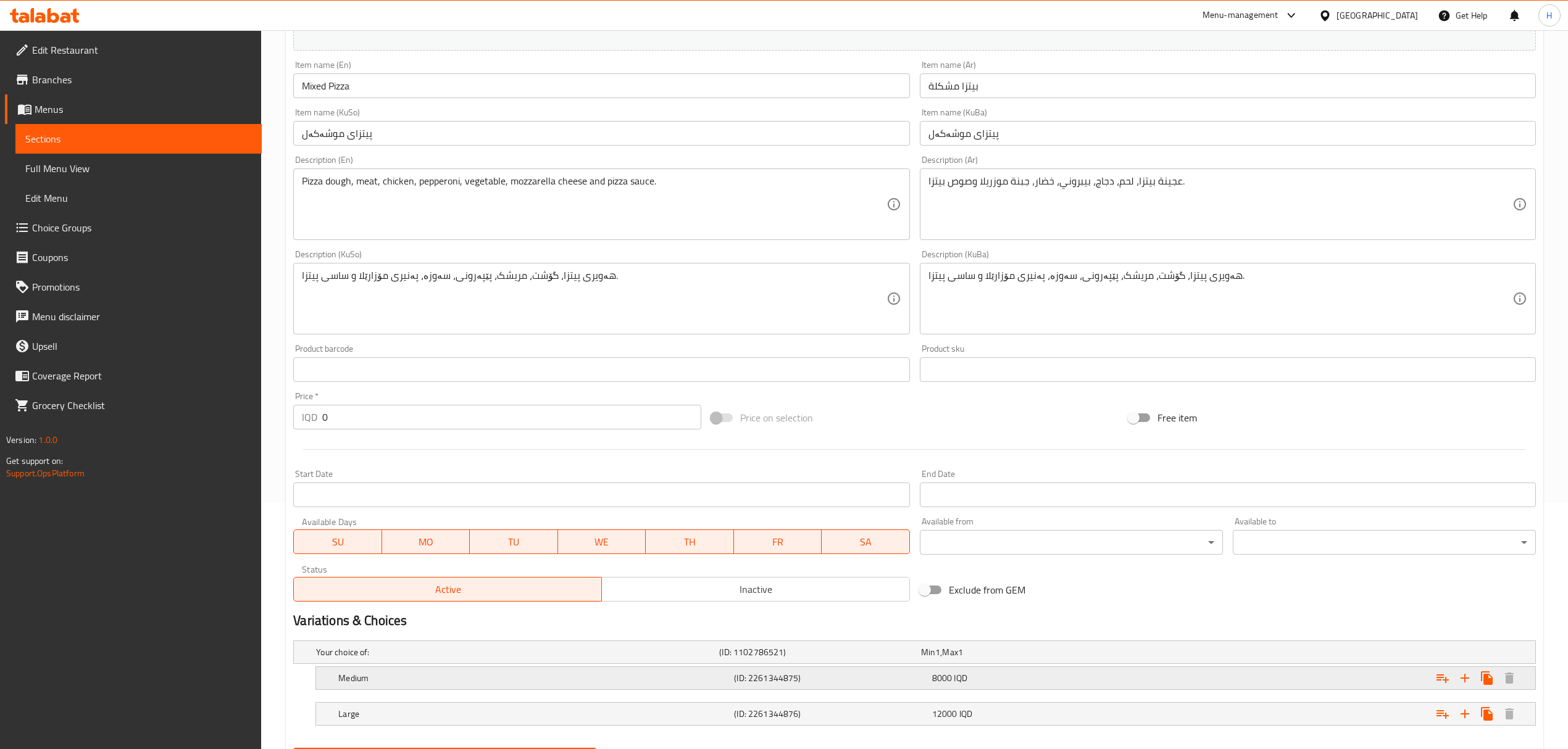
click at [559, 673] on h5 "Medium" at bounding box center [533, 678] width 391 height 12
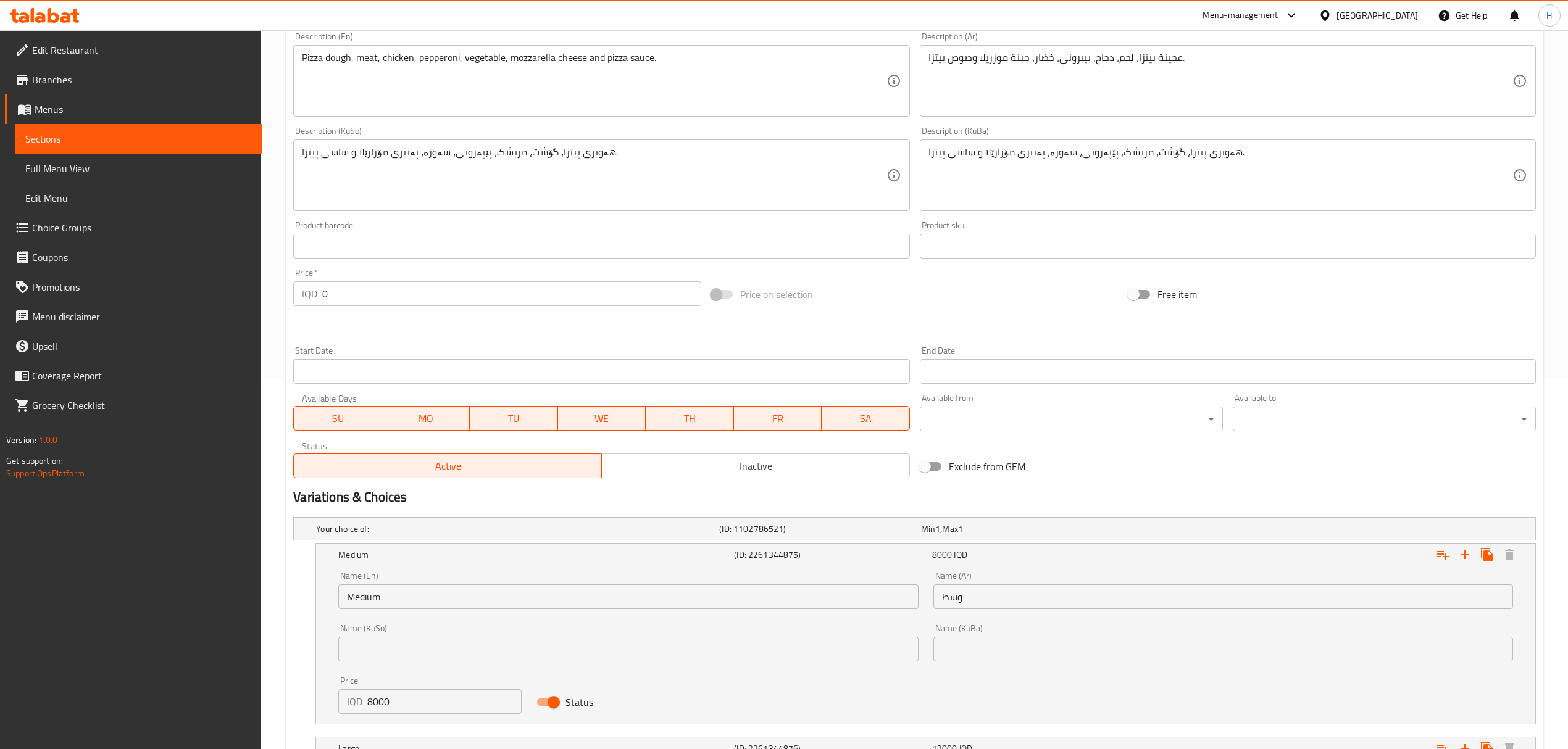
scroll to position [469, 0]
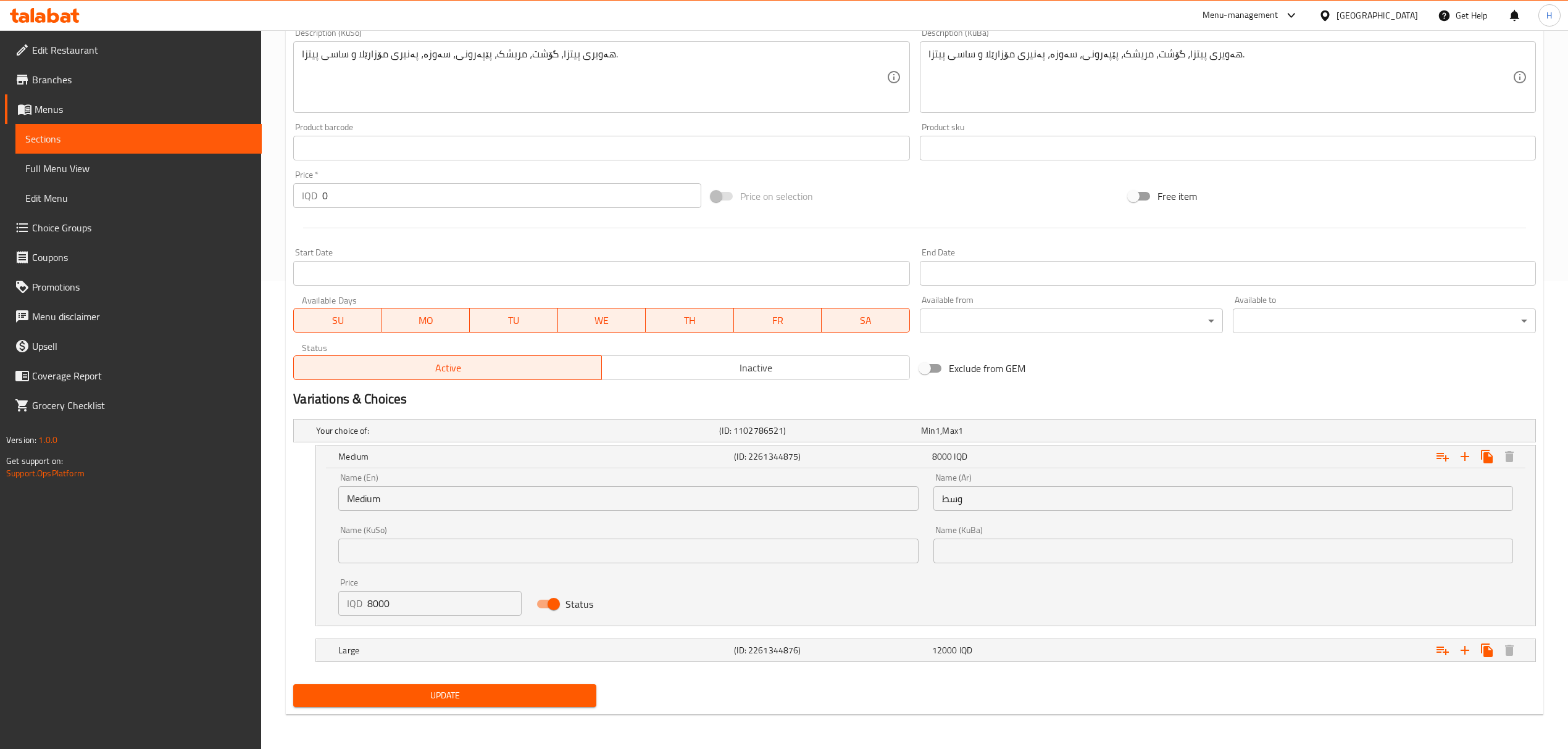
click at [551, 596] on input "Status" at bounding box center [553, 604] width 71 height 24
checkbox input "false"
click at [553, 695] on span "Update" at bounding box center [445, 696] width 283 height 15
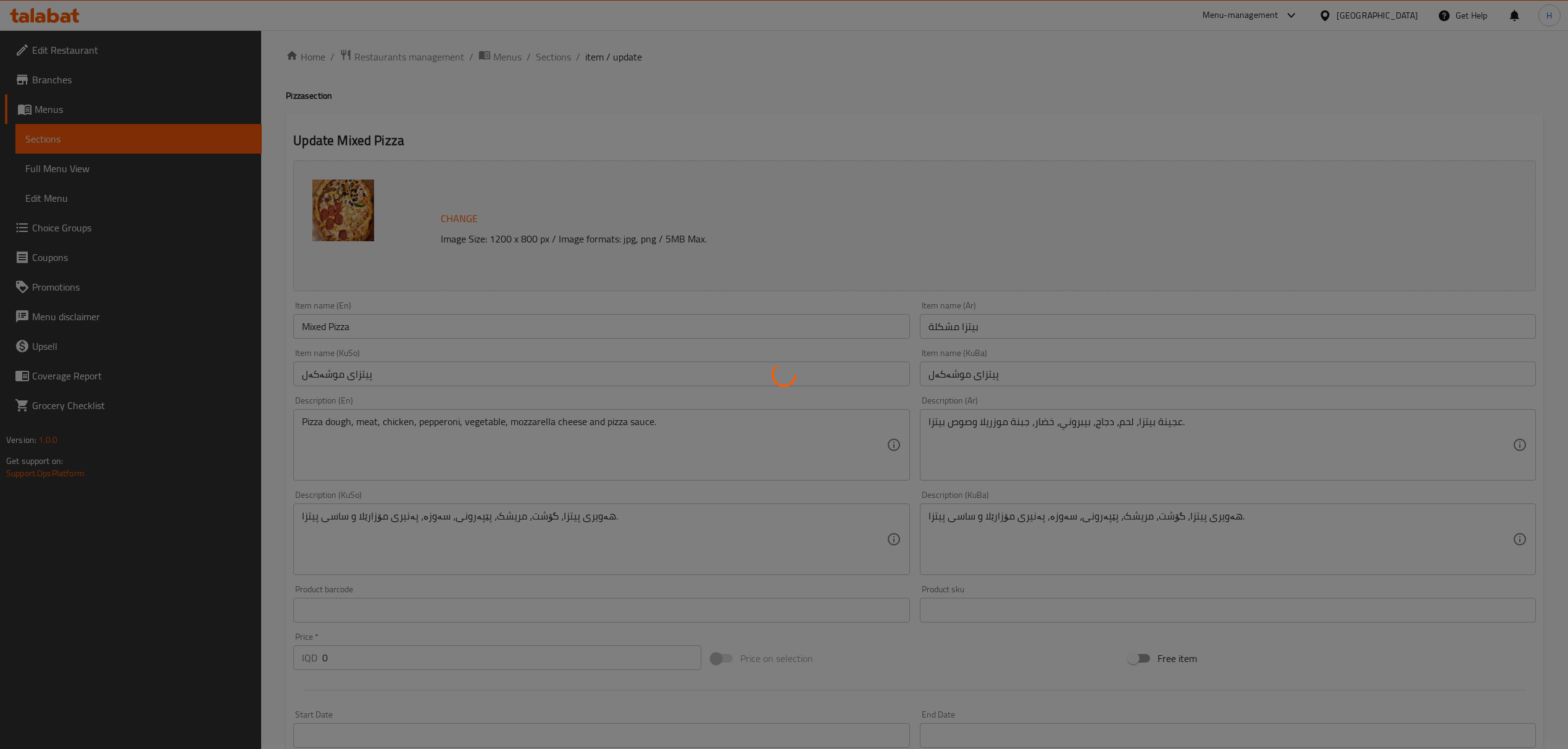
scroll to position [0, 0]
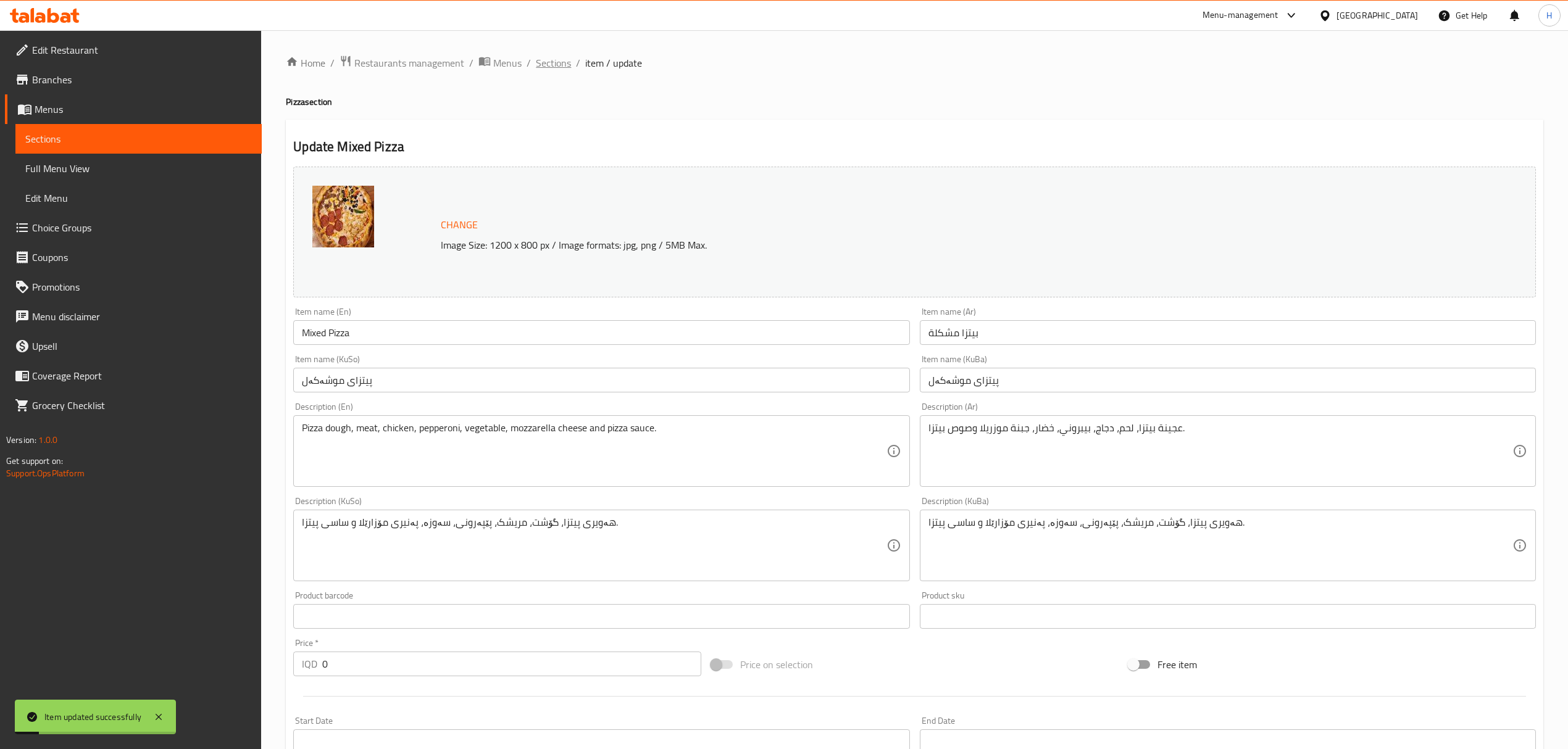
click at [546, 71] on span "Sections" at bounding box center [553, 62] width 35 height 15
